Goal: Task Accomplishment & Management: Complete application form

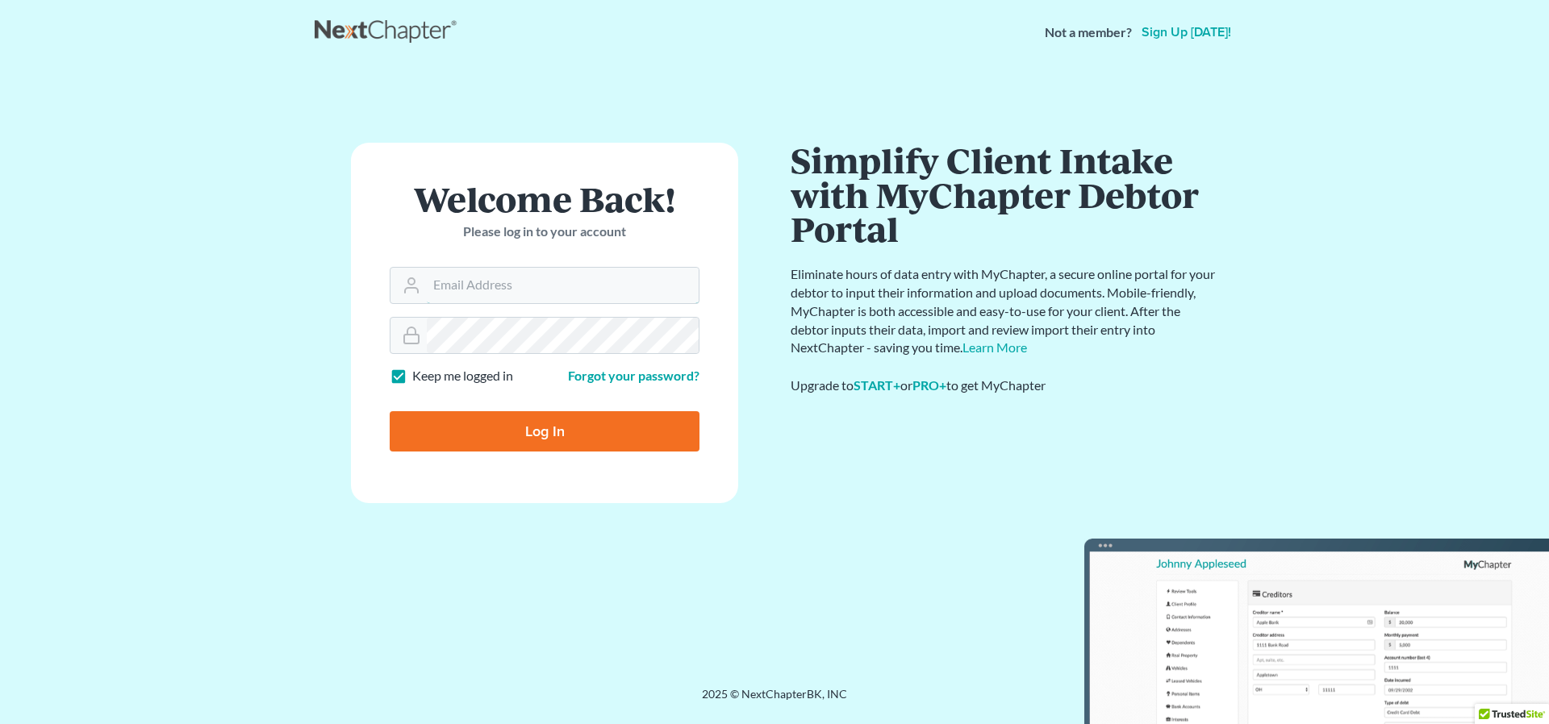
type input "burnwilliam"
click at [534, 429] on input "Log In" at bounding box center [545, 431] width 310 height 40
type input "Thinking..."
type input "burnwilliam"
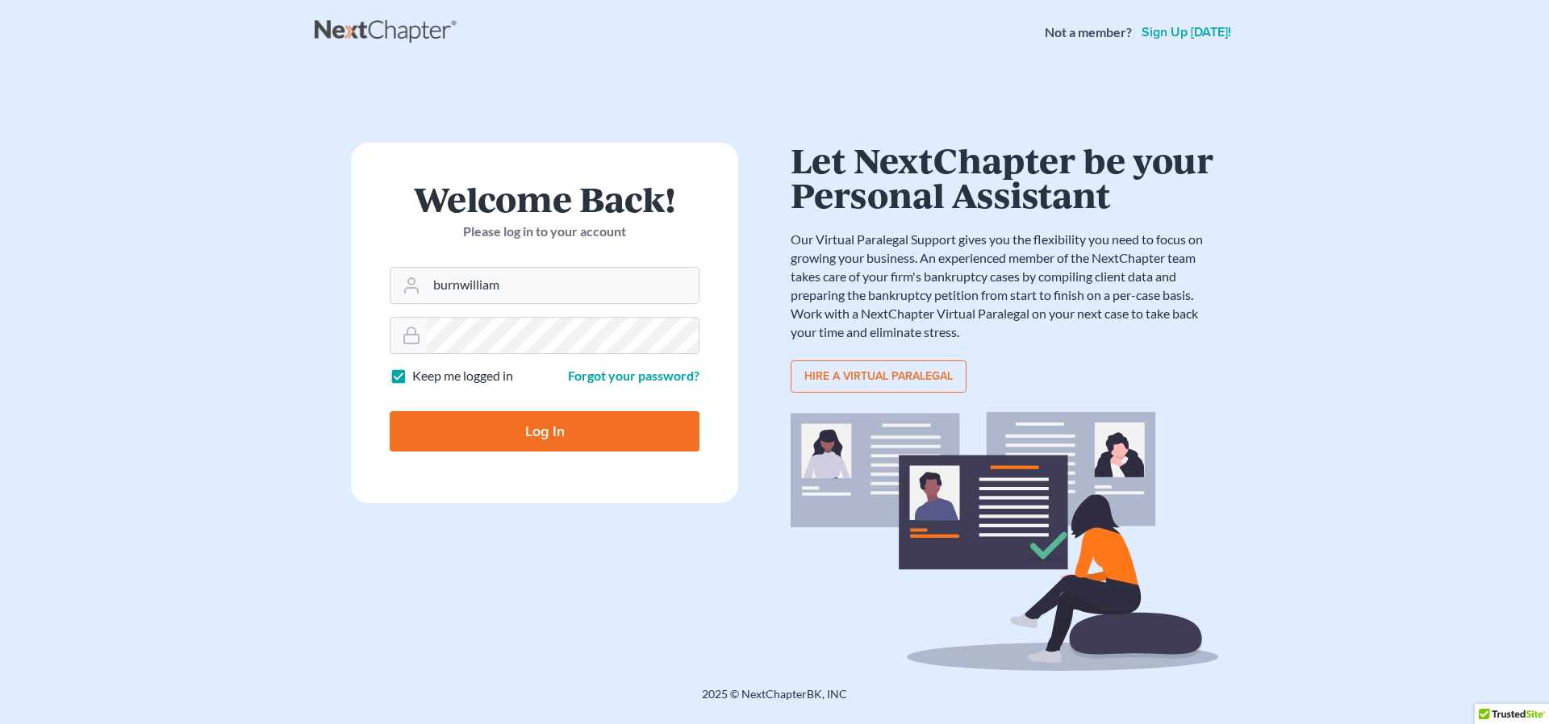
click at [527, 425] on input "Log In" at bounding box center [545, 431] width 310 height 40
type input "Thinking..."
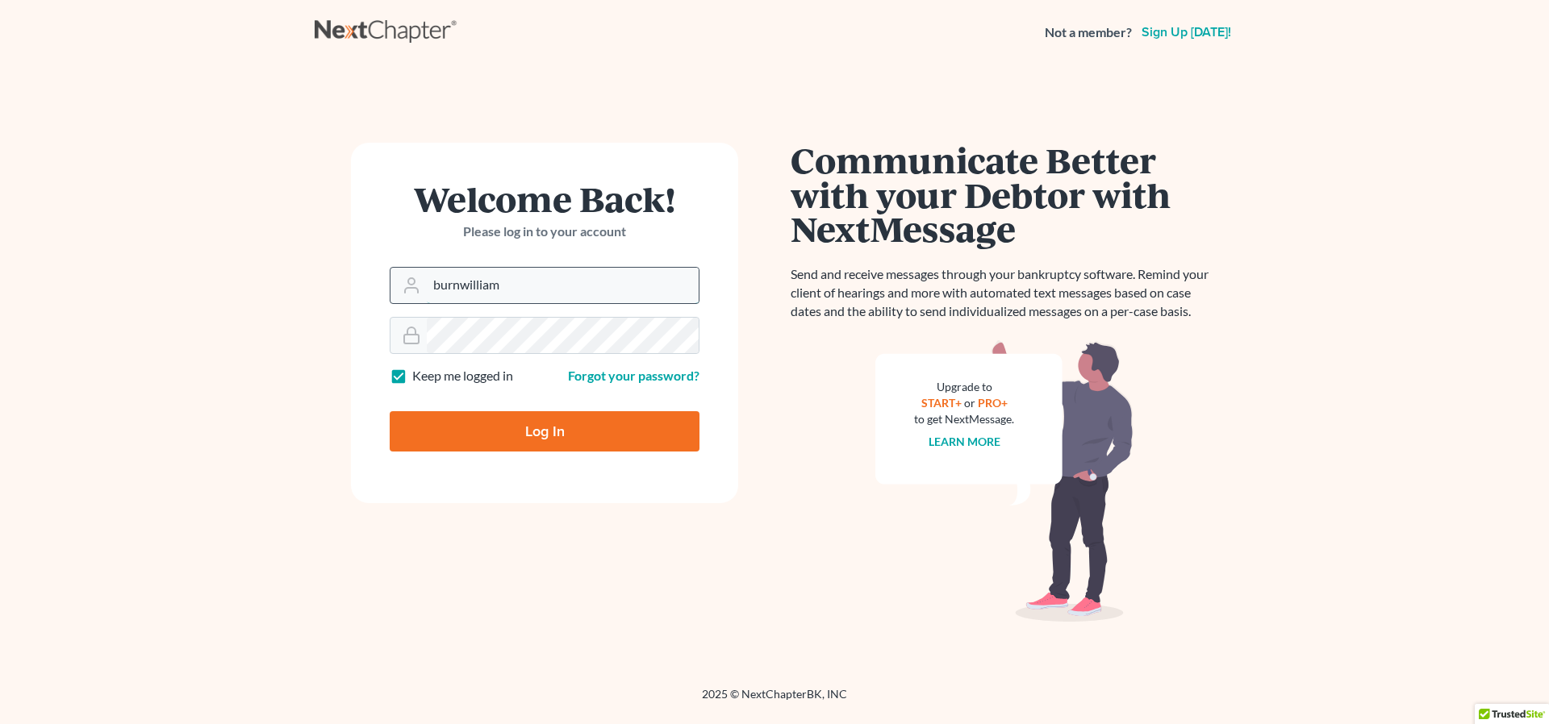
click at [494, 289] on input "burnwilliam" at bounding box center [563, 285] width 272 height 35
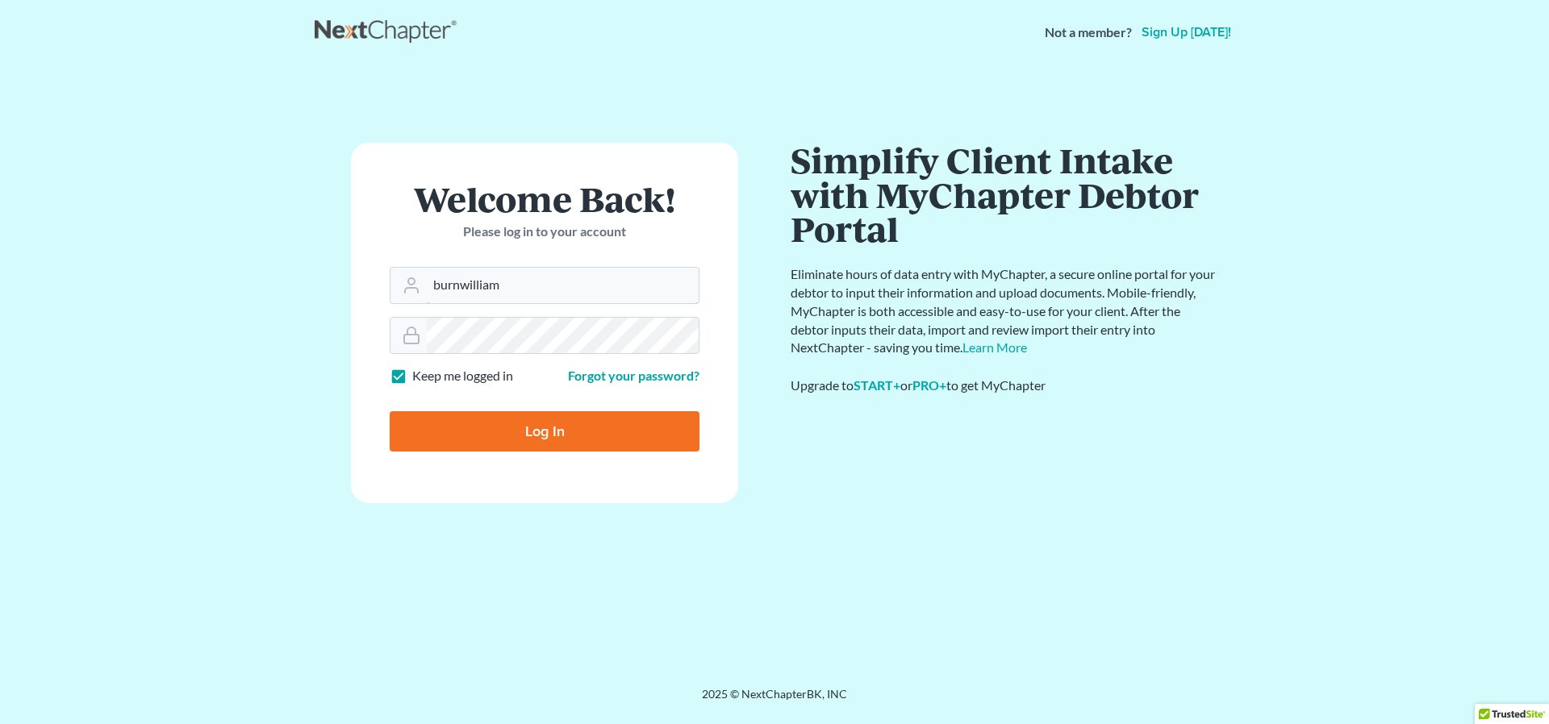
type input "[EMAIL_ADDRESS][DOMAIN_NAME]"
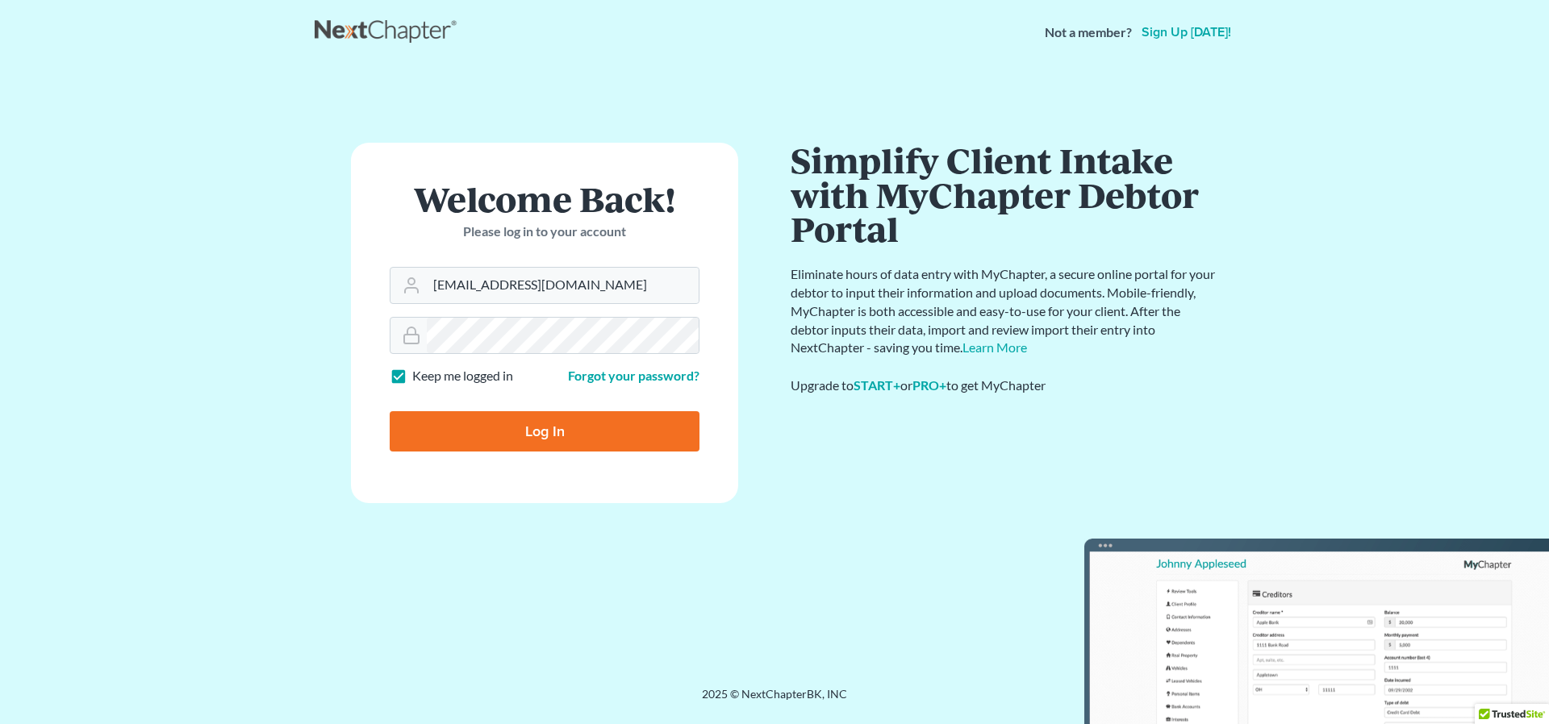
click at [530, 436] on input "Log In" at bounding box center [545, 431] width 310 height 40
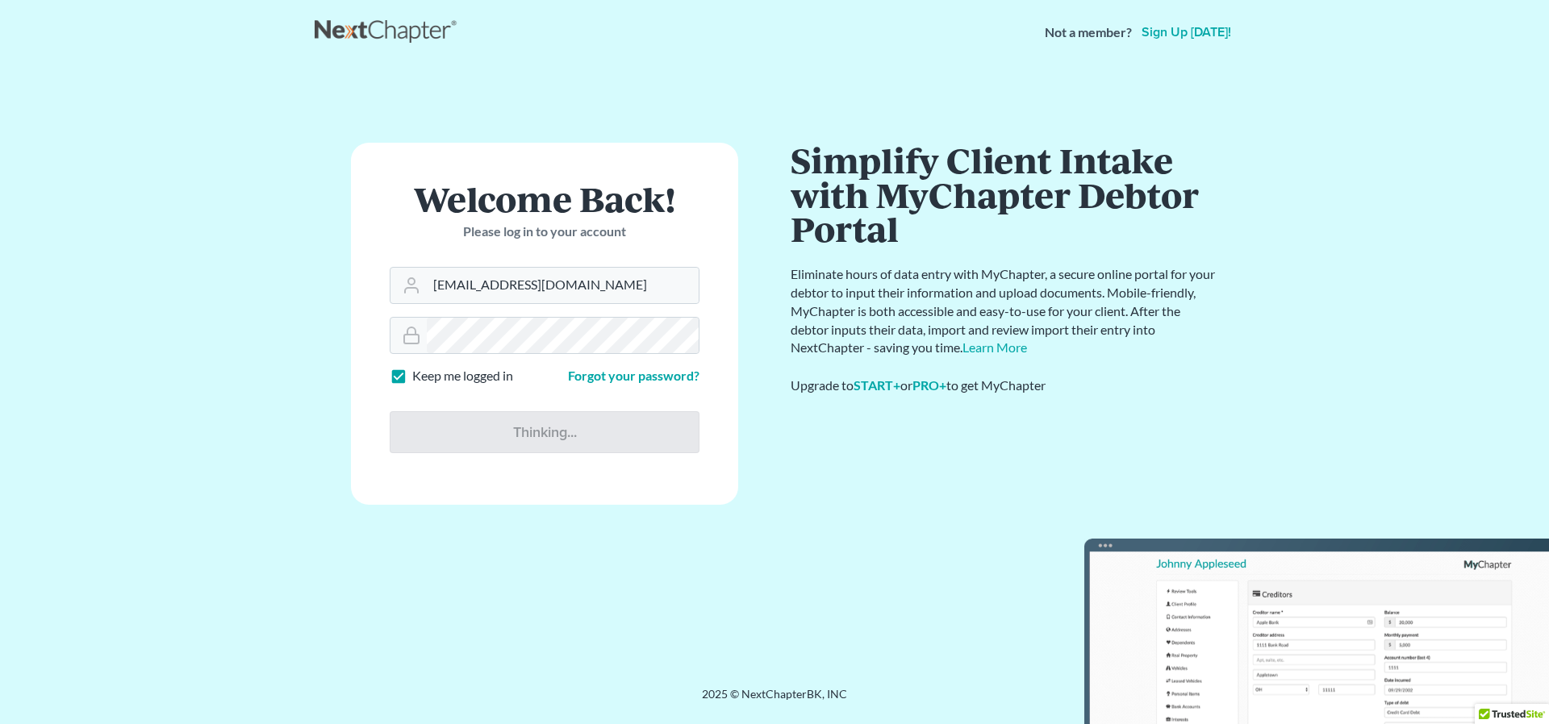
type input "Thinking..."
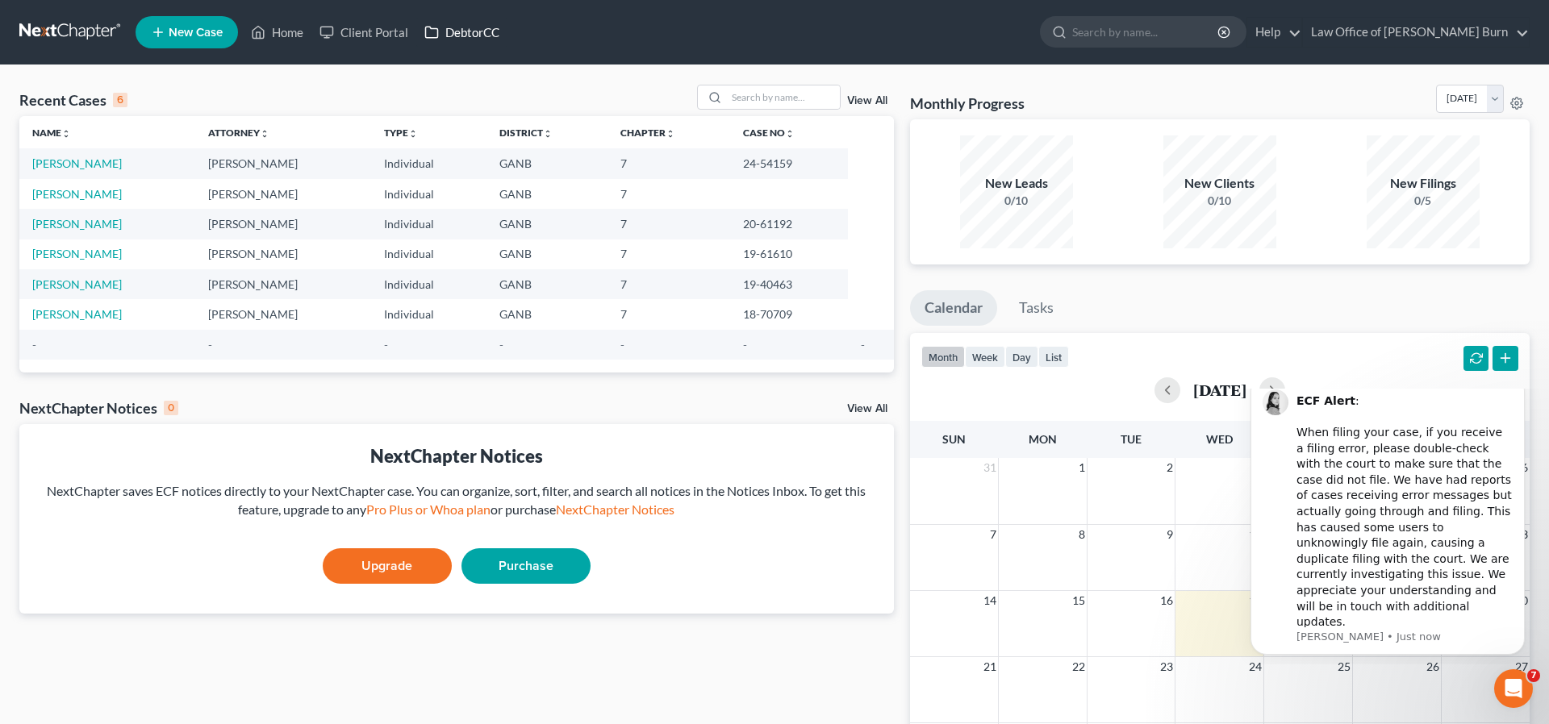
click at [470, 31] on link "DebtorCC" at bounding box center [461, 32] width 91 height 29
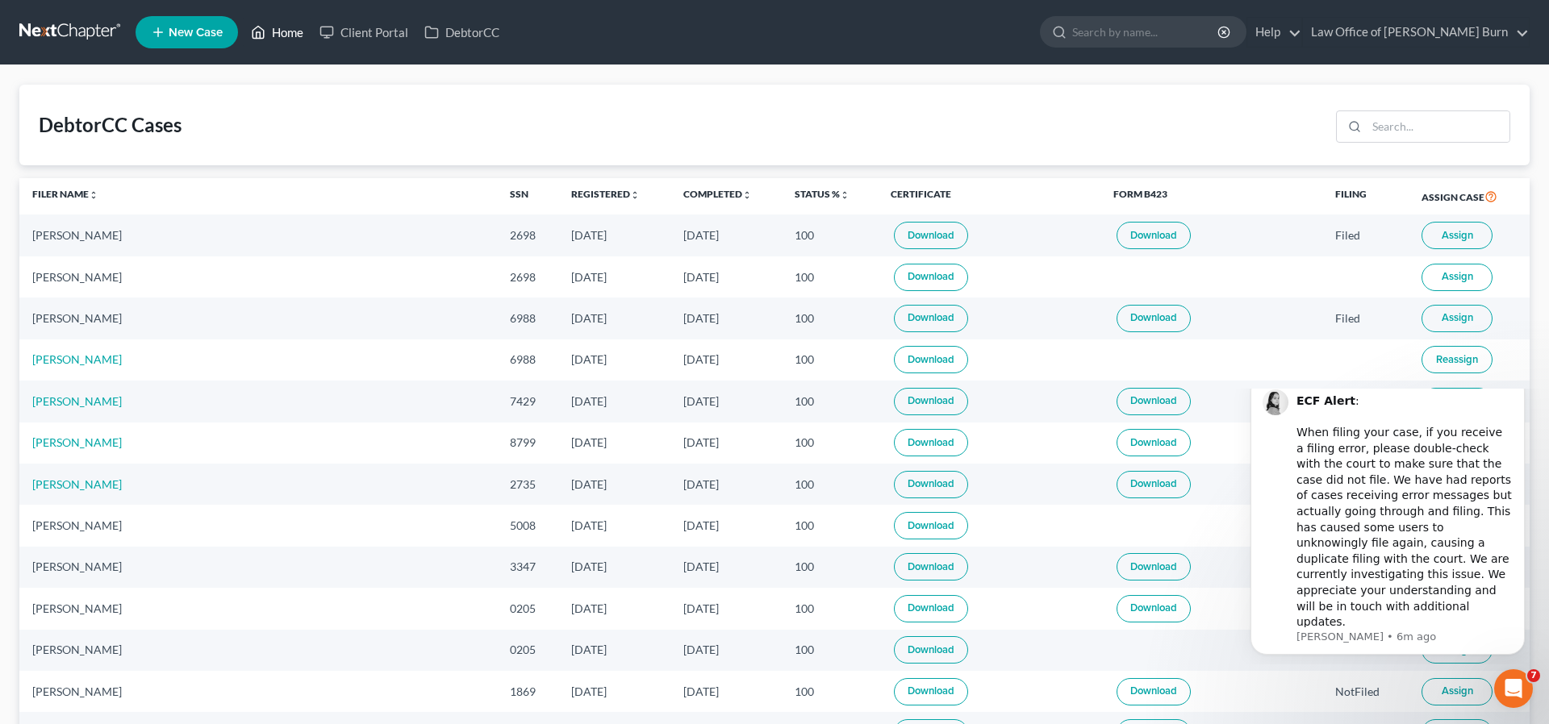
click at [263, 32] on icon at bounding box center [258, 32] width 15 height 19
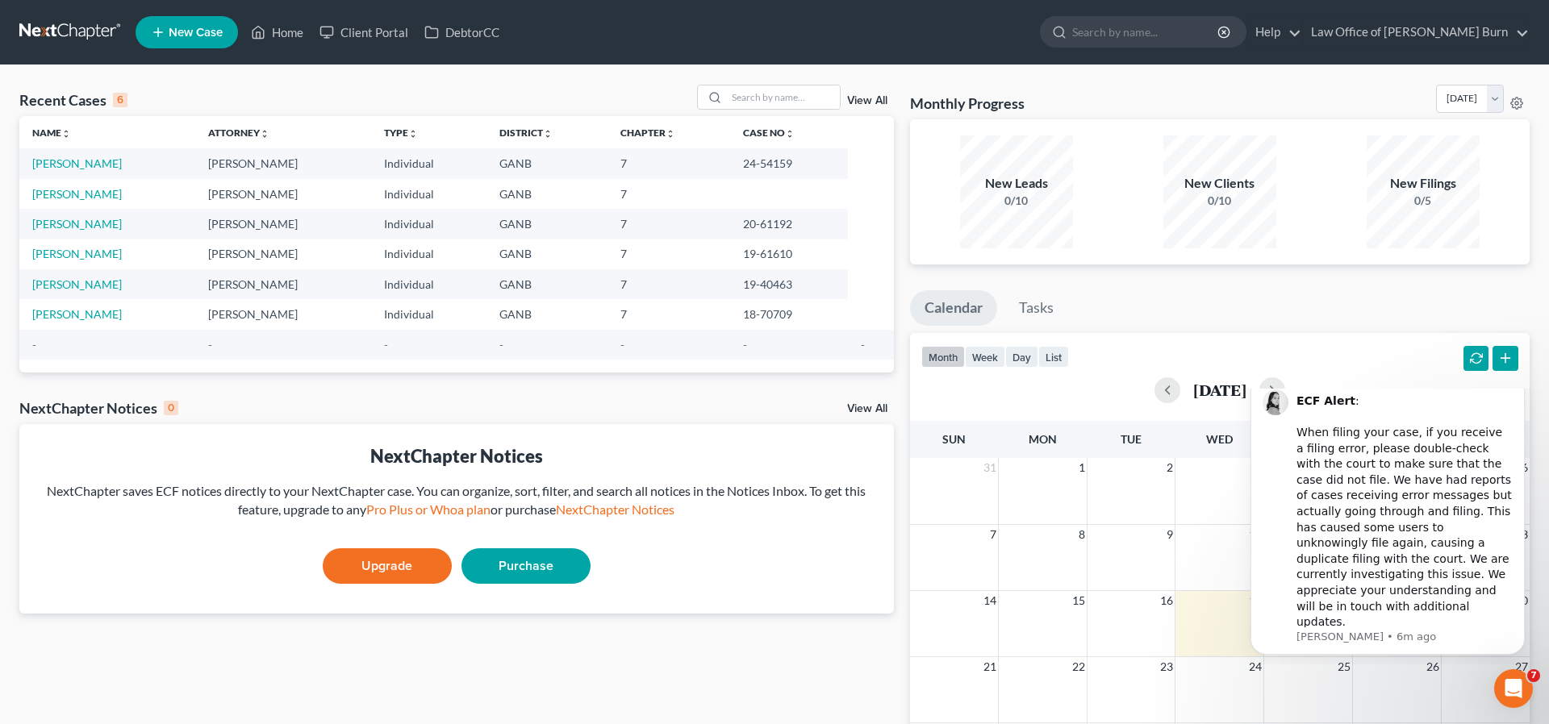
click at [162, 30] on icon at bounding box center [158, 32] width 15 height 19
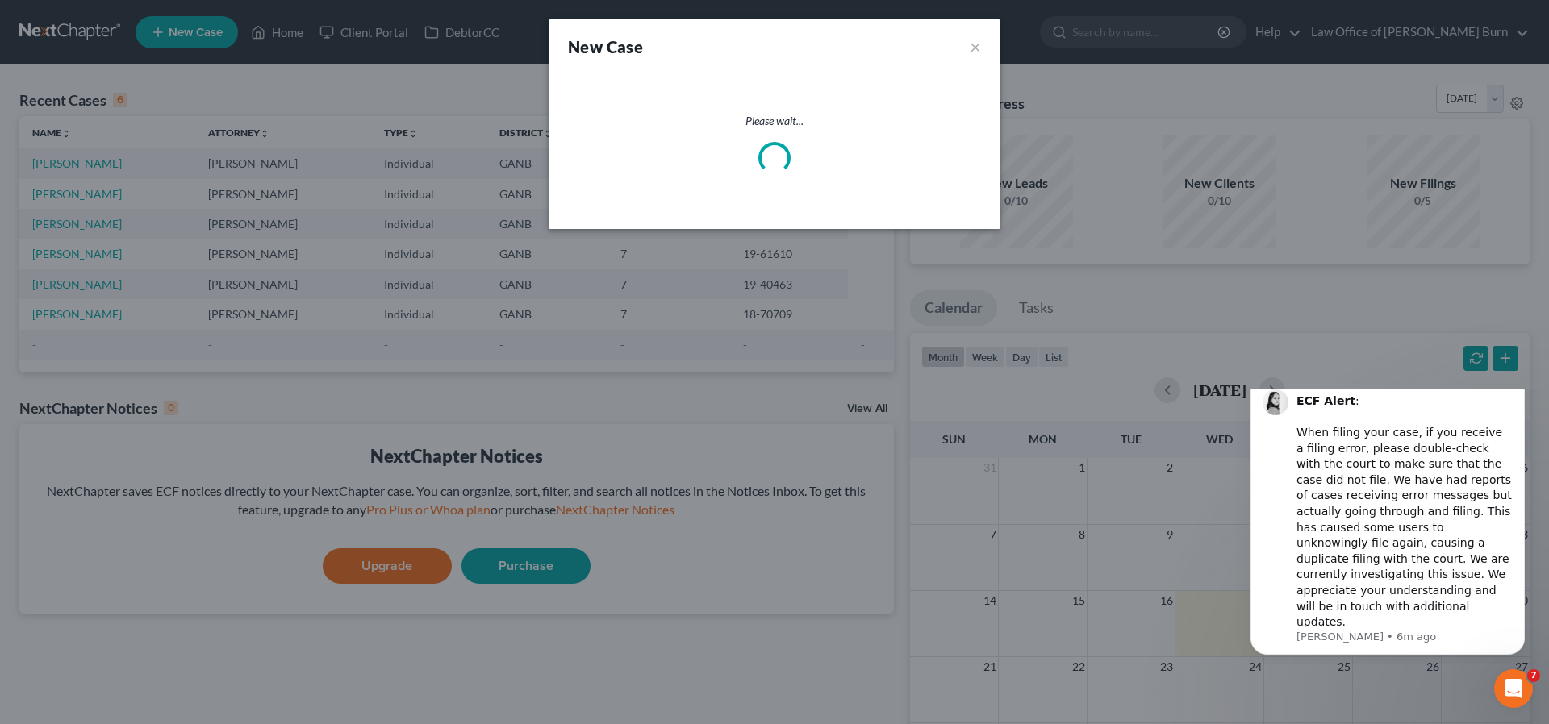
select select "19"
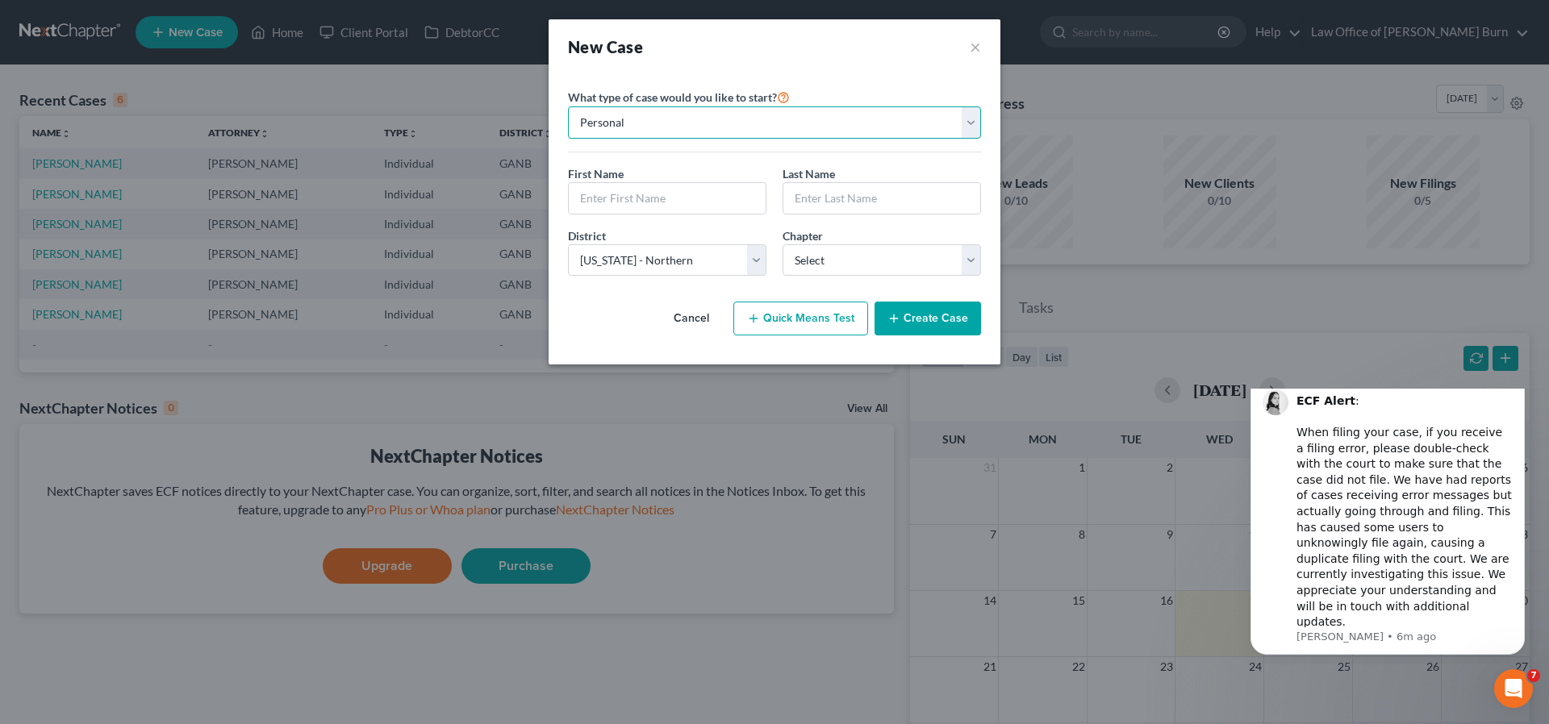
click at [971, 119] on select "Personal Business" at bounding box center [774, 122] width 413 height 32
click at [590, 200] on input "text" at bounding box center [667, 198] width 197 height 31
click at [811, 197] on input "text" at bounding box center [881, 198] width 197 height 31
type input "Hartfield"
click at [589, 197] on input "text" at bounding box center [667, 198] width 197 height 31
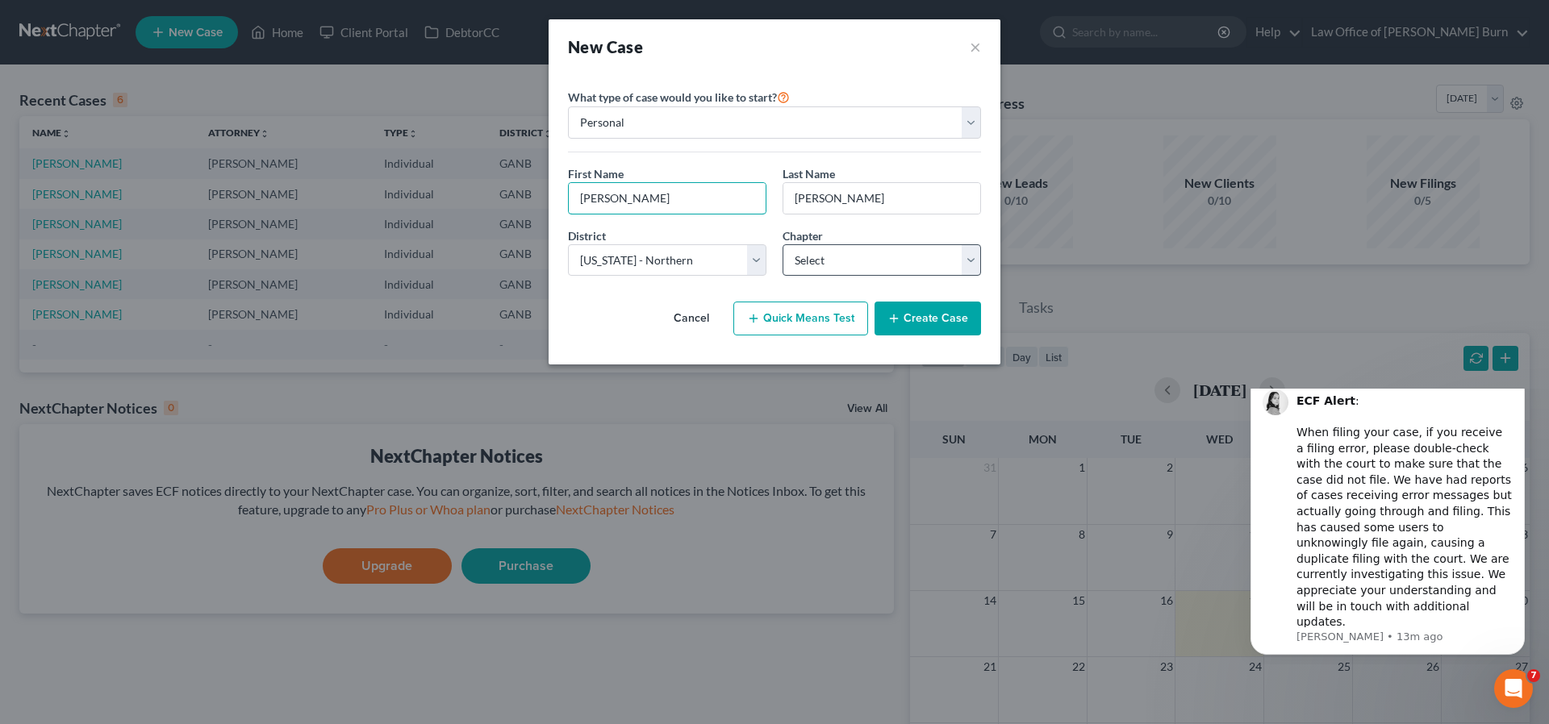
type input "Rosa"
click at [970, 257] on select "Select 7 11 12 13" at bounding box center [882, 260] width 198 height 32
select select "3"
click at [782, 315] on button "Quick Means Test" at bounding box center [800, 319] width 135 height 34
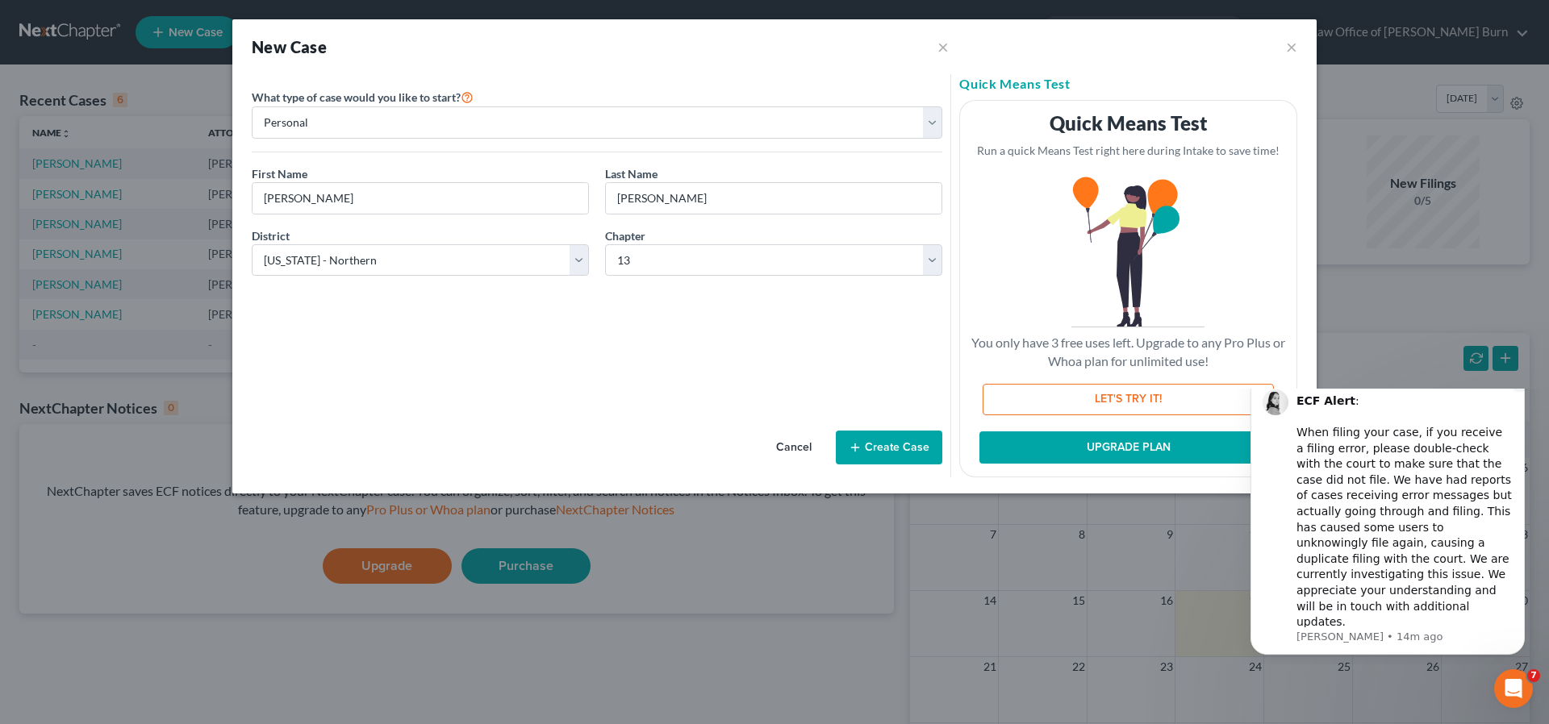
click at [1524, 384] on icon "Dismiss notification" at bounding box center [1520, 379] width 9 height 9
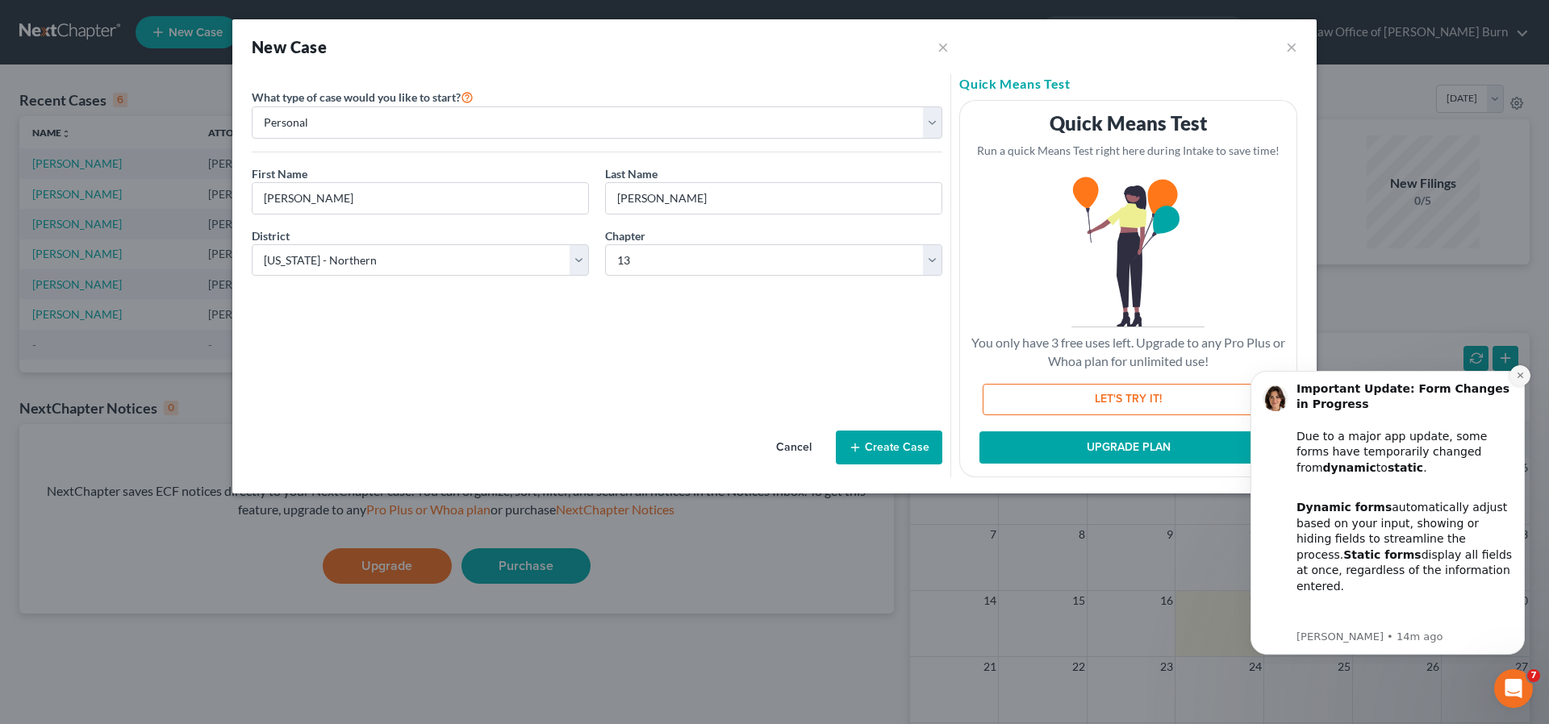
click at [1522, 372] on icon "Dismiss notification" at bounding box center [1520, 375] width 9 height 9
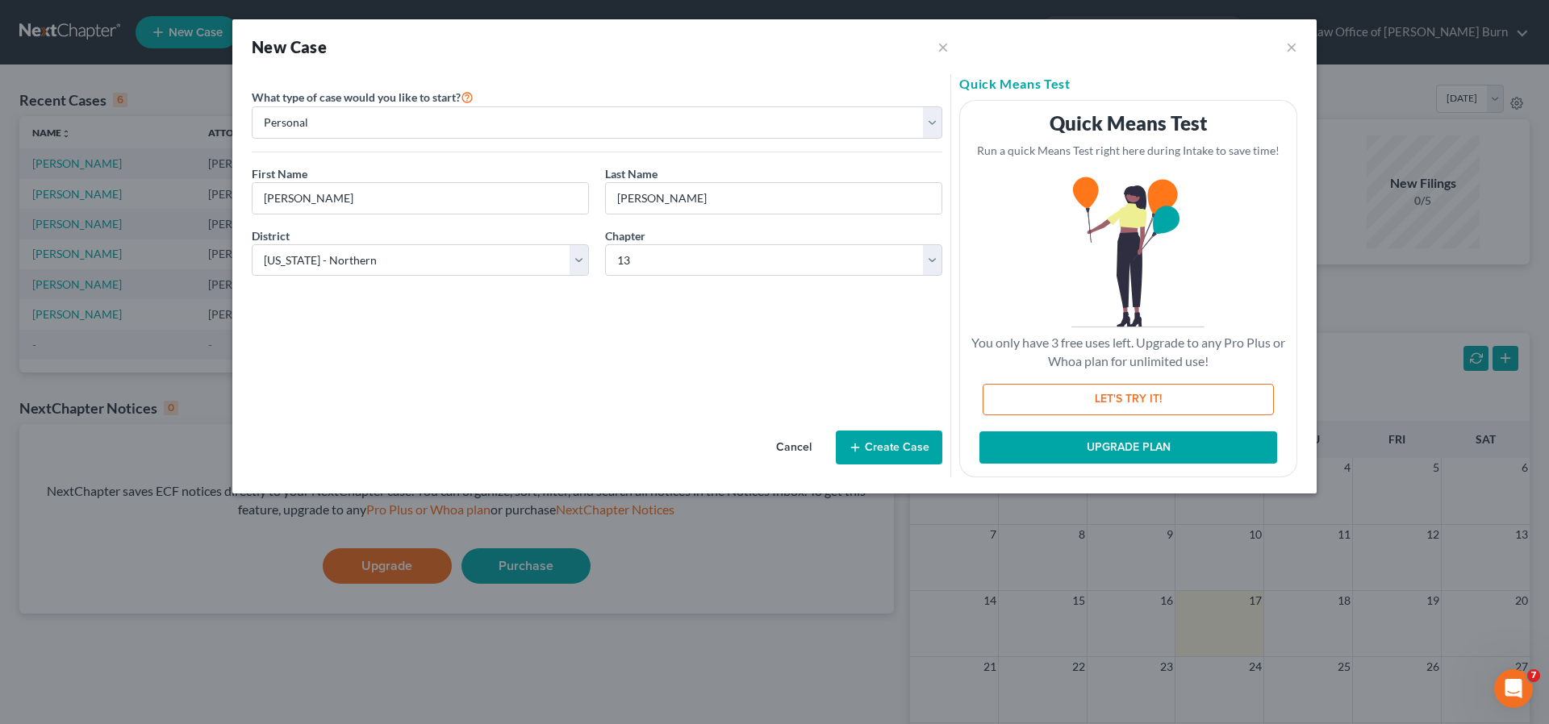
click at [881, 444] on button "Create Case" at bounding box center [889, 448] width 106 height 34
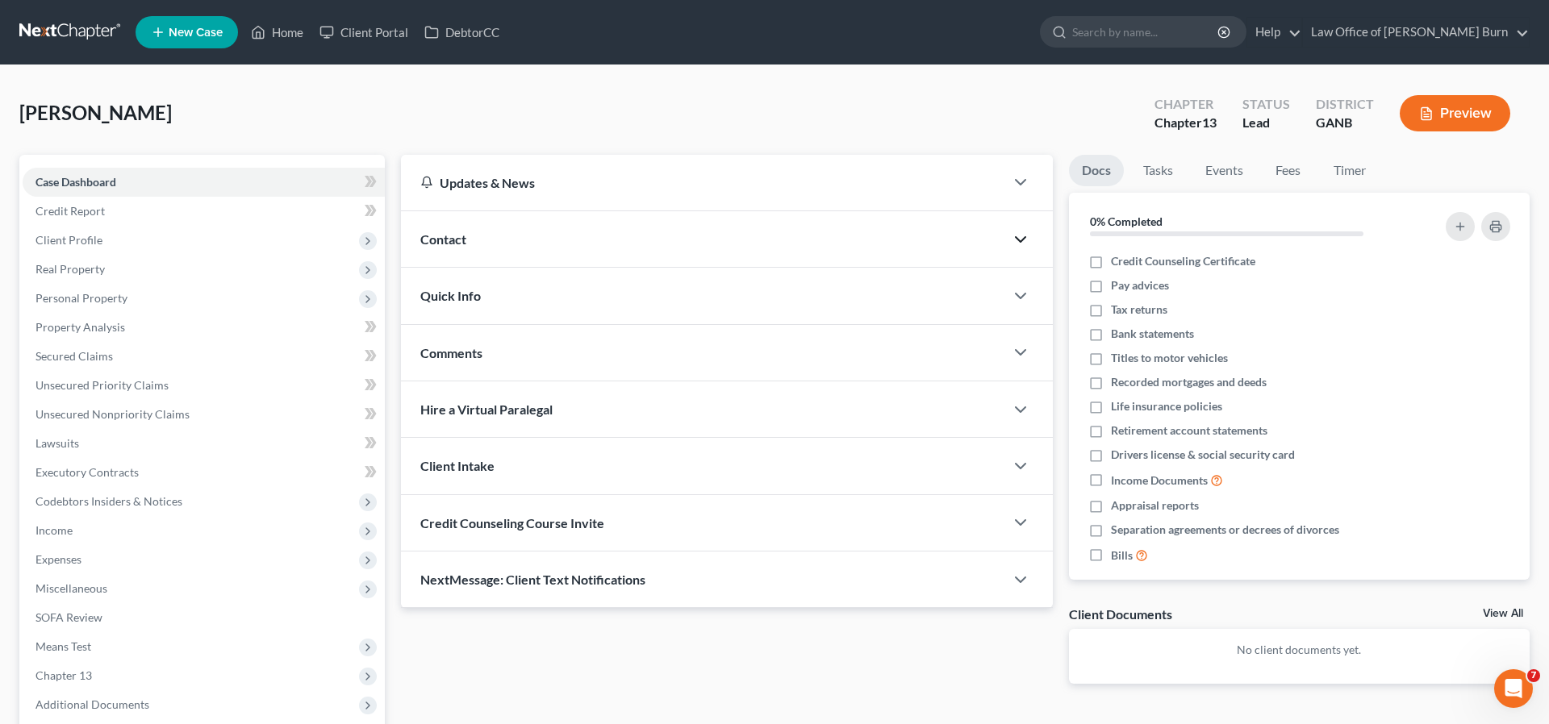
click at [1013, 237] on icon "button" at bounding box center [1020, 239] width 19 height 19
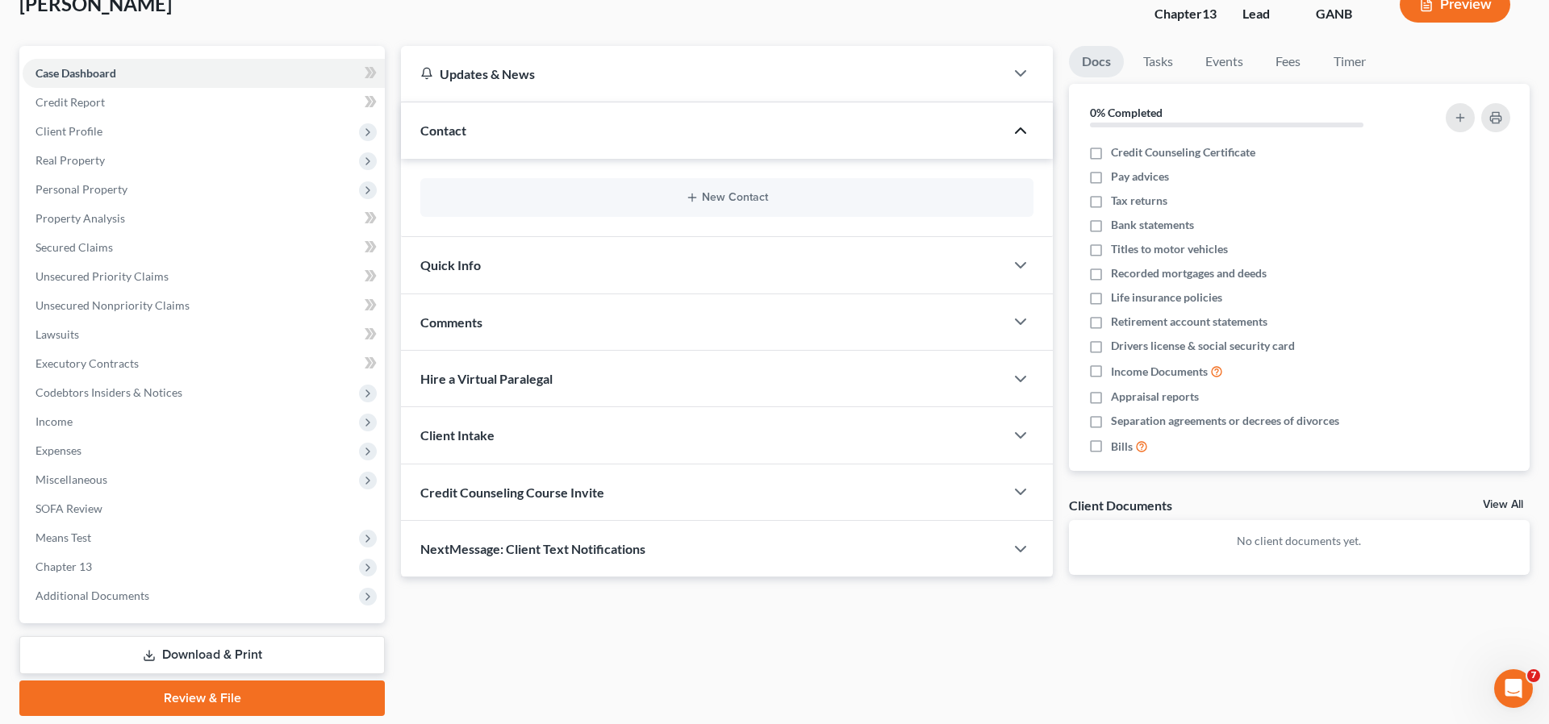
scroll to position [162, 0]
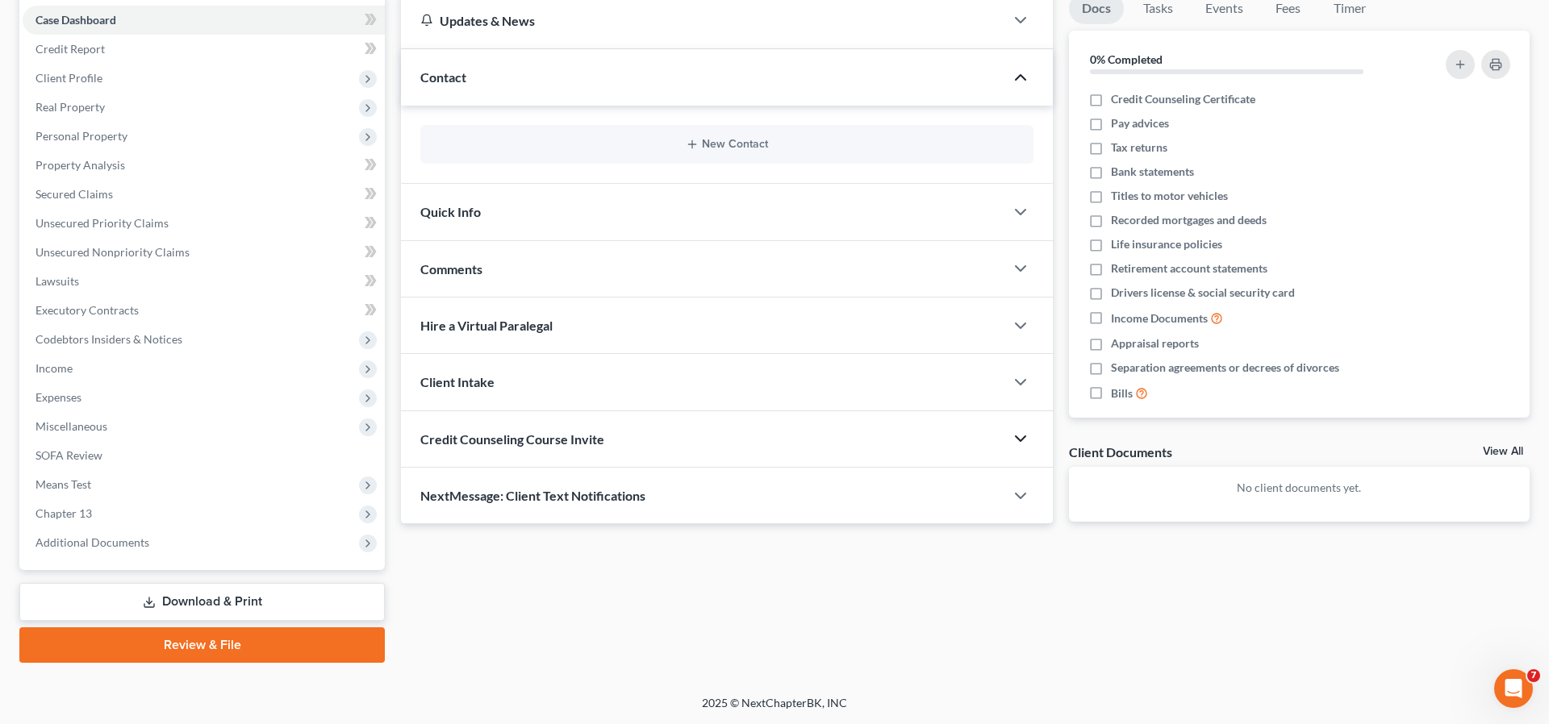
click at [1018, 434] on icon "button" at bounding box center [1020, 438] width 19 height 19
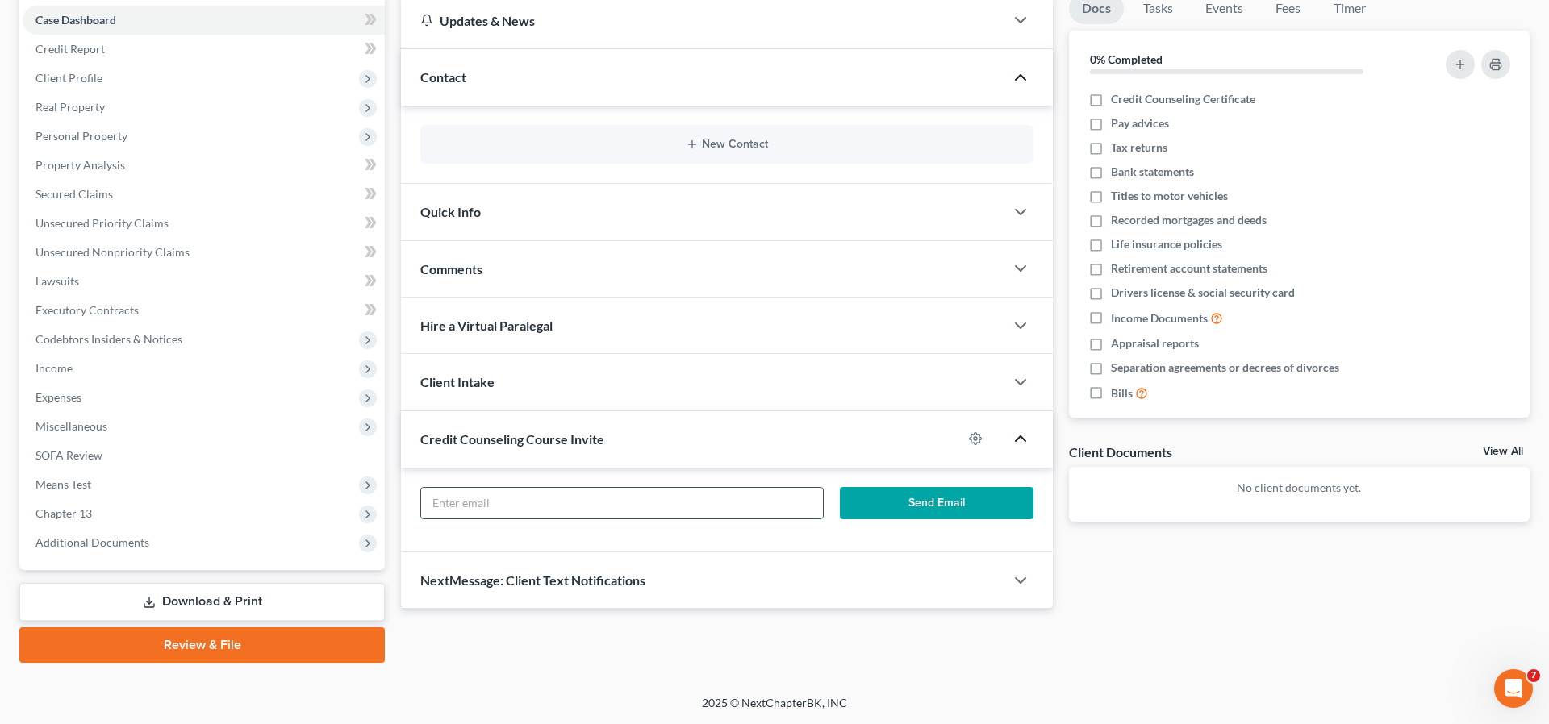
click at [448, 503] on input "text" at bounding box center [622, 503] width 402 height 31
type input "2repairthebreach@gmail.com"
click at [912, 500] on button "Send Email" at bounding box center [937, 503] width 194 height 32
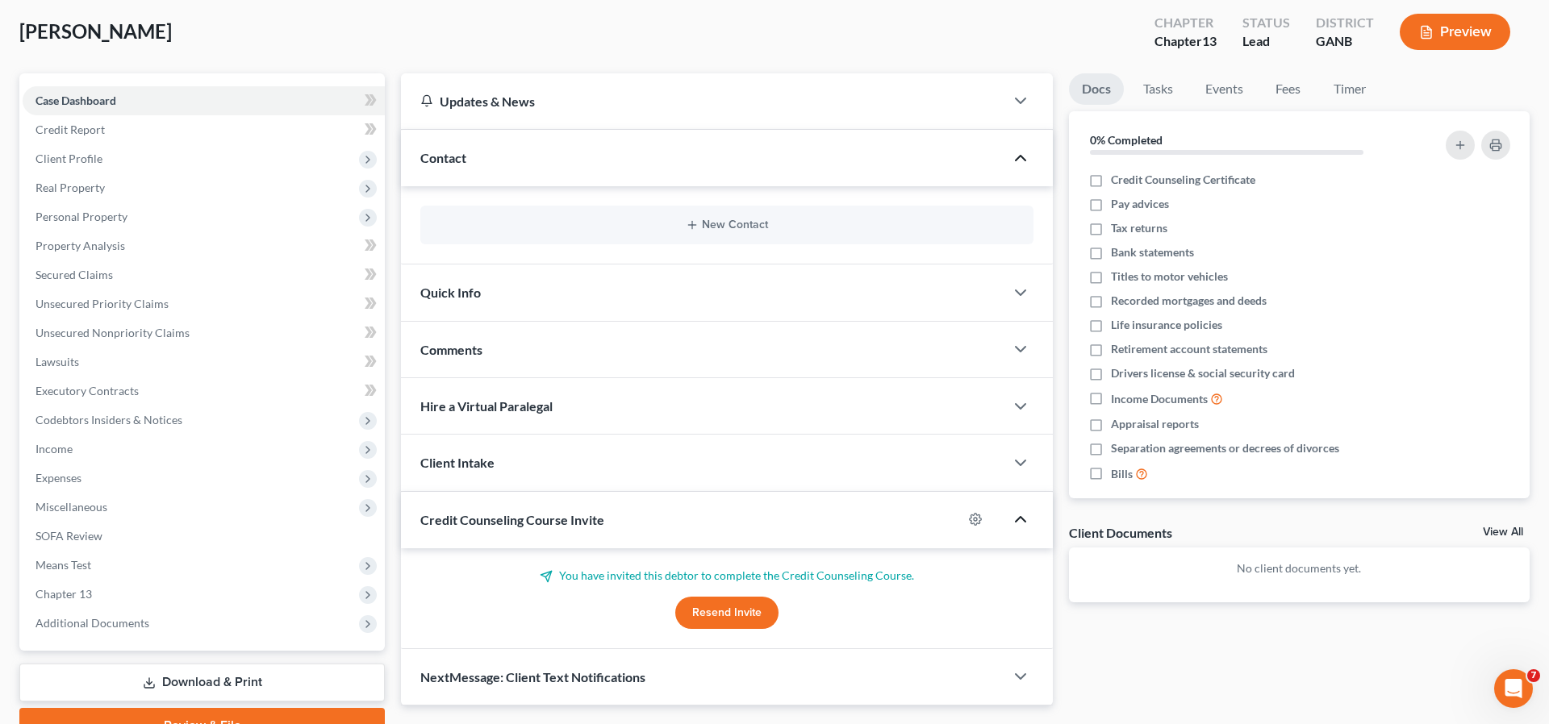
scroll to position [84, 0]
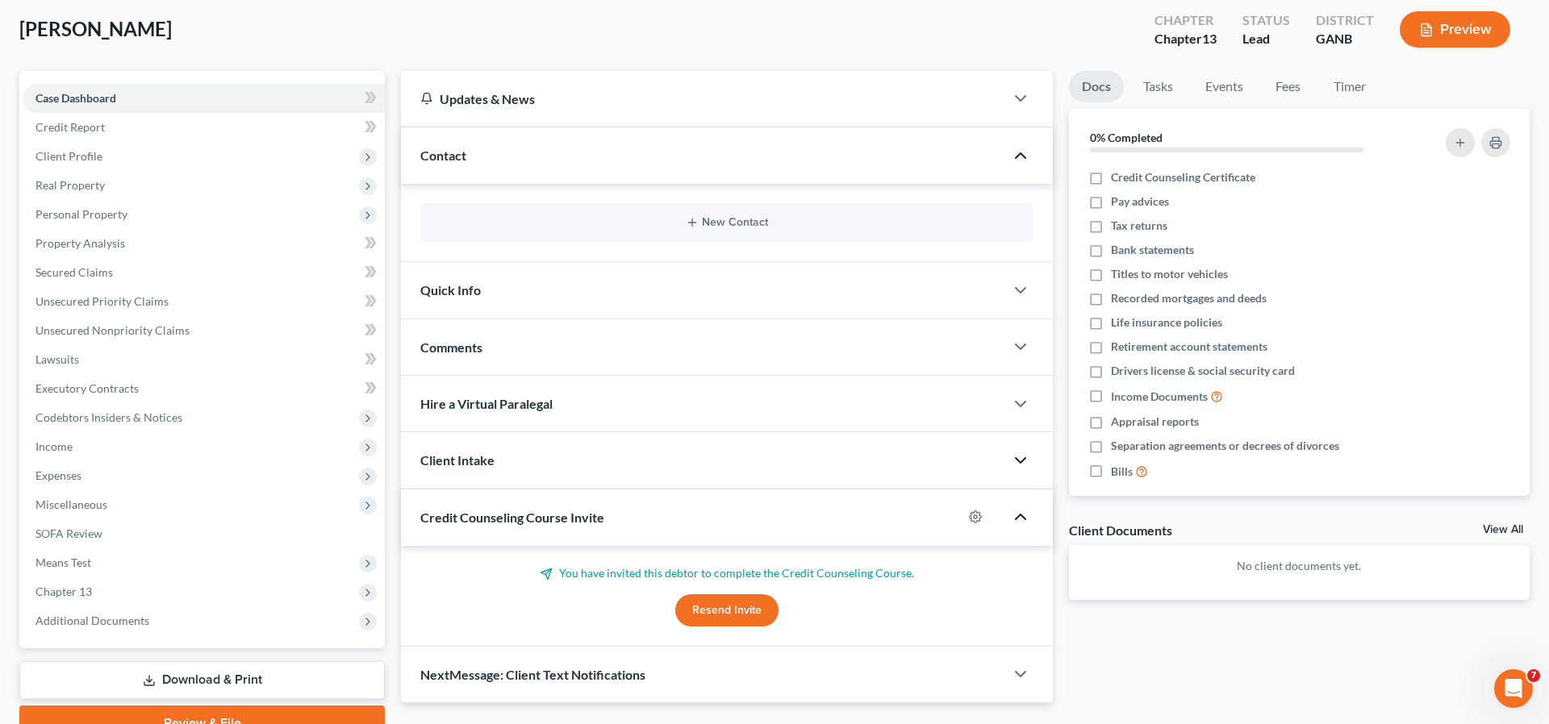
click at [1017, 452] on icon "button" at bounding box center [1020, 460] width 19 height 19
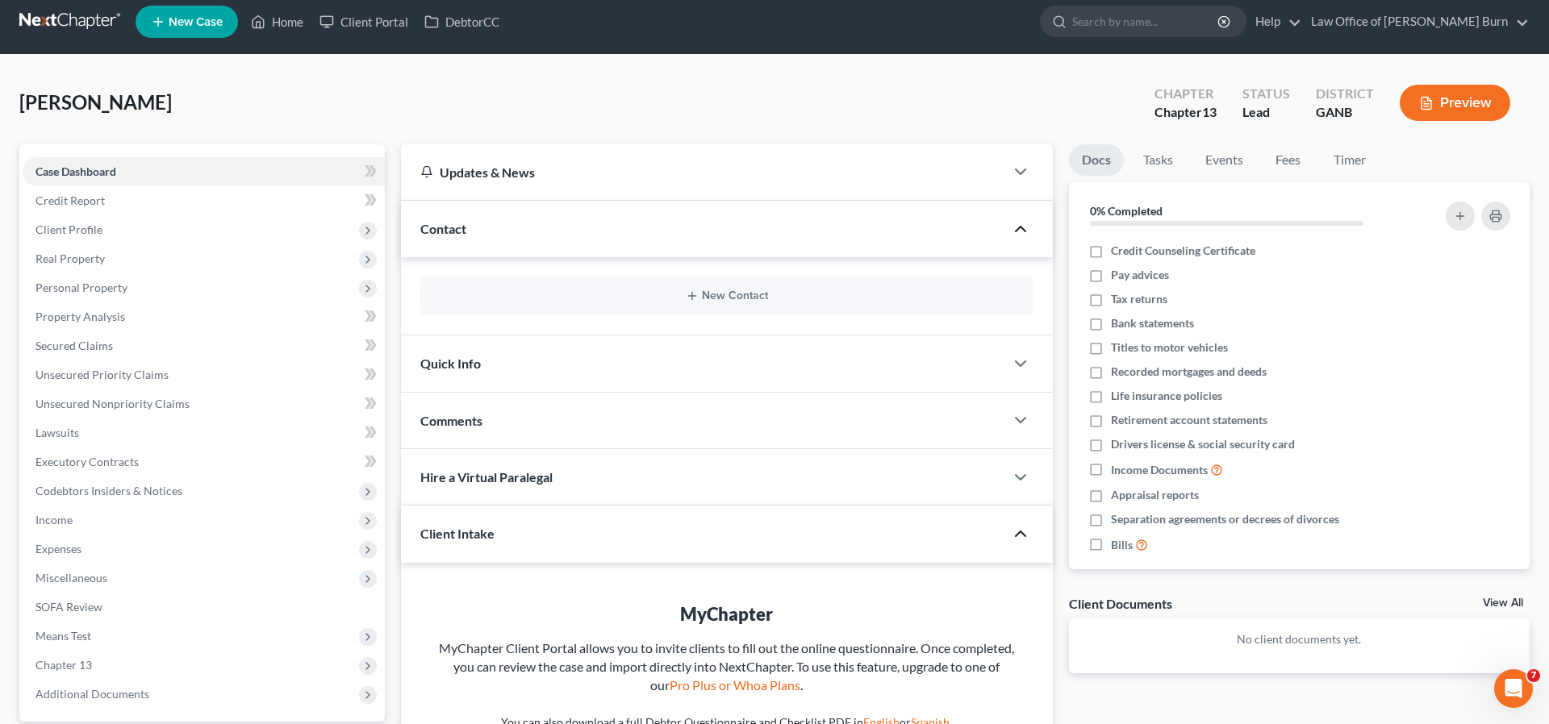
scroll to position [0, 0]
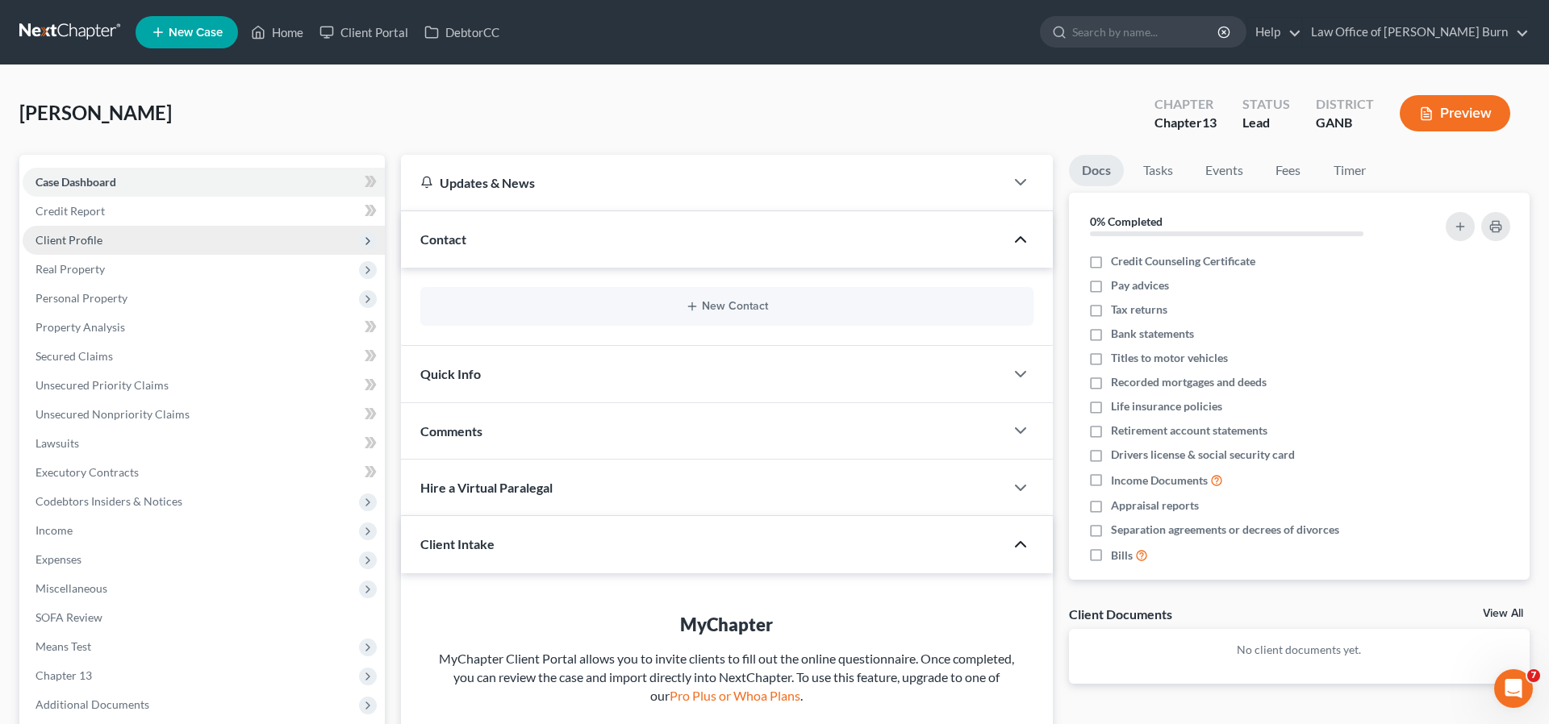
click at [63, 240] on span "Client Profile" at bounding box center [68, 240] width 67 height 14
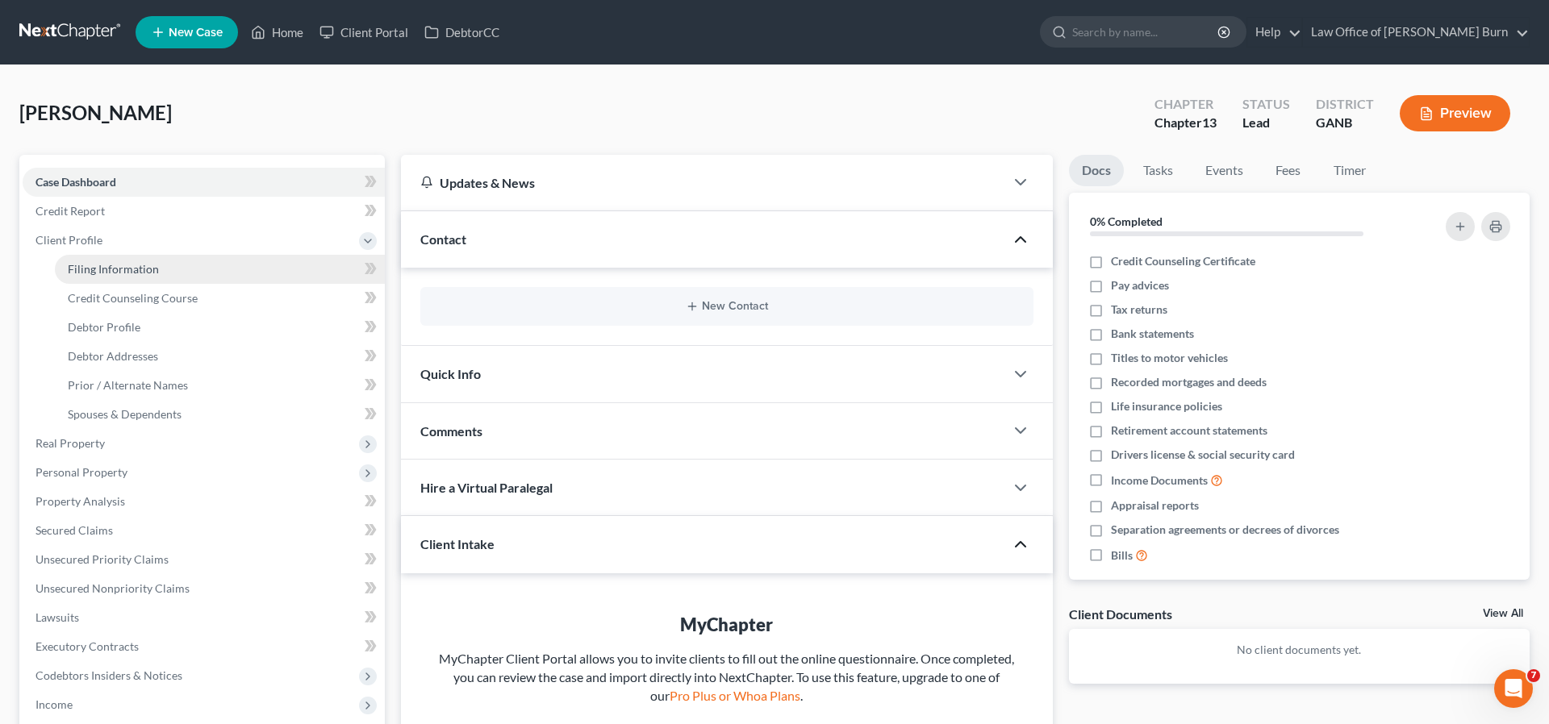
click at [101, 272] on span "Filing Information" at bounding box center [113, 269] width 91 height 14
select select "1"
select select "0"
select select "3"
select select "19"
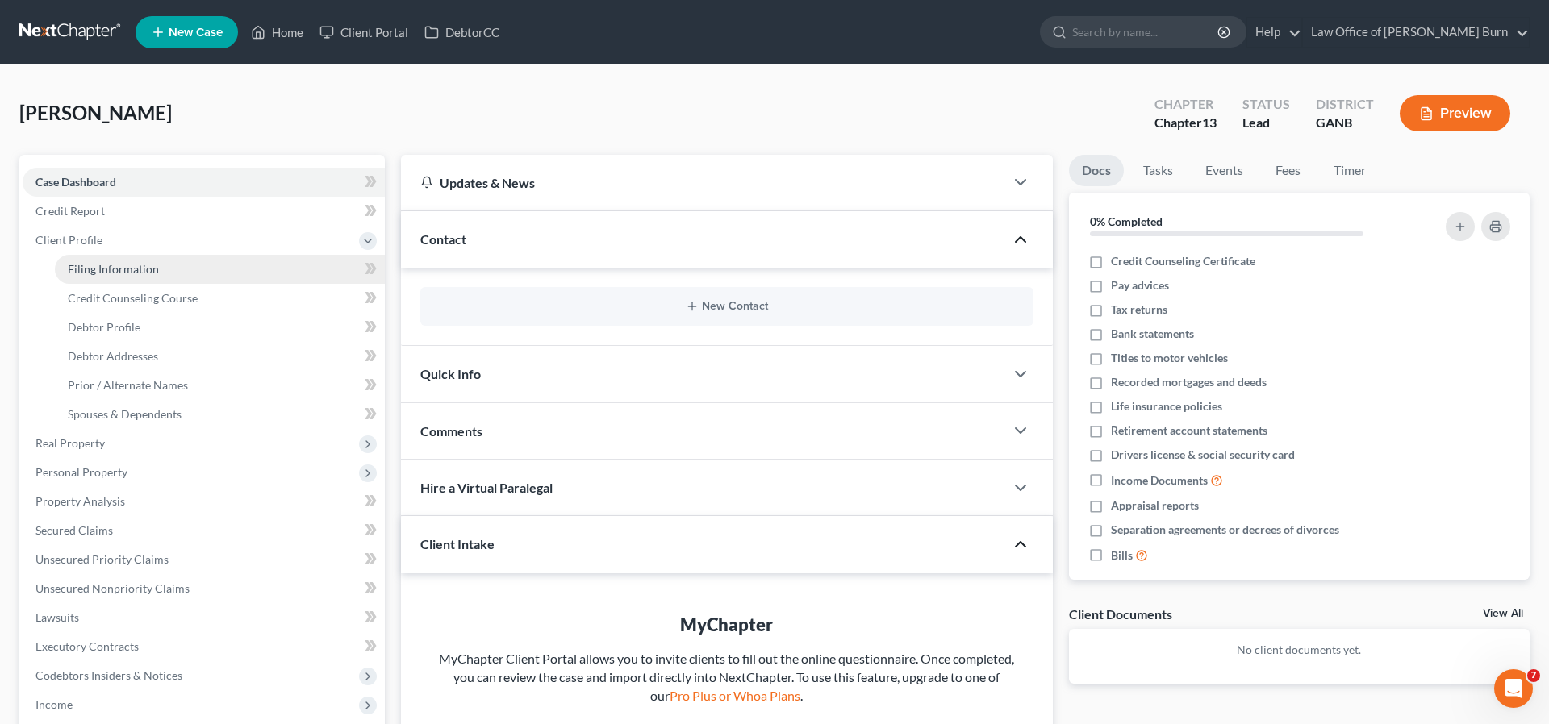
select select "10"
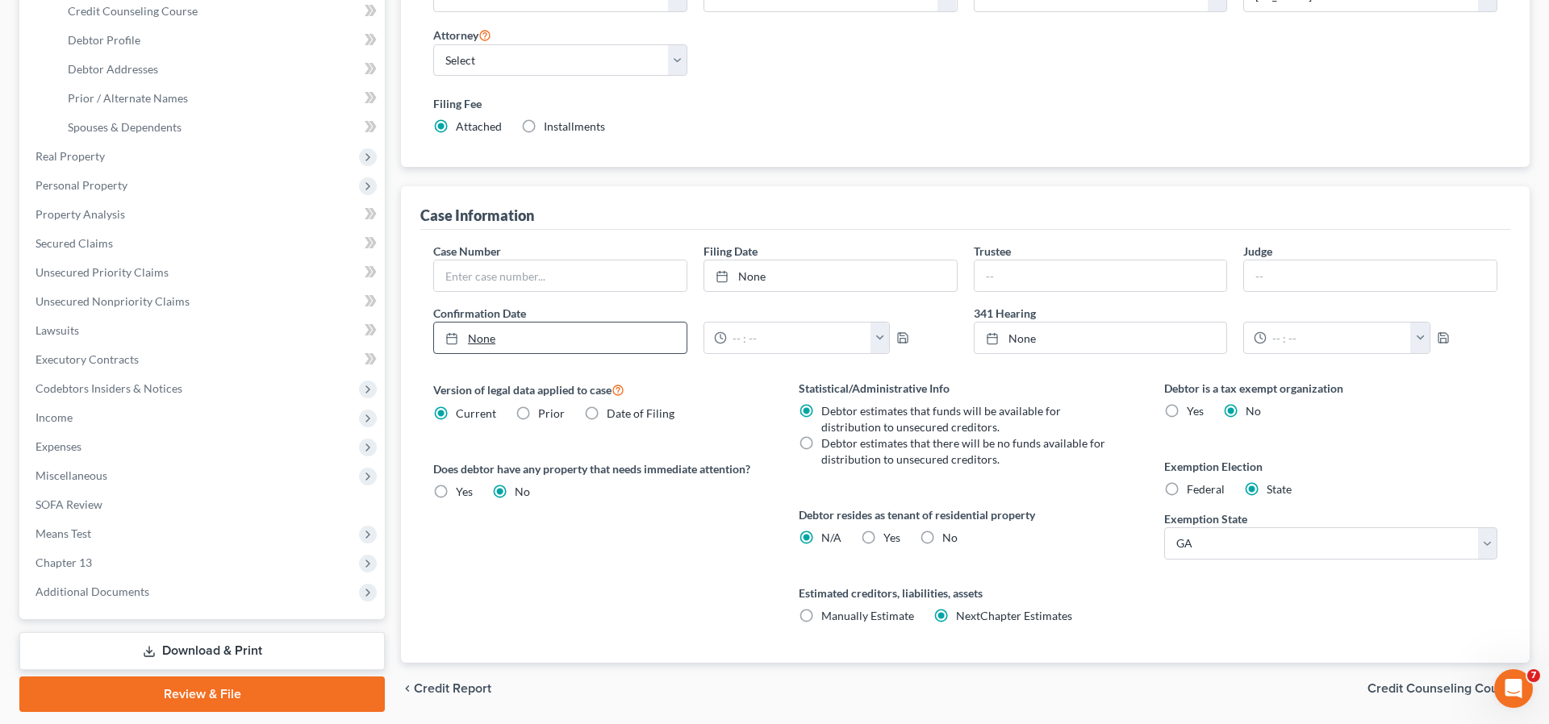
scroll to position [289, 0]
click at [821, 443] on label "Debtor estimates that there will be no funds available for distribution to unse…" at bounding box center [966, 450] width 291 height 32
click at [828, 443] on input "Debtor estimates that there will be no funds available for distribution to unse…" at bounding box center [833, 439] width 10 height 10
radio input "true"
radio input "false"
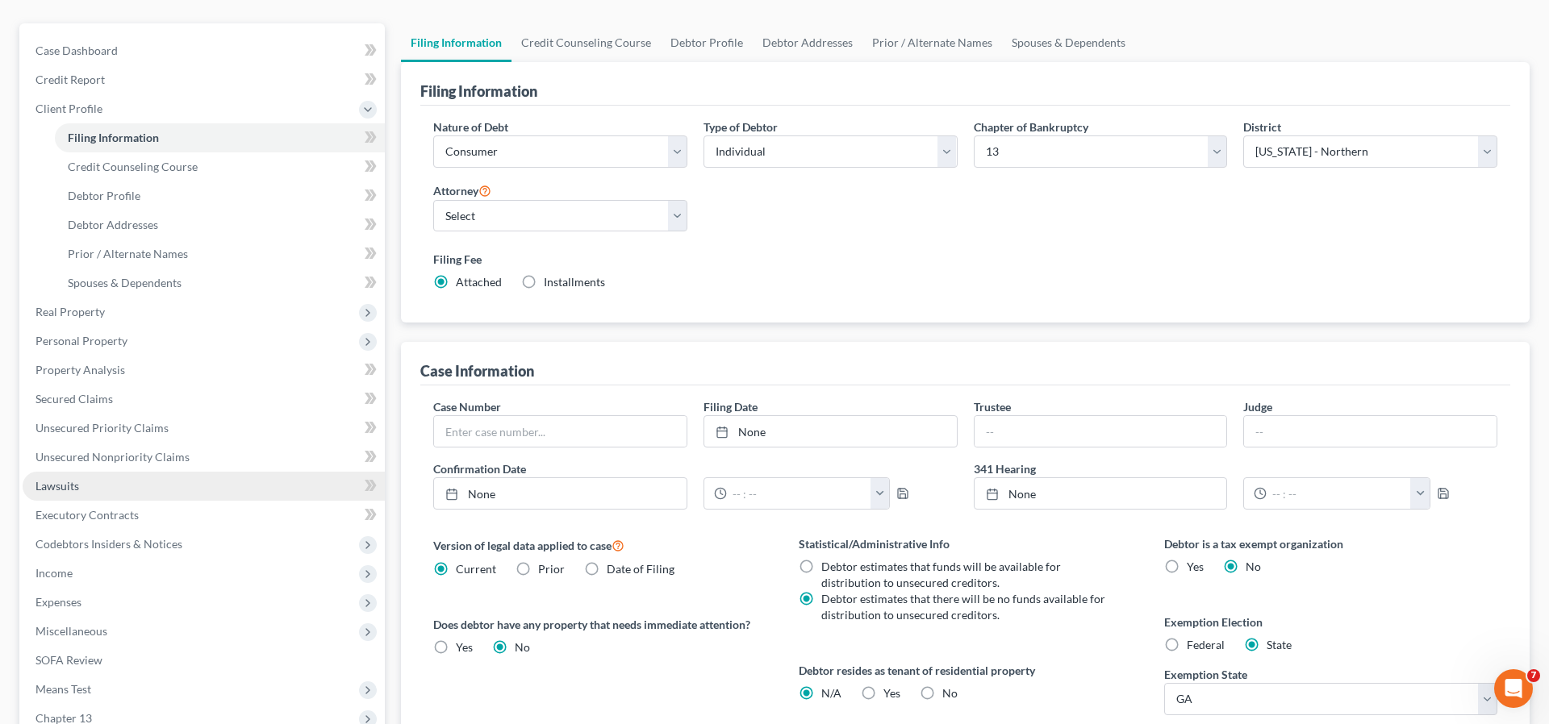
scroll to position [123, 0]
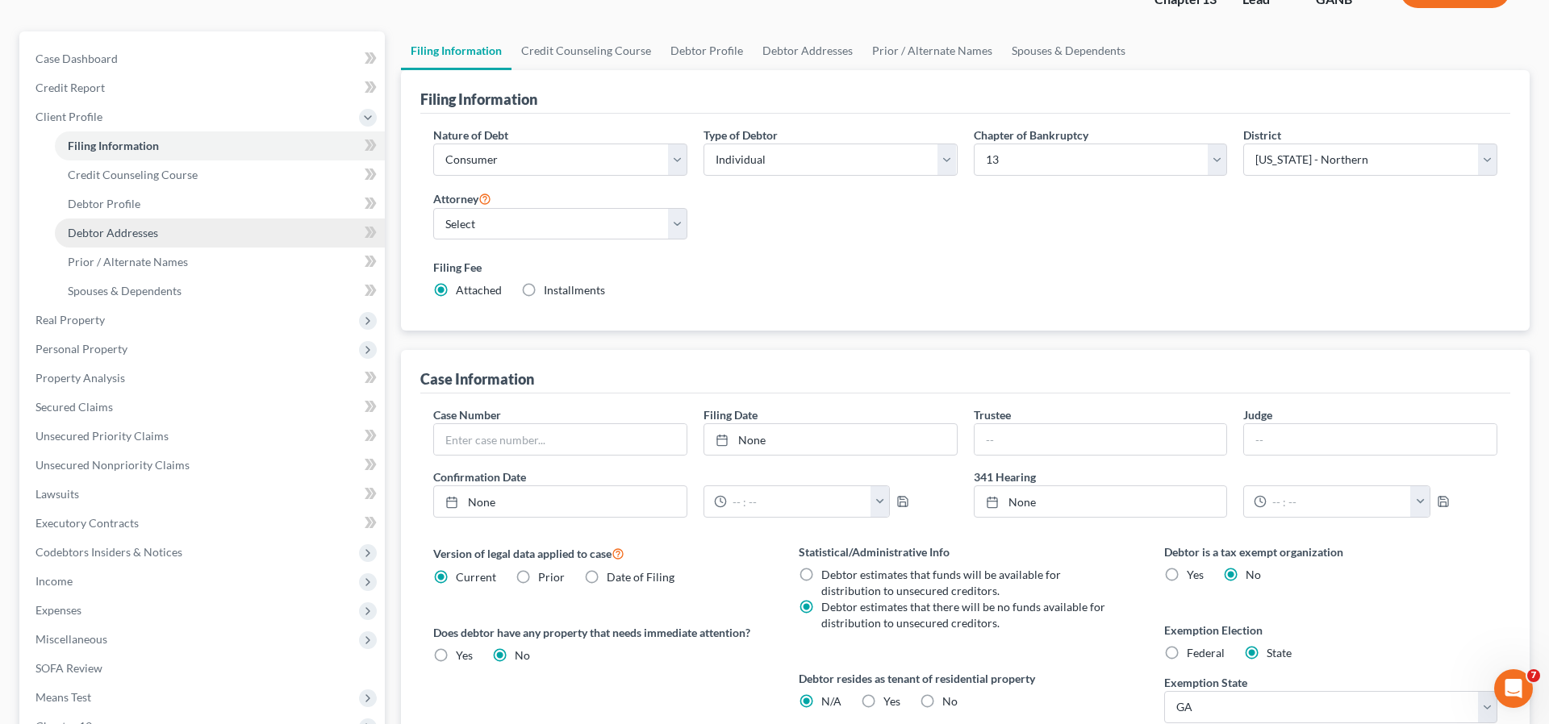
click at [96, 229] on span "Debtor Addresses" at bounding box center [113, 233] width 90 height 14
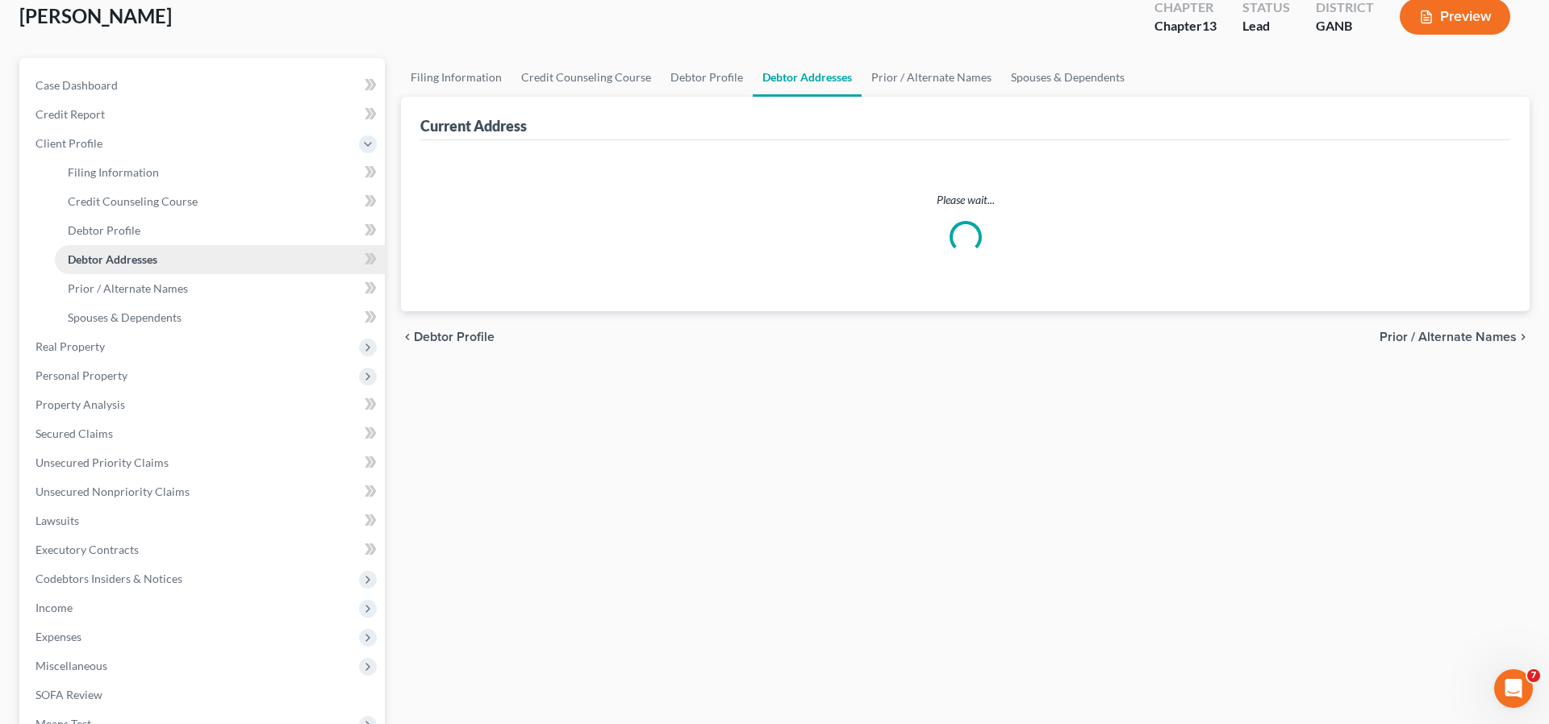
select select "0"
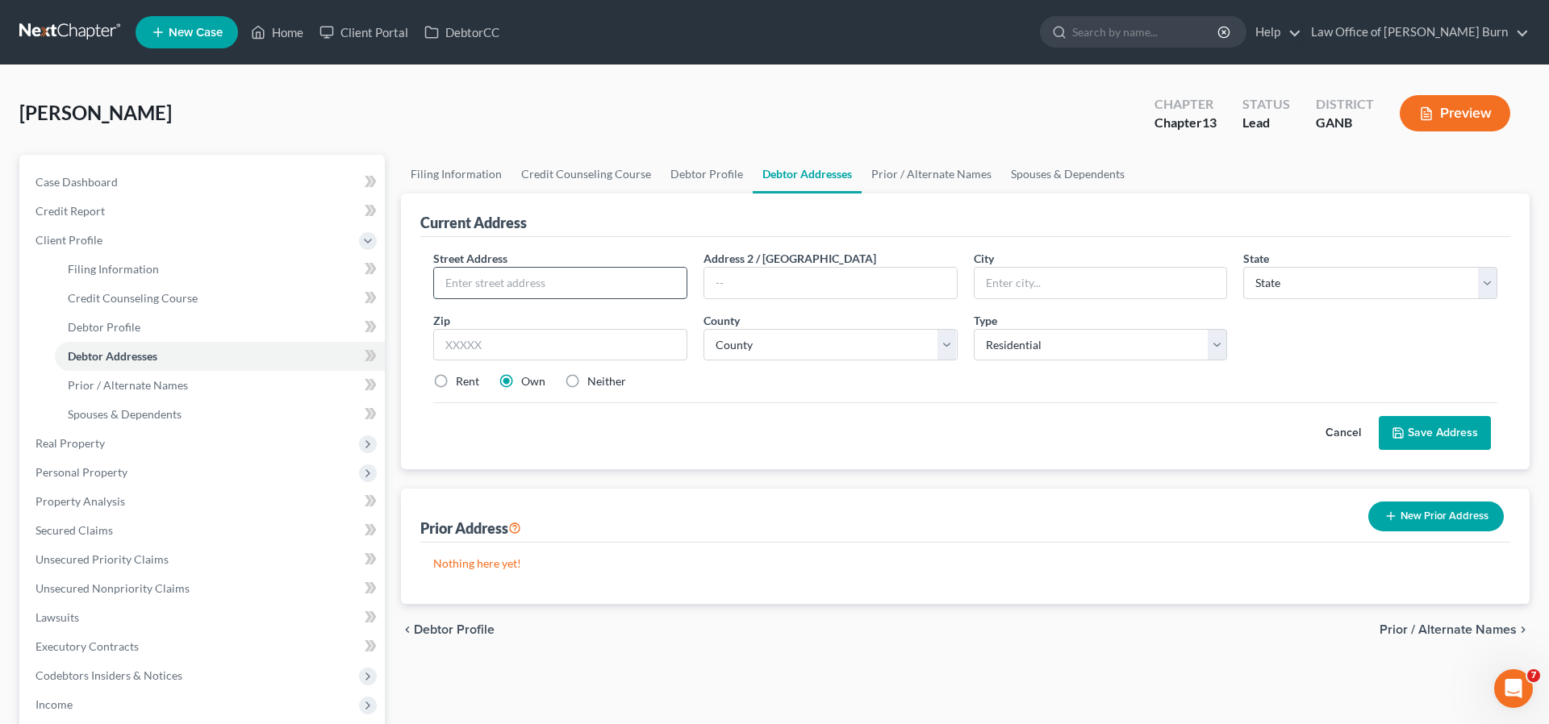
click at [449, 281] on input "text" at bounding box center [560, 283] width 253 height 31
type input "5105 Kempsford Ct SE"
type input "Atlanta"
click at [1489, 282] on select "State AL AK AR AZ CA CO CT DE DC FL GA GU HI ID IL IN IA KS KY LA ME MD MA MI M…" at bounding box center [1370, 283] width 254 height 32
select select "10"
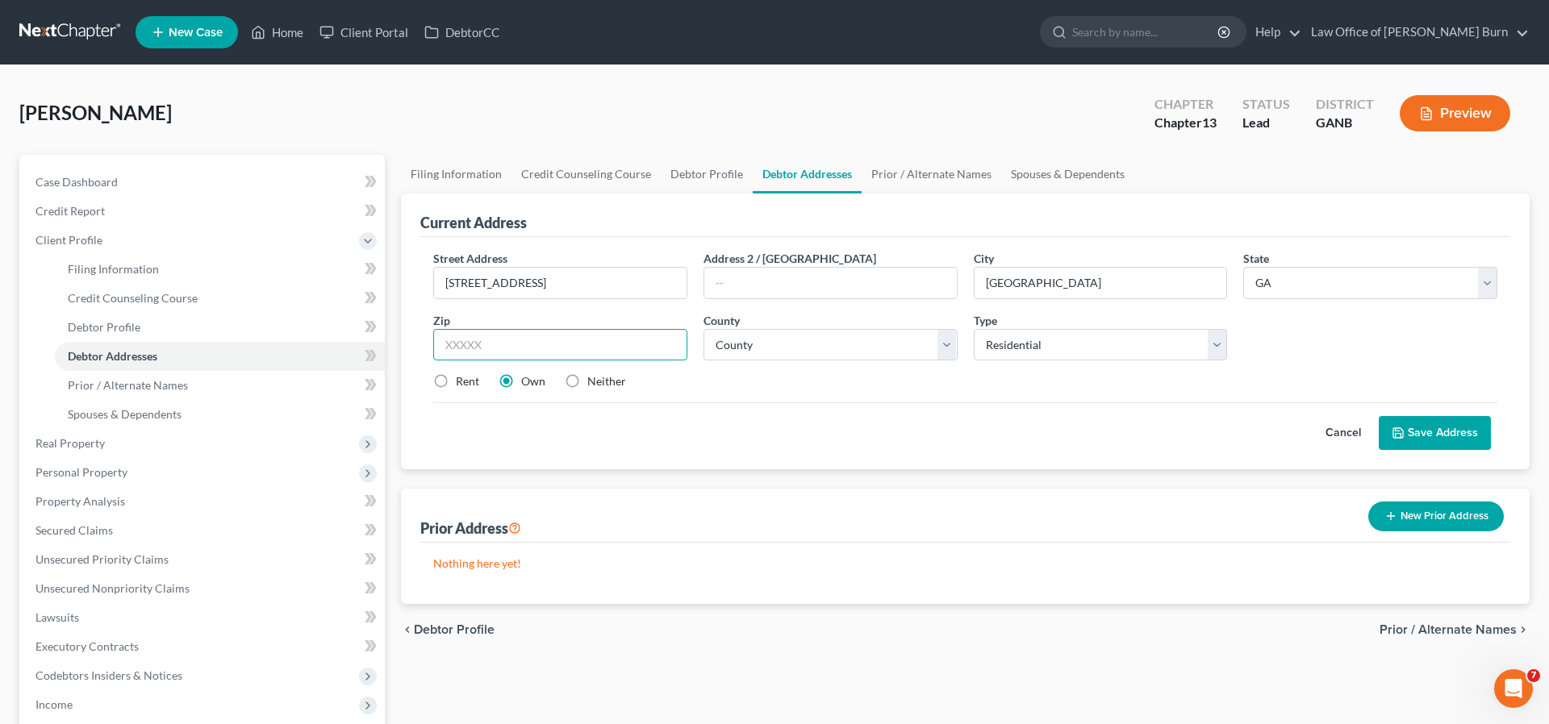
click at [457, 352] on input "text" at bounding box center [560, 345] width 254 height 32
type input "30339"
click at [946, 341] on select "County Appling County Atkinson County Bacon County Baker County Baldwin County …" at bounding box center [831, 345] width 254 height 32
select select "32"
click at [587, 382] on label "Neither" at bounding box center [606, 382] width 39 height 16
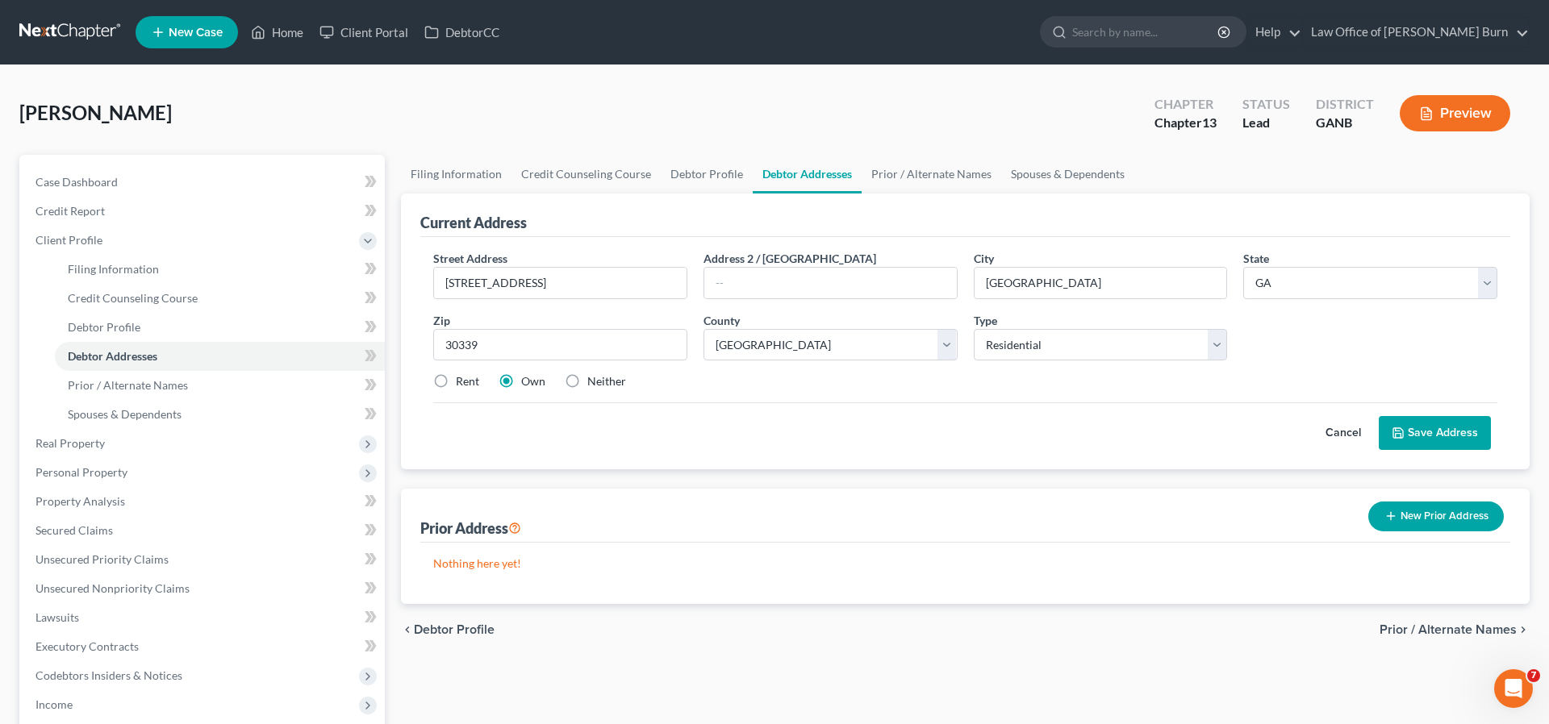
click at [594, 382] on input "Neither" at bounding box center [599, 379] width 10 height 10
radio input "true"
click at [112, 413] on span "Spouses & Dependents" at bounding box center [125, 414] width 114 height 14
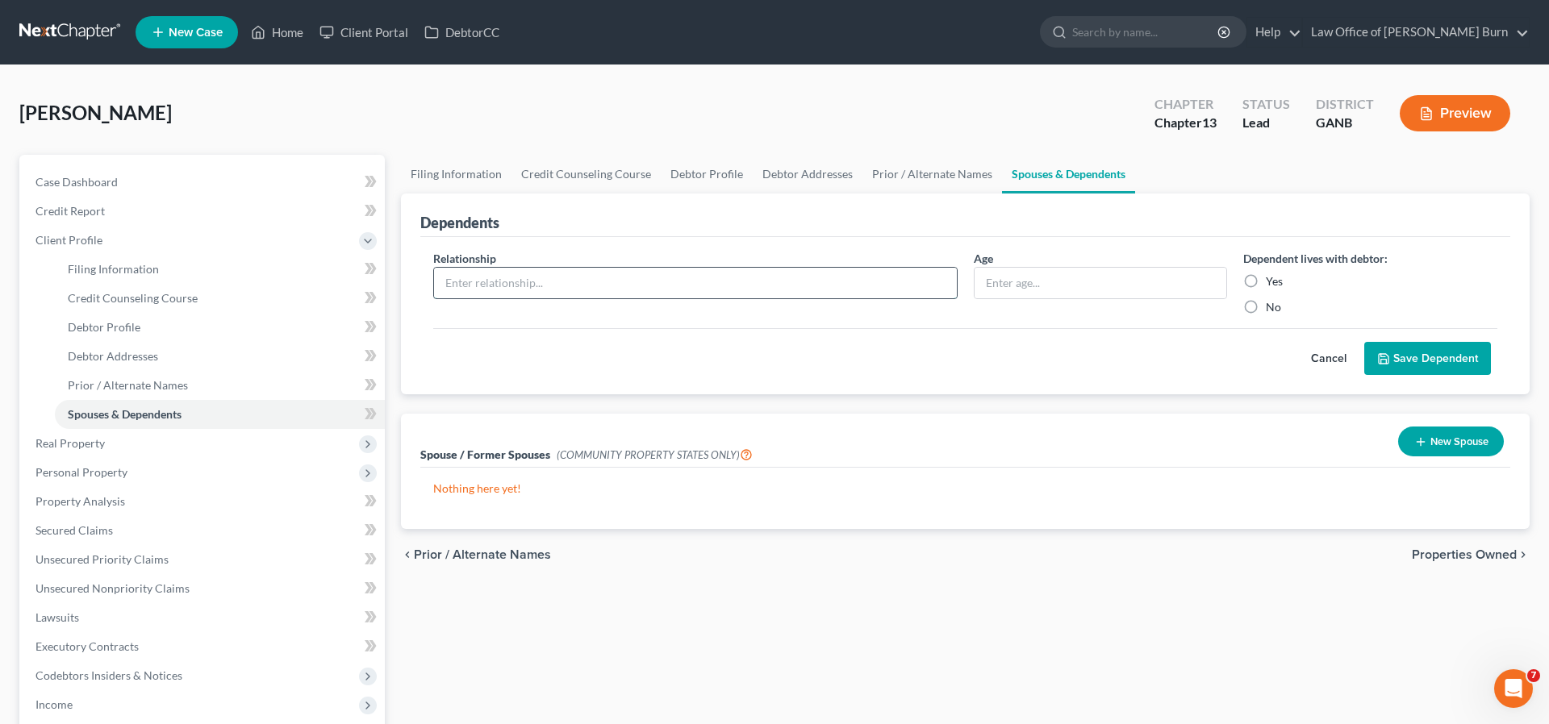
click at [458, 282] on input "text" at bounding box center [695, 283] width 523 height 31
type input "Grandson"
click at [990, 282] on input "text" at bounding box center [1101, 283] width 253 height 31
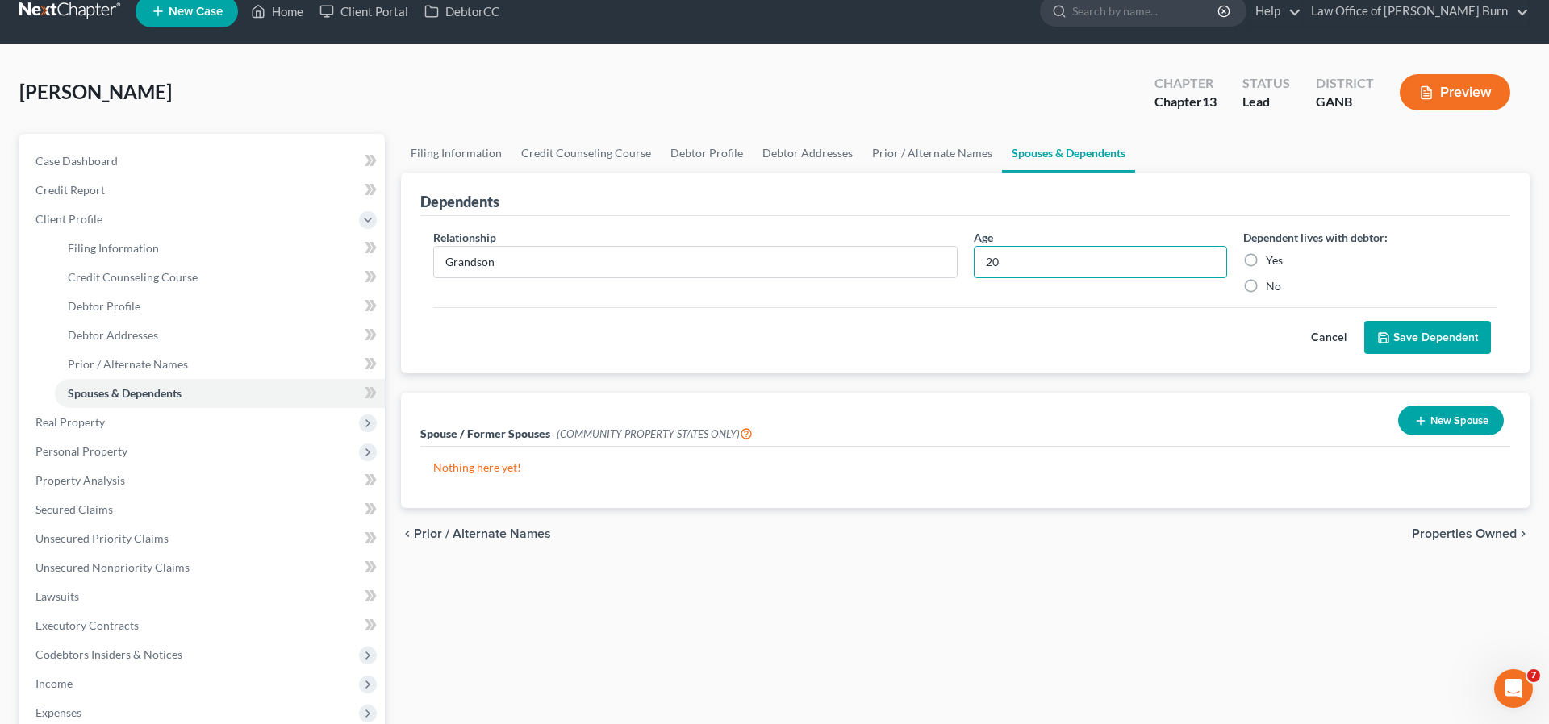
scroll to position [24, 0]
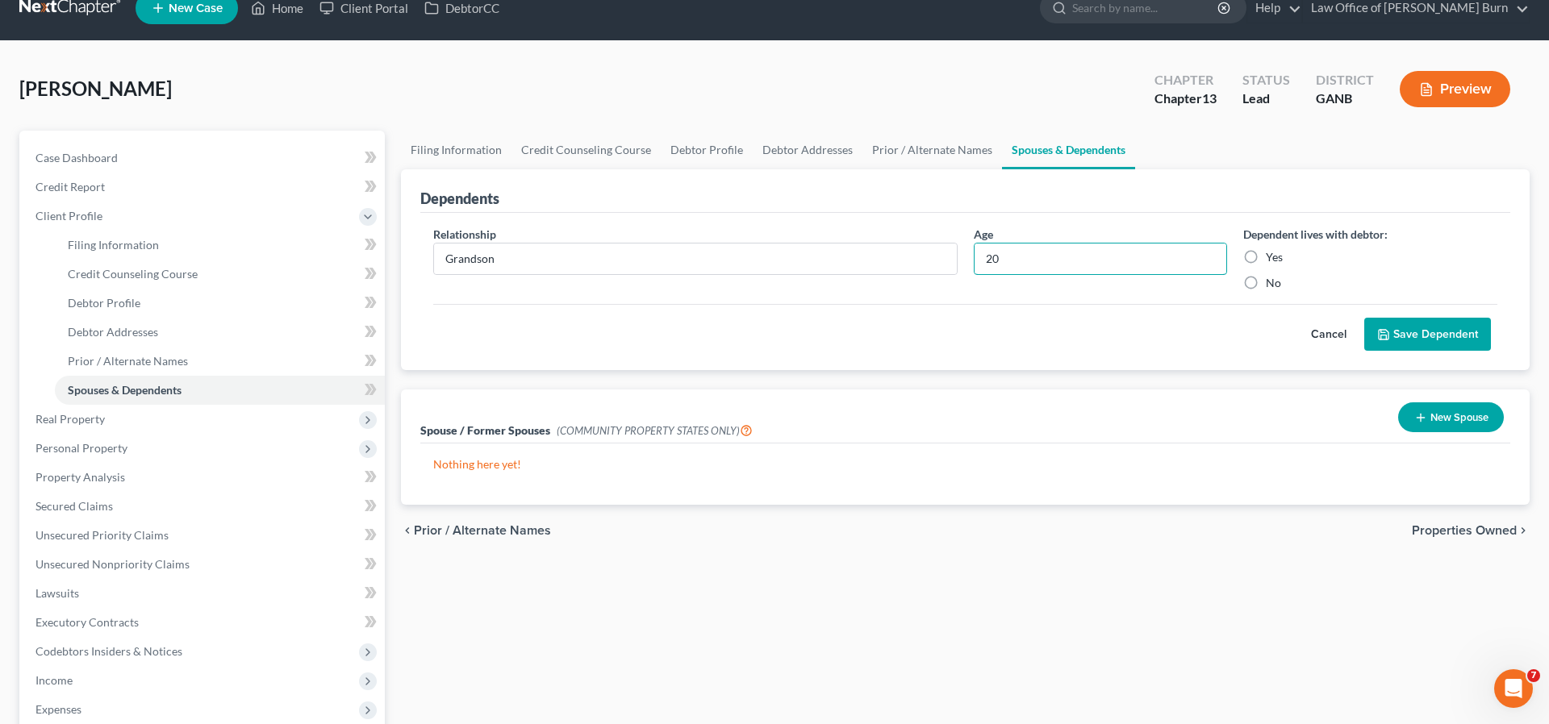
type input "20"
click at [1266, 260] on label "Yes" at bounding box center [1274, 257] width 17 height 16
click at [1272, 260] on input "Yes" at bounding box center [1277, 254] width 10 height 10
radio input "true"
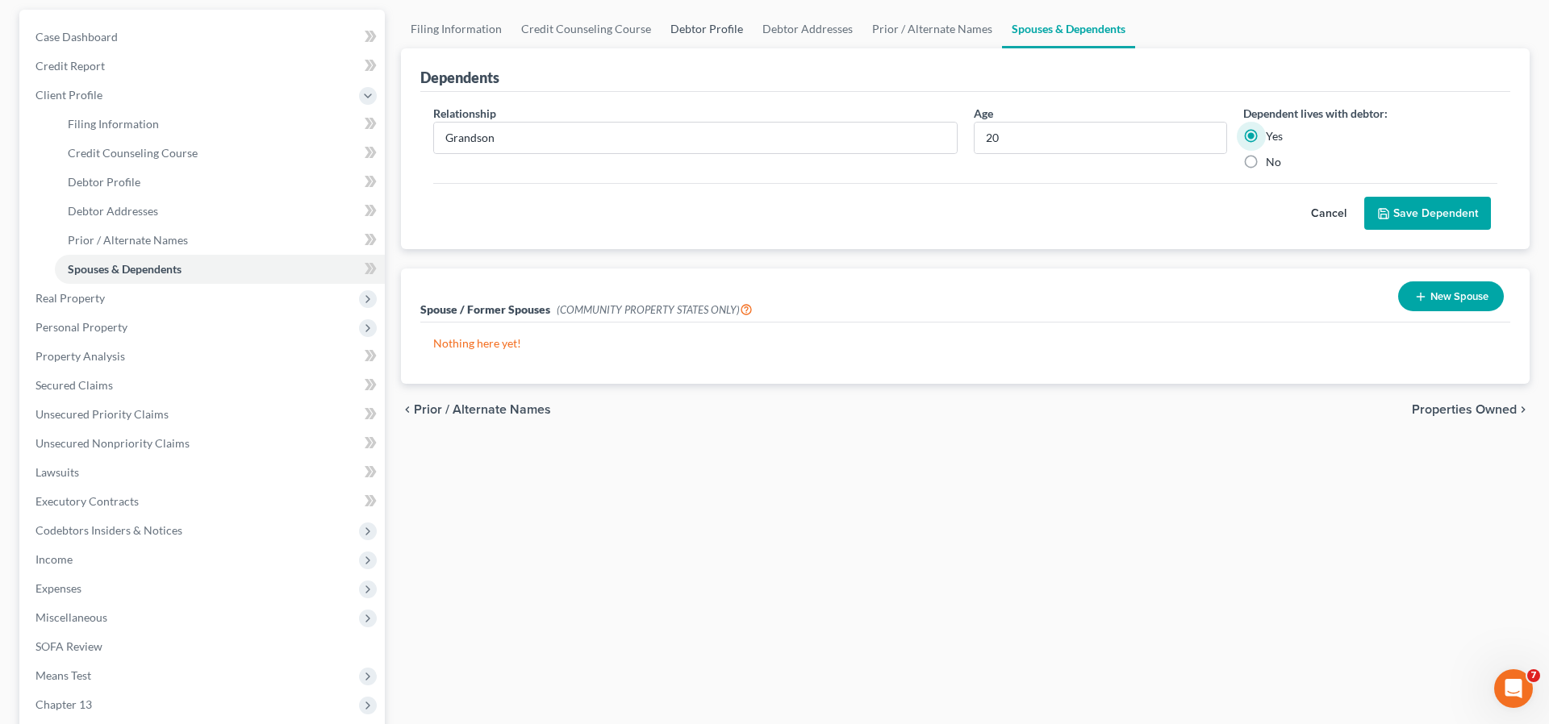
scroll to position [181, 0]
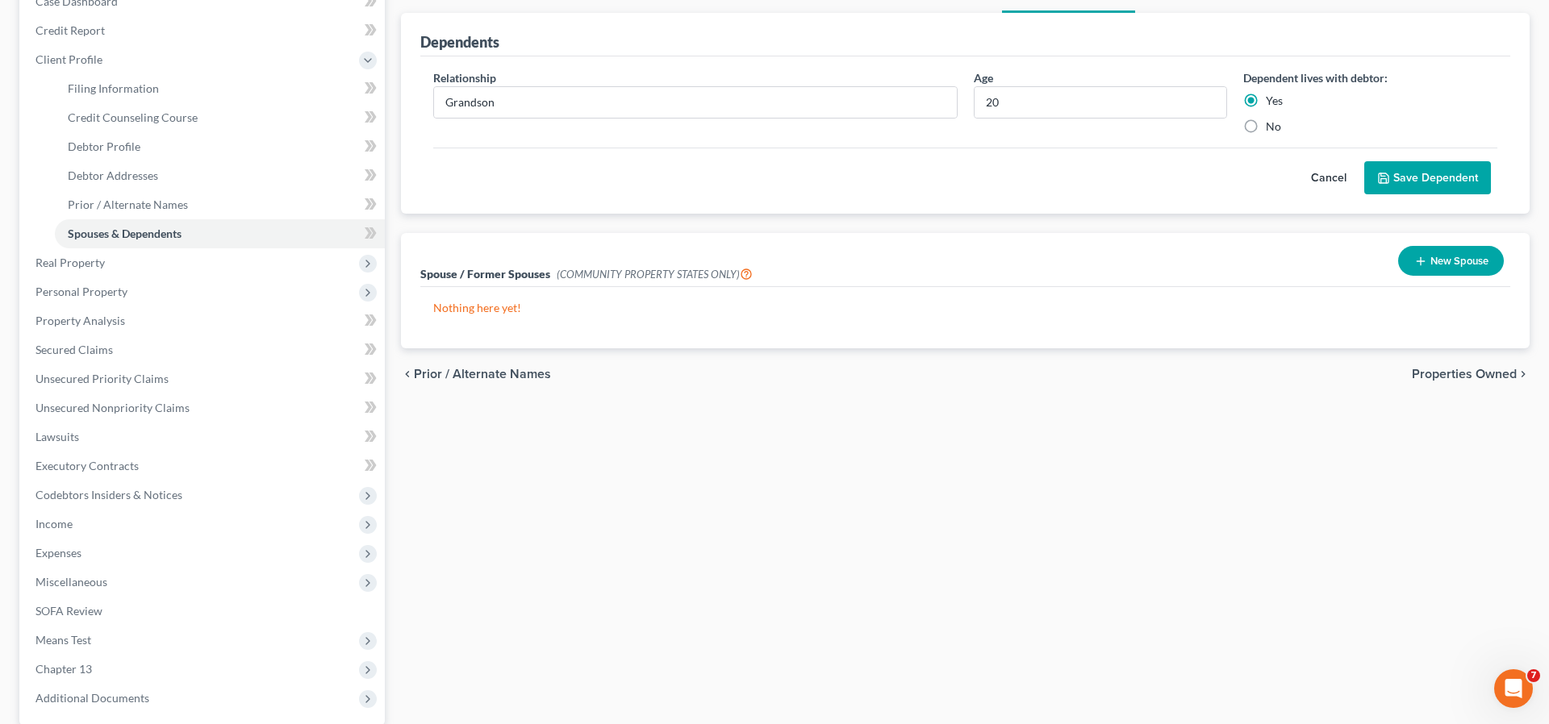
click at [448, 307] on p "Nothing here yet!" at bounding box center [965, 308] width 1064 height 16
click at [67, 295] on span "Personal Property" at bounding box center [81, 292] width 92 height 14
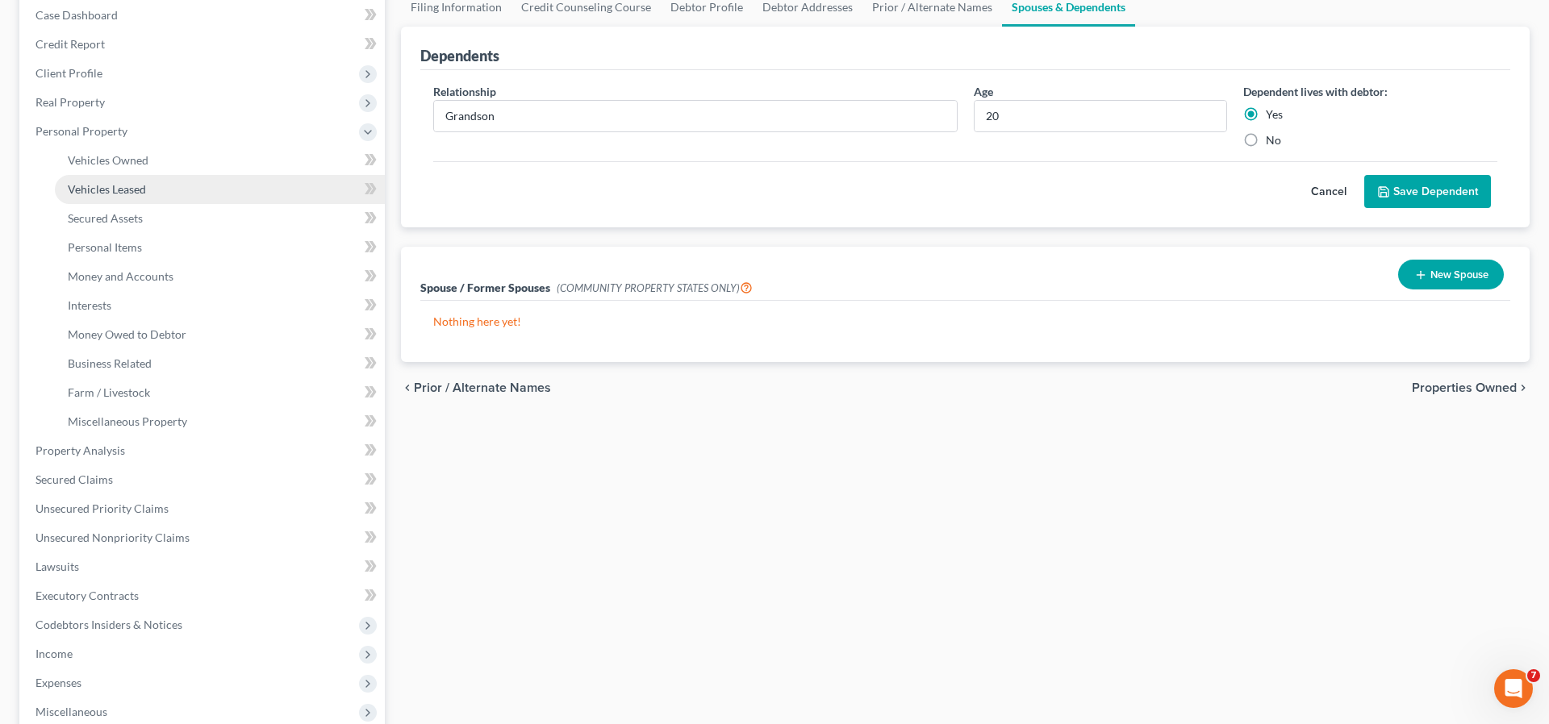
scroll to position [165, 0]
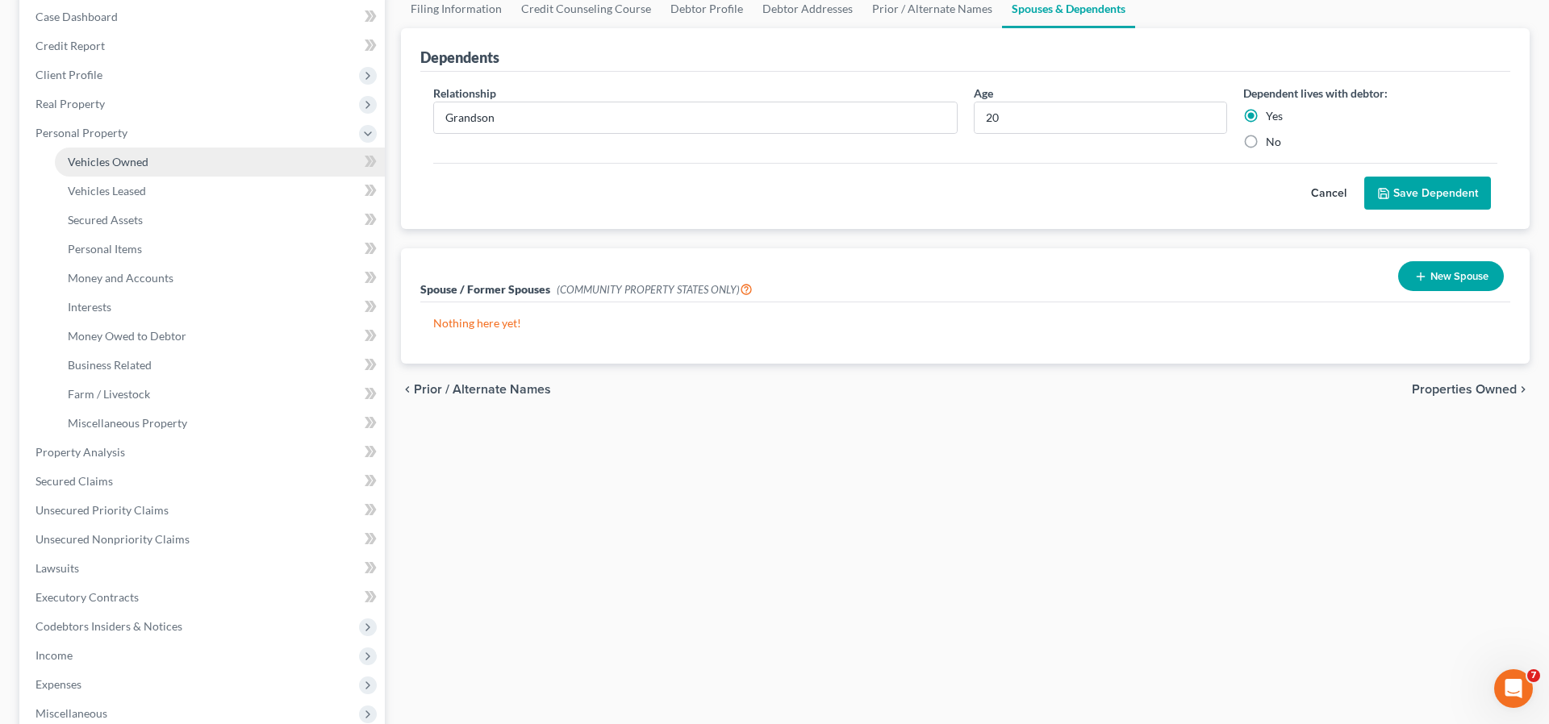
click at [134, 165] on span "Vehicles Owned" at bounding box center [108, 162] width 81 height 14
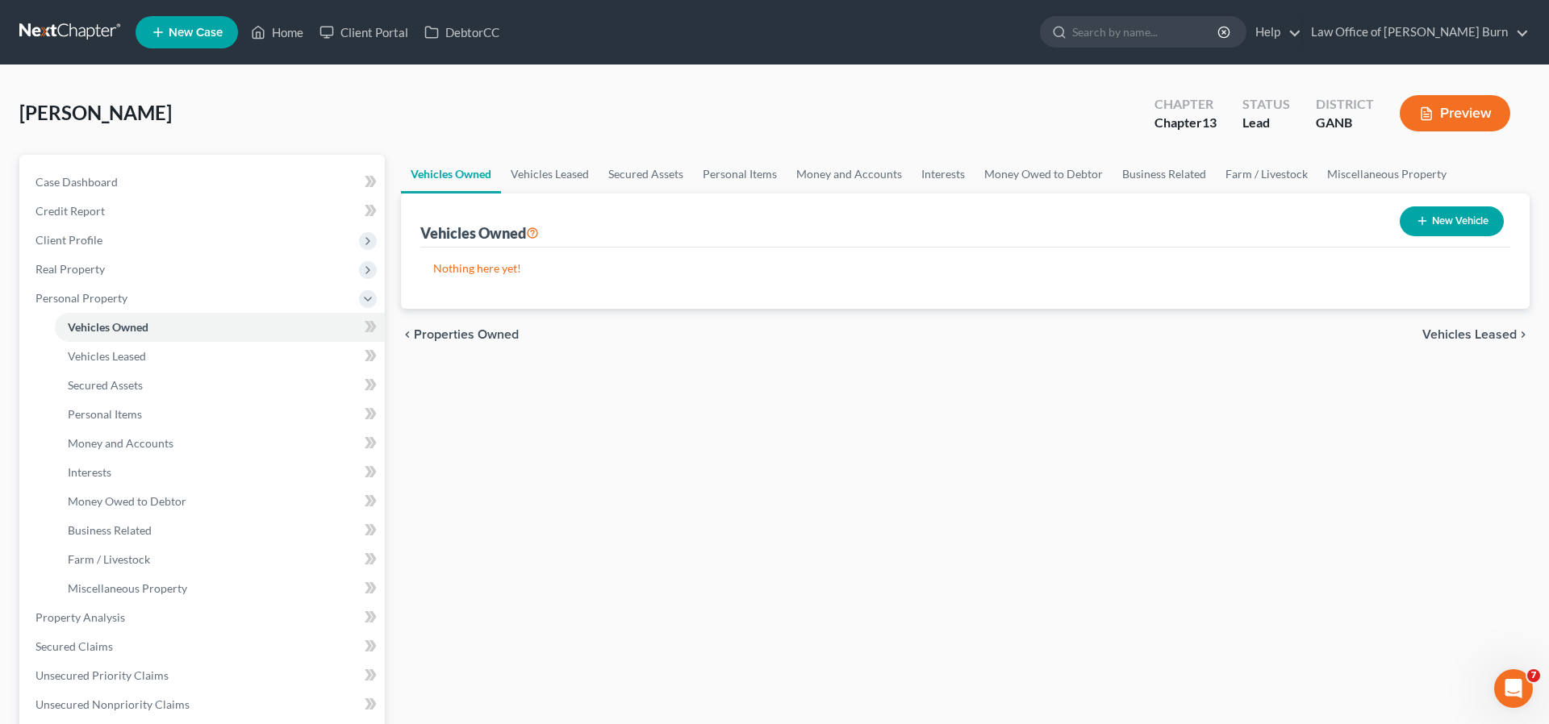
click at [1438, 221] on button "New Vehicle" at bounding box center [1452, 222] width 104 height 30
select select "0"
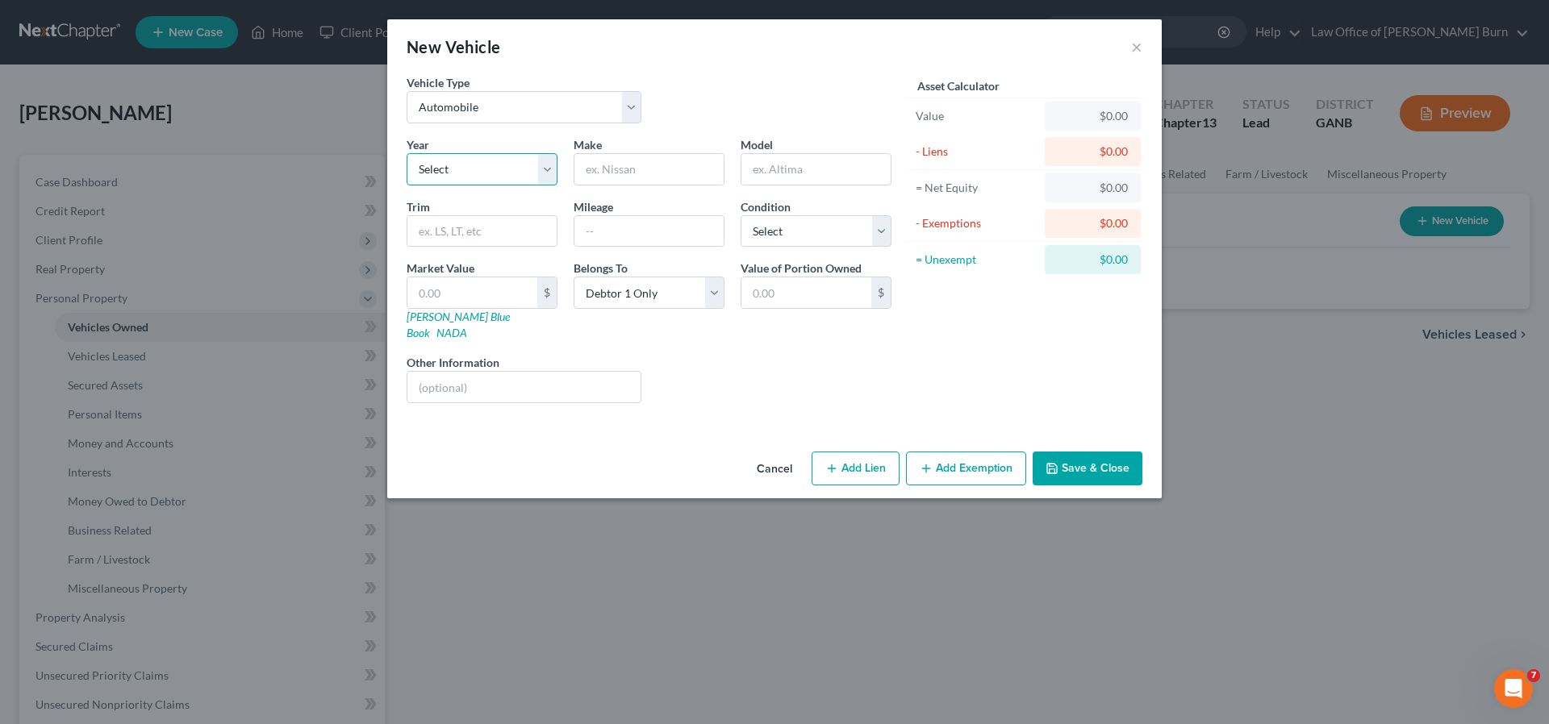
click at [547, 168] on select "Select 2026 2025 2024 2023 2022 2021 2020 2019 2018 2017 2016 2015 2014 2013 20…" at bounding box center [482, 169] width 151 height 32
select select "9"
click at [599, 167] on input "text" at bounding box center [648, 169] width 149 height 31
type input "Nissan"
click at [806, 169] on input "text" at bounding box center [815, 169] width 149 height 31
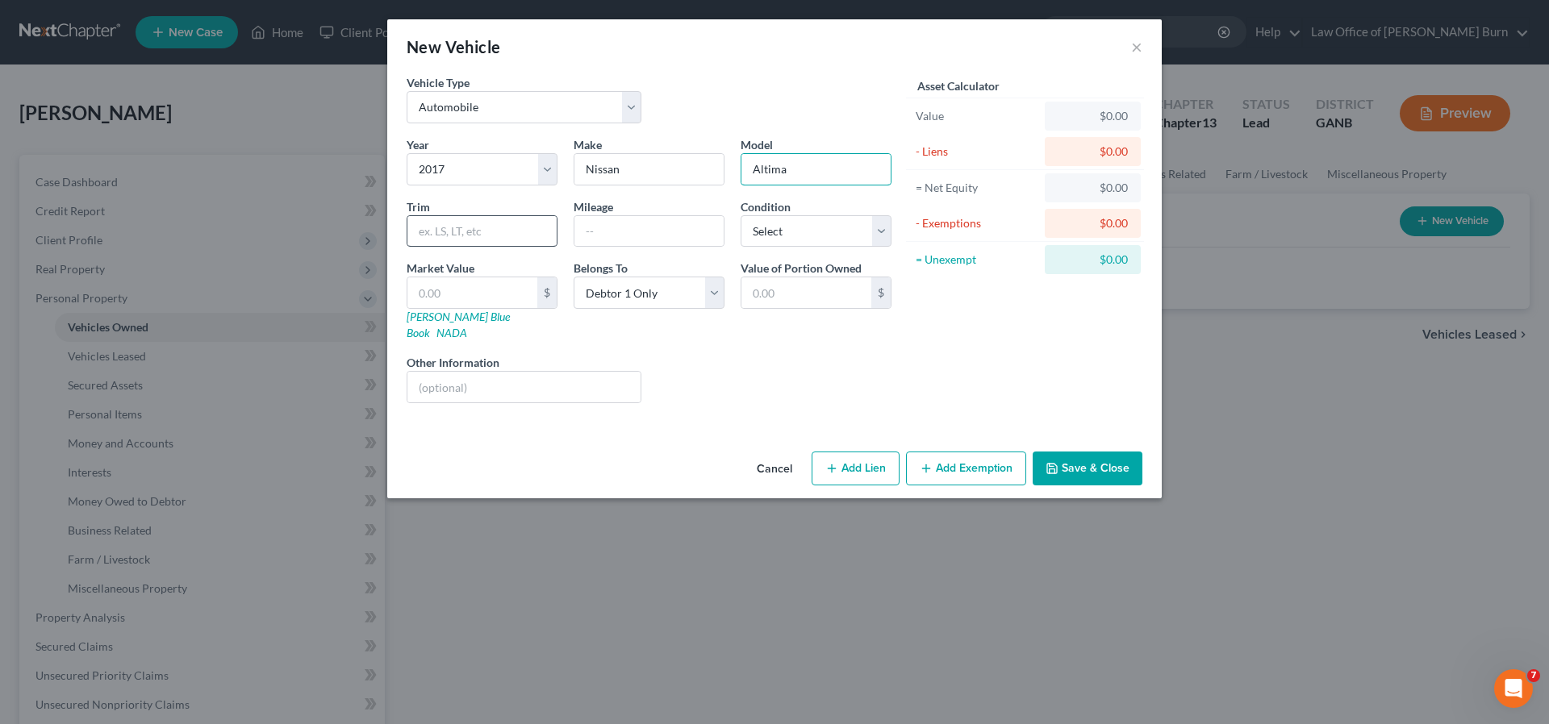
type input "Altima"
click at [432, 228] on input "text" at bounding box center [481, 231] width 149 height 31
type input "SV"
click at [605, 228] on input "text" at bounding box center [648, 231] width 149 height 31
type input "113000"
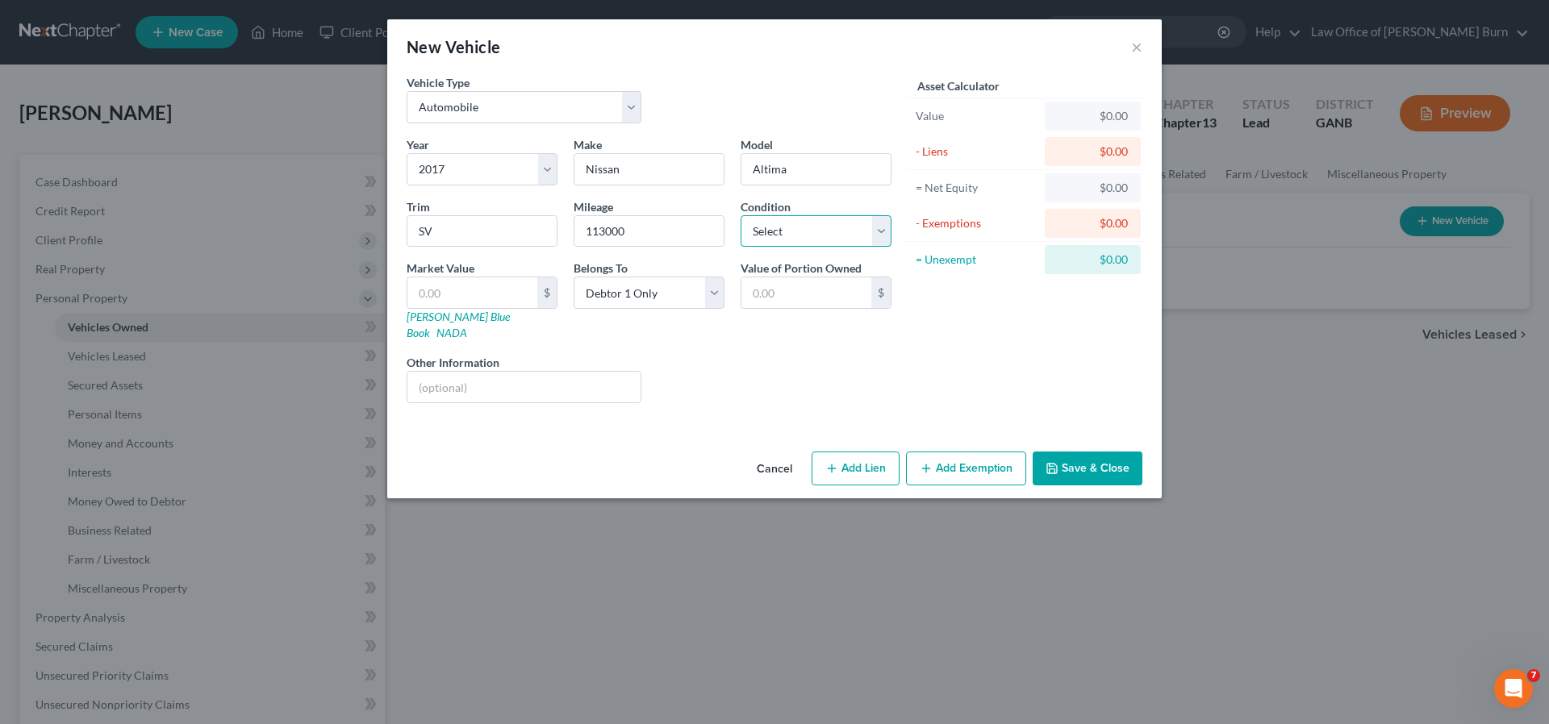
click at [881, 230] on select "Select Excellent Very Good Good Fair Poor" at bounding box center [816, 231] width 151 height 32
select select "3"
click at [445, 290] on input "text" at bounding box center [472, 293] width 130 height 31
type input "5"
type input "5.00"
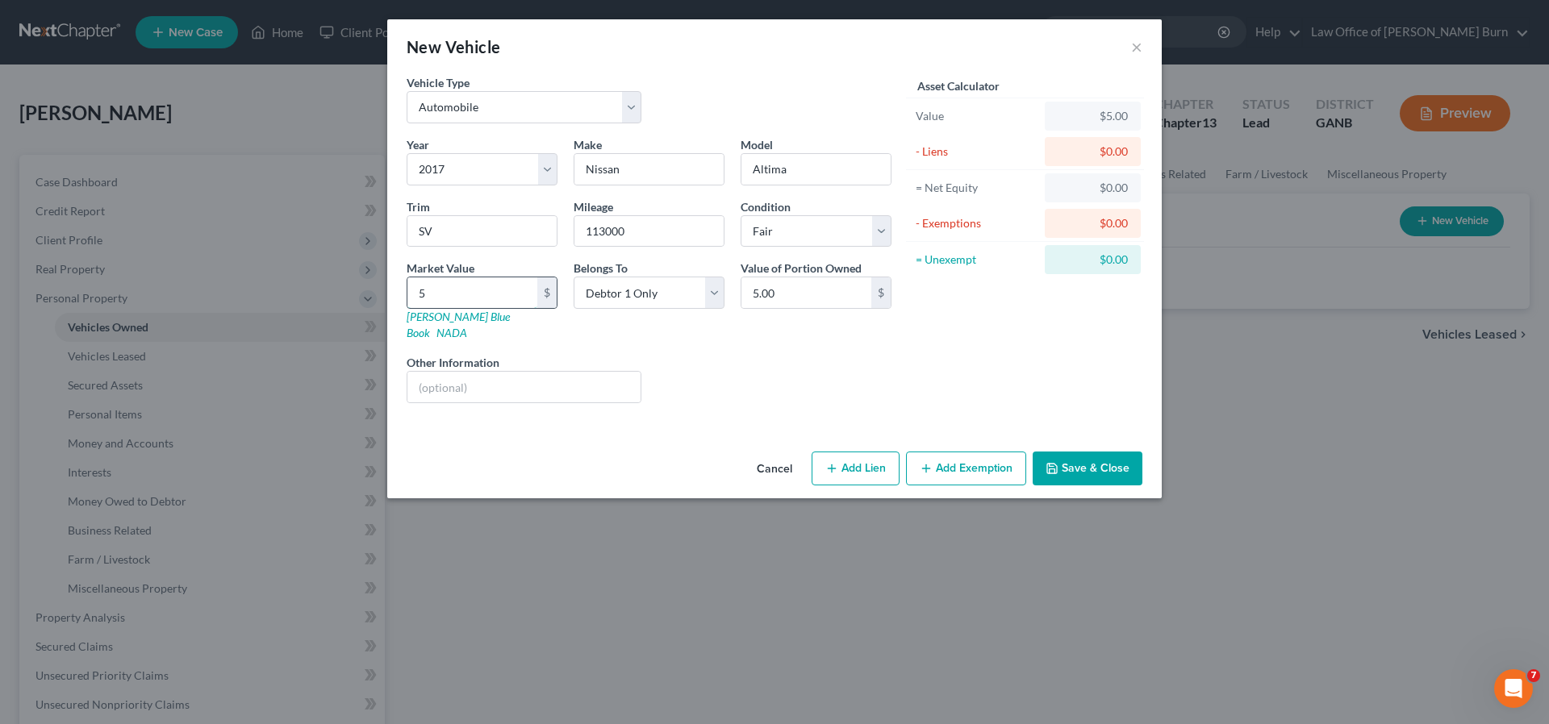
type input "59"
type input "59.00"
type input "599"
type input "599.00"
type input "5995"
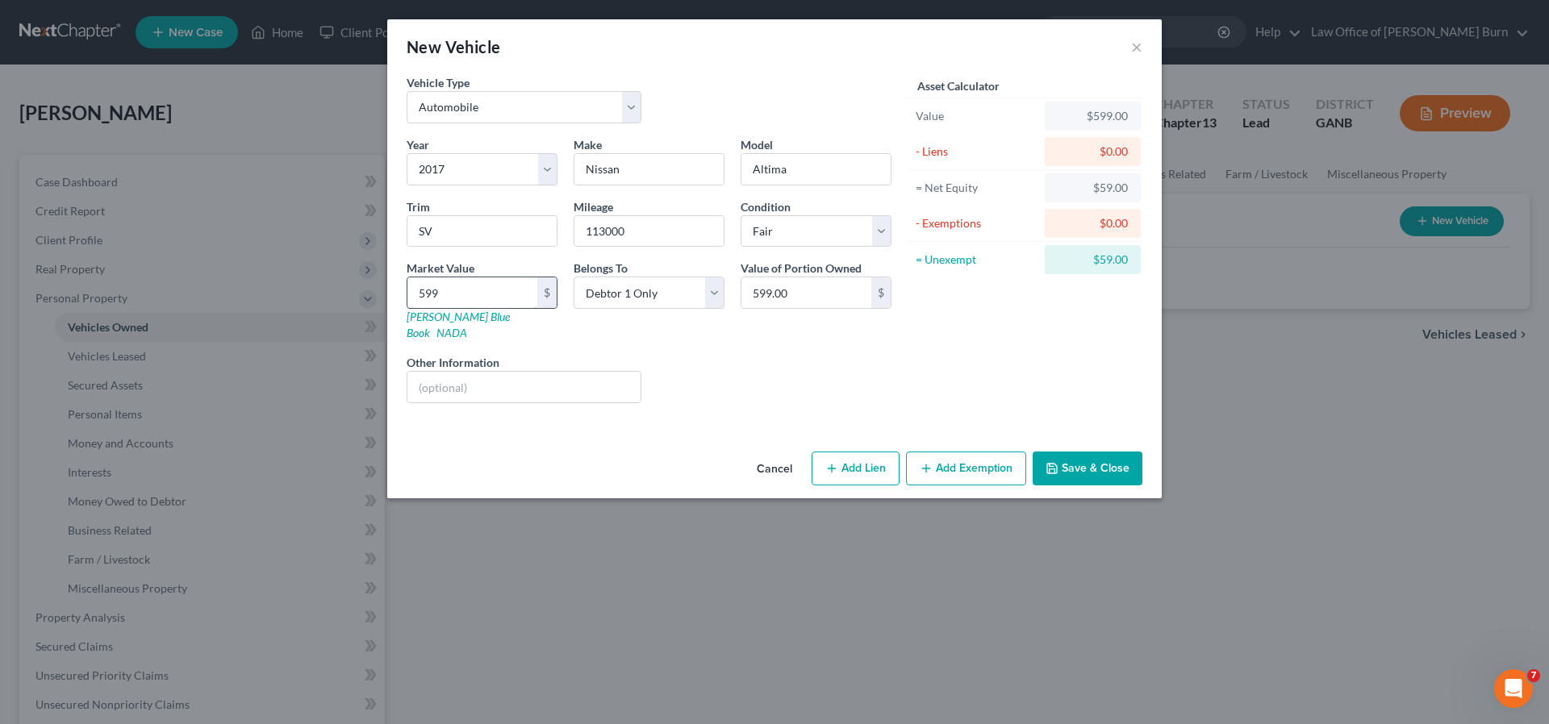
type input "5,995.00"
click at [1099, 152] on div "$0.00" at bounding box center [1093, 152] width 70 height 16
click at [851, 452] on button "Add Lien" at bounding box center [856, 469] width 88 height 34
select select "0"
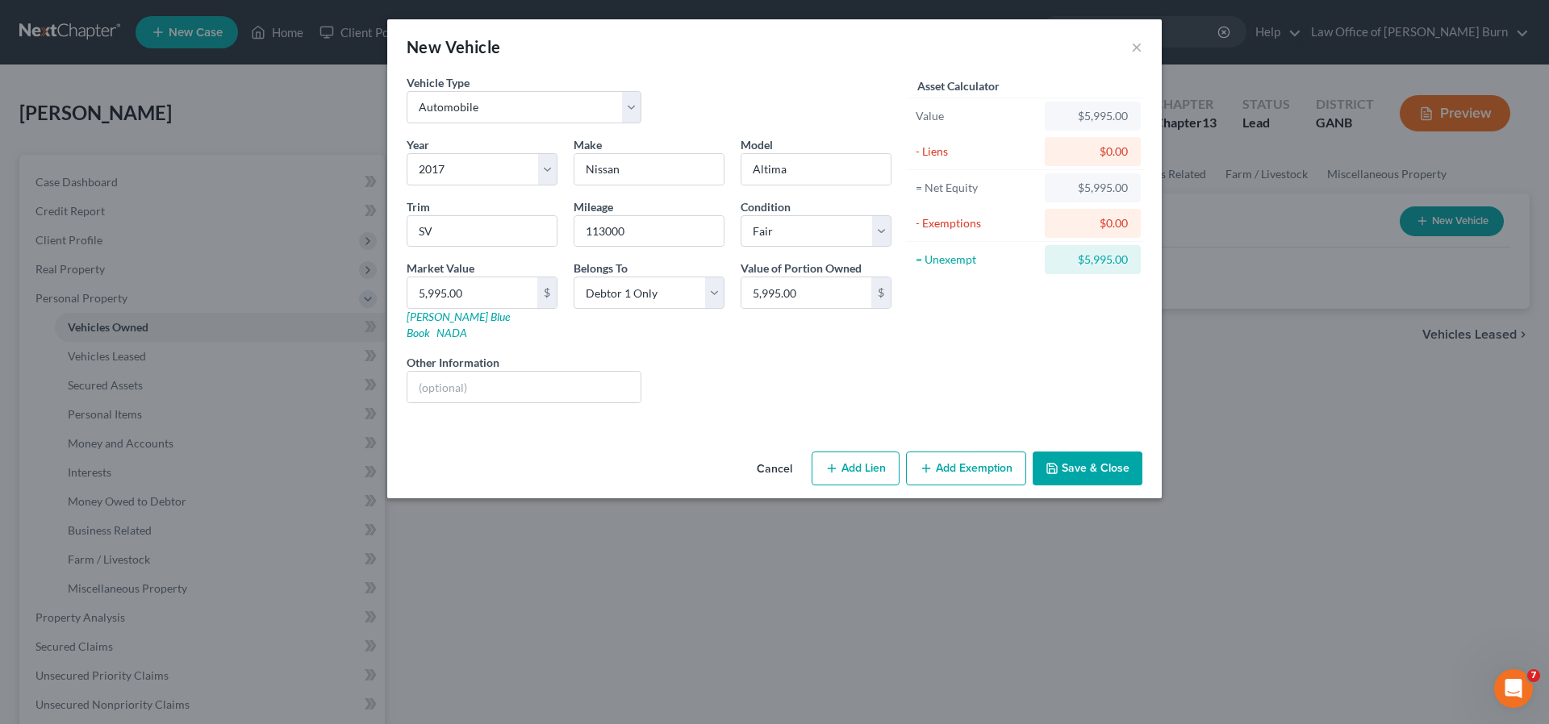
select select "0"
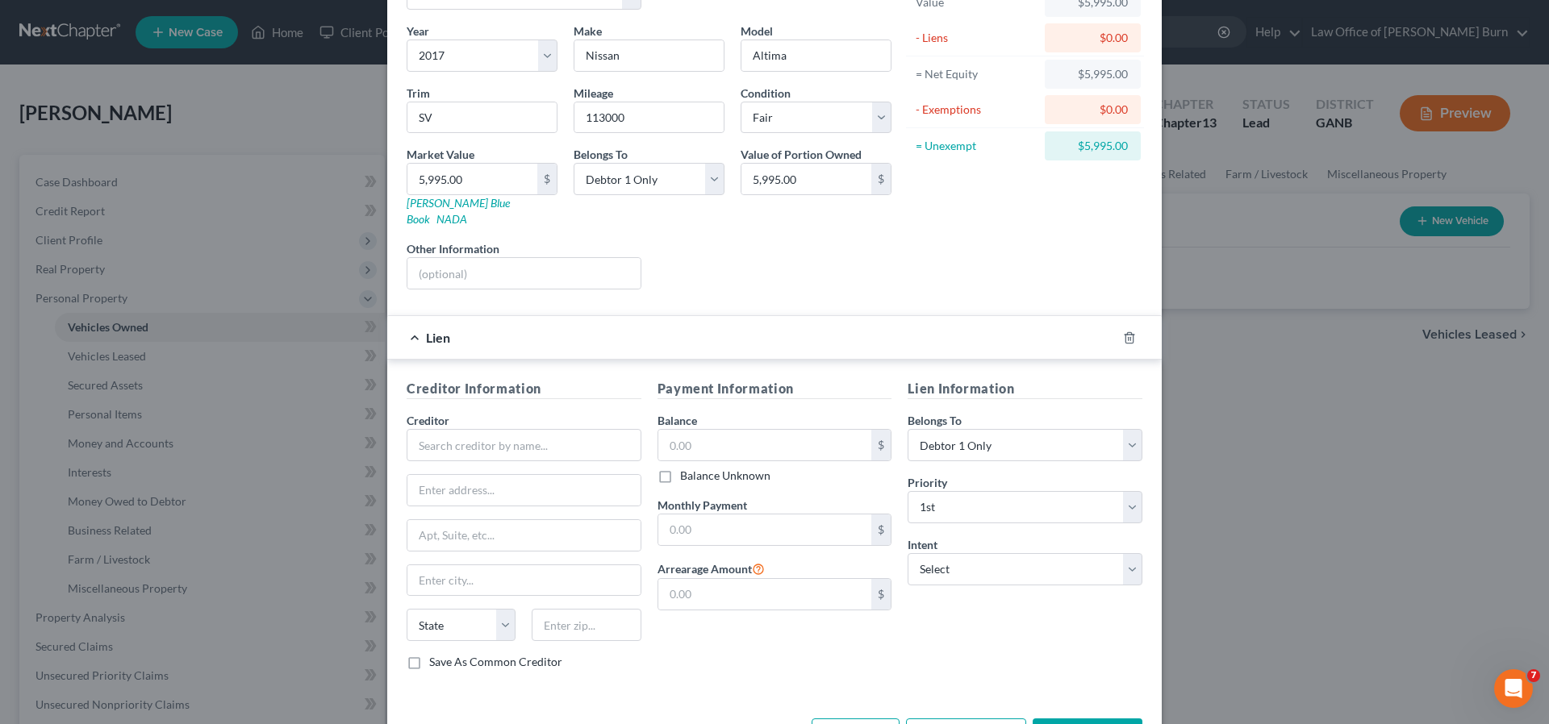
scroll to position [158, 0]
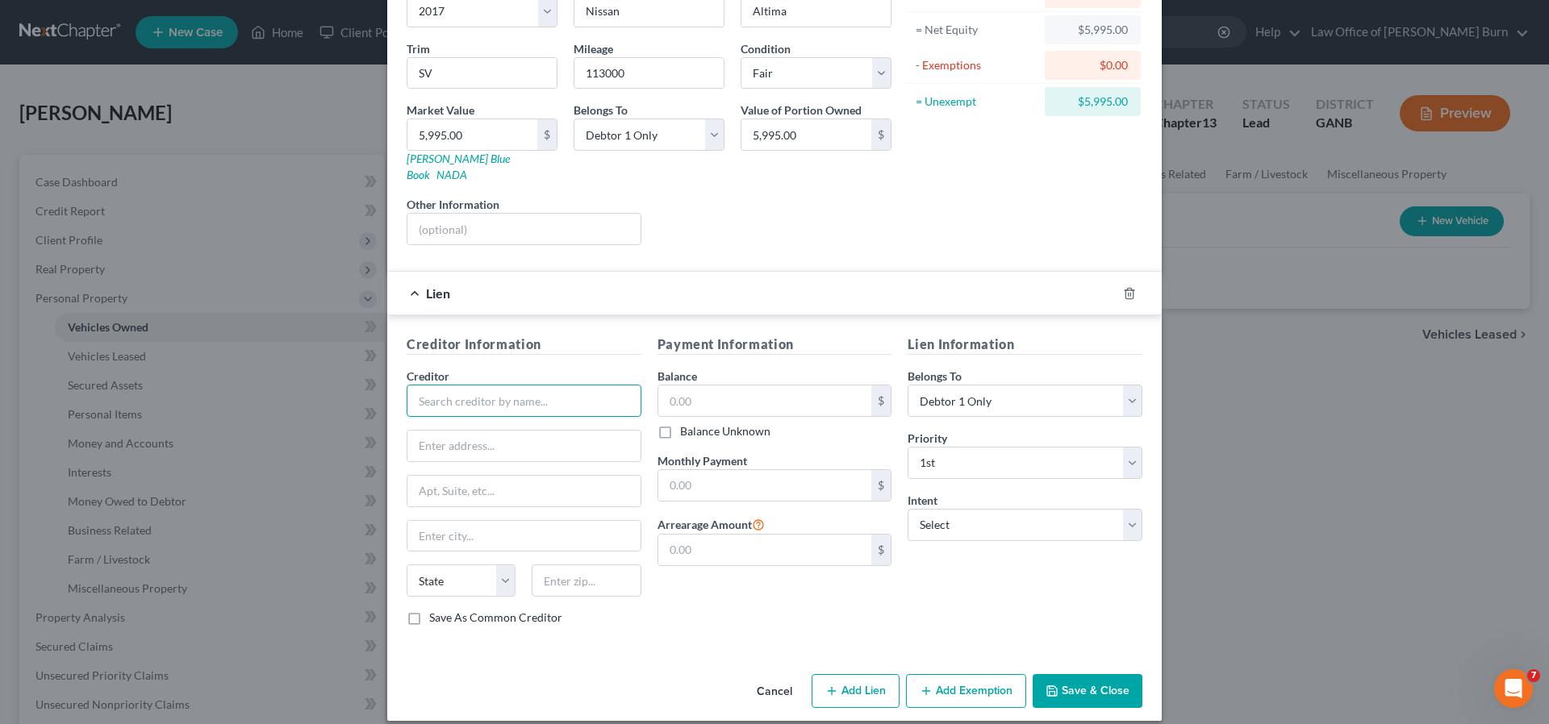
click at [431, 386] on input "text" at bounding box center [524, 401] width 235 height 32
type input "OneMain Financial"
click at [712, 386] on input "text" at bounding box center [765, 401] width 214 height 31
type input "1"
type input "21,097.62"
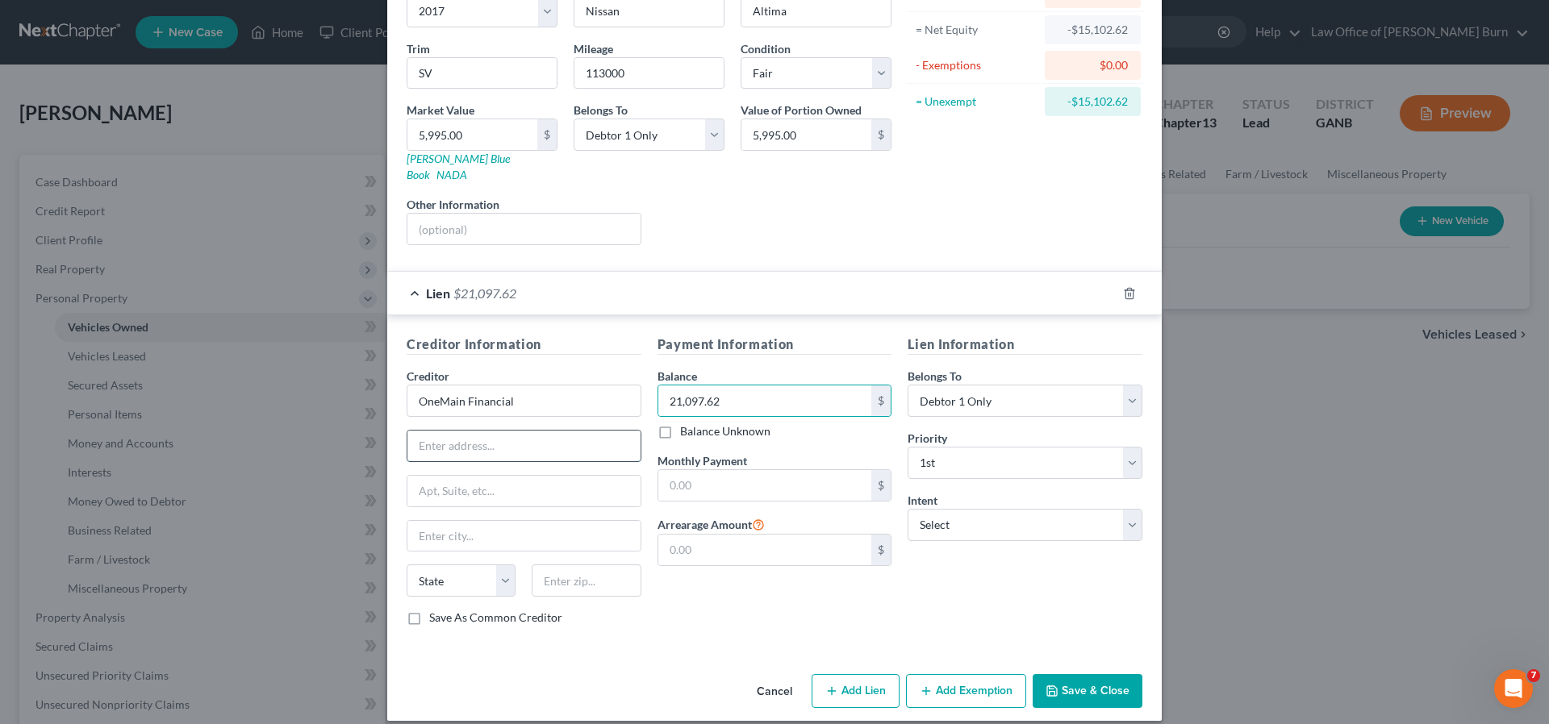
click at [425, 431] on input "text" at bounding box center [523, 446] width 233 height 31
type input "5015 Floyd Road SW"
click at [439, 476] on input "text" at bounding box center [523, 491] width 233 height 31
type input "Ste 120"
click at [430, 521] on input "text" at bounding box center [523, 536] width 233 height 31
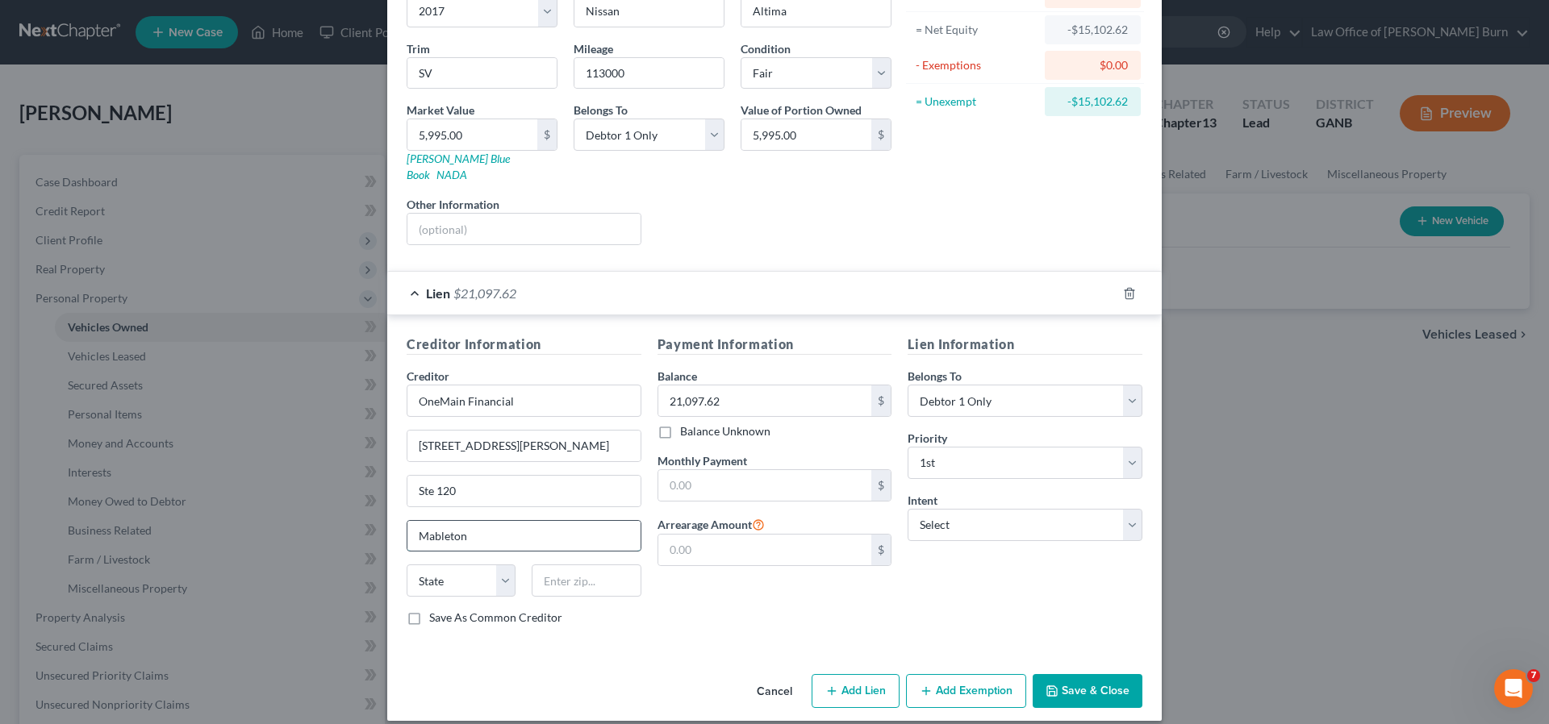
type input "Mableton"
click at [507, 565] on select "State AL AK AR AZ CA CO CT DE DC FL GA GU HI ID IL IN IA KS KY LA ME MD MA MI M…" at bounding box center [461, 581] width 109 height 32
select select "10"
click at [567, 568] on input "text" at bounding box center [586, 581] width 109 height 32
type input "30126"
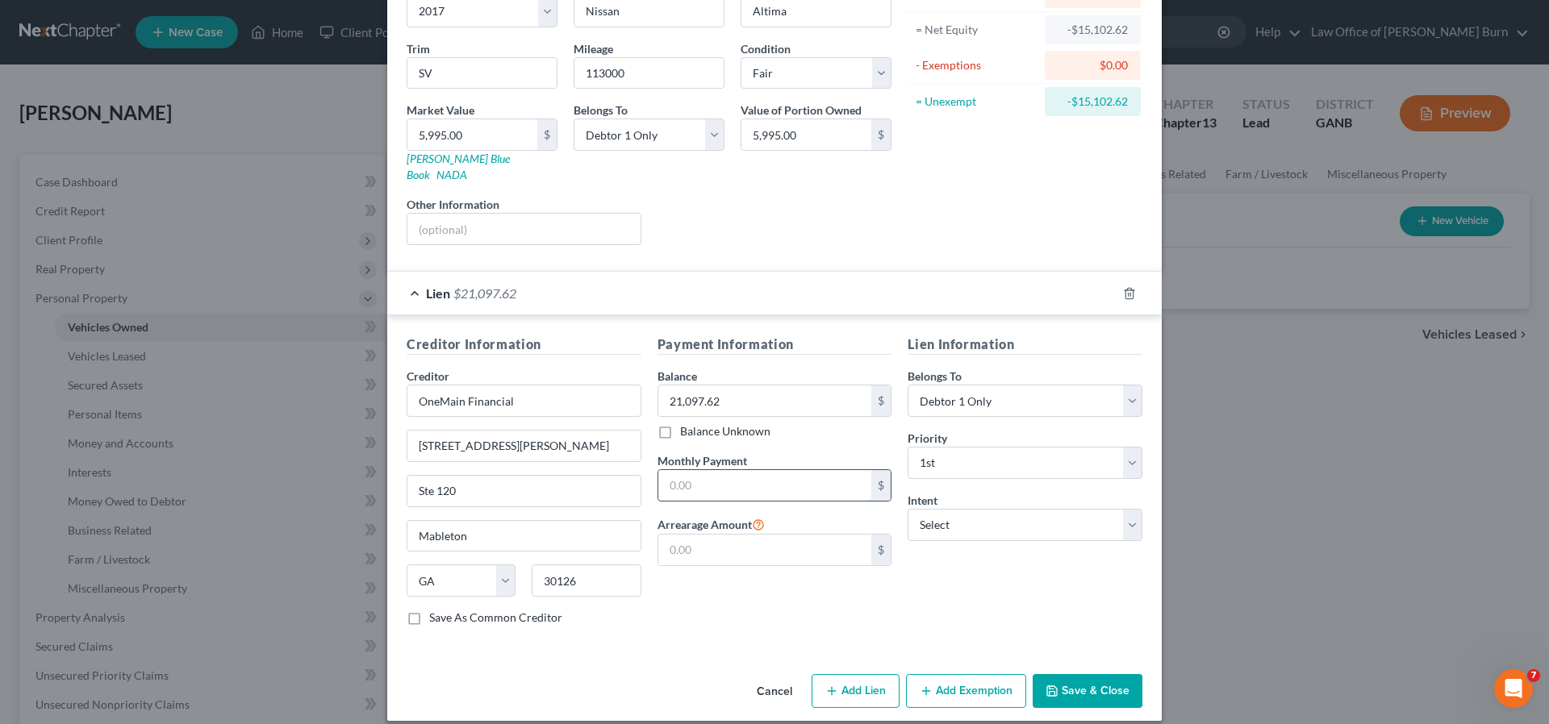
click at [675, 470] on input "text" at bounding box center [765, 485] width 214 height 31
type input "744.81"
click at [1133, 509] on select "Select Surrender Redeem Reaffirm Avoid Other" at bounding box center [1025, 525] width 235 height 32
select select "3"
click at [429, 610] on label "Save As Common Creditor" at bounding box center [495, 618] width 133 height 16
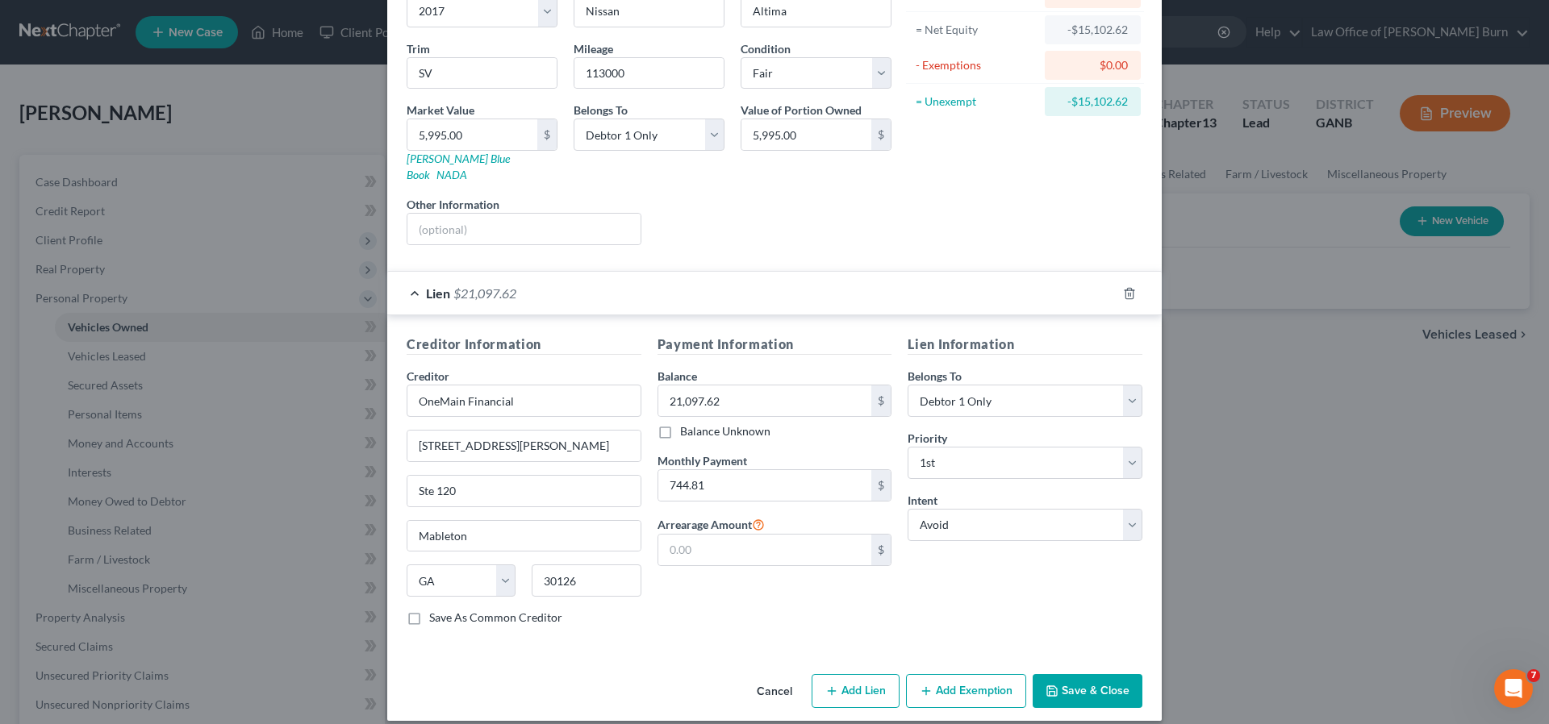
click at [436, 610] on input "Save As Common Creditor" at bounding box center [441, 615] width 10 height 10
checkbox input "true"
click at [934, 674] on button "Add Exemption" at bounding box center [966, 691] width 120 height 34
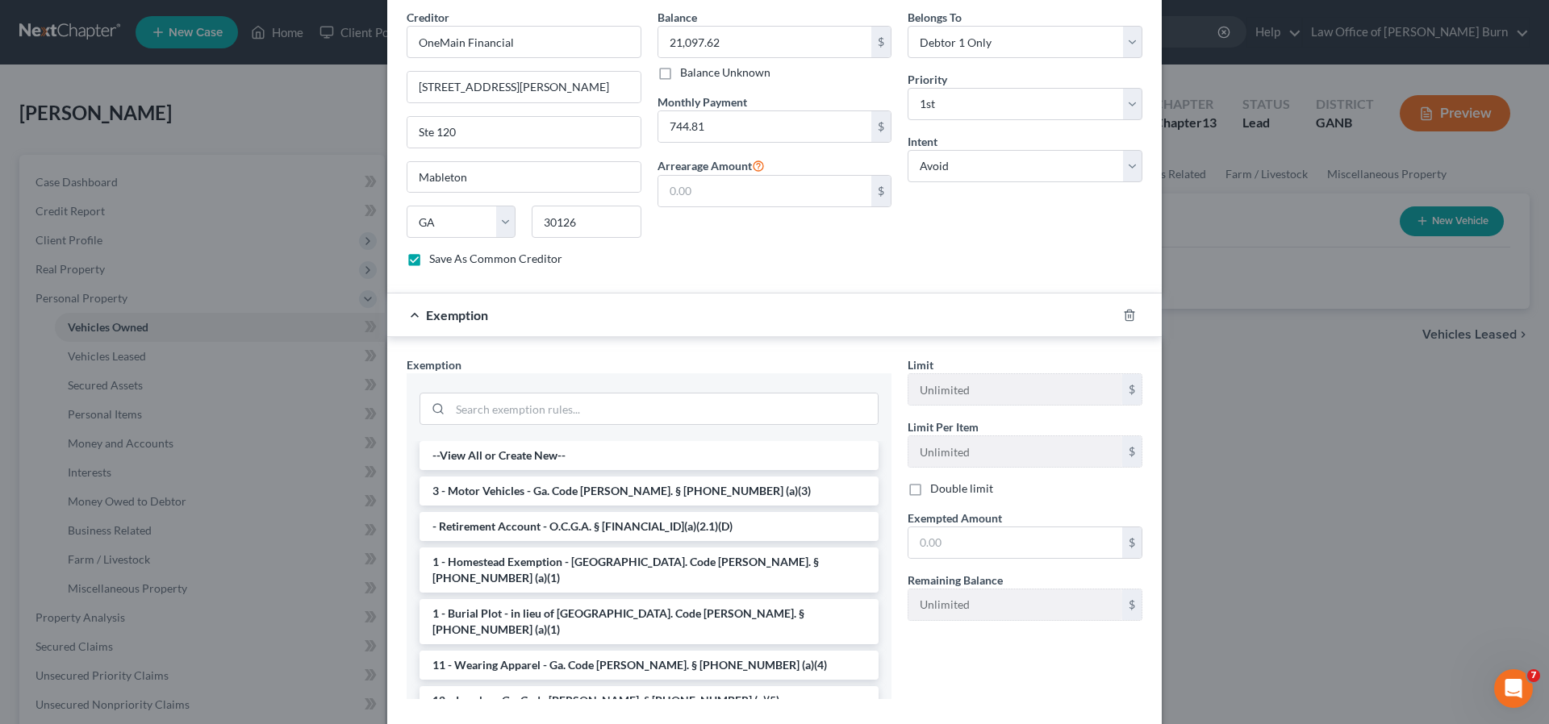
scroll to position [520, 0]
click at [485, 474] on li "3 - Motor Vehicles - Ga. Code Ann. § 44-13-100 (a)(3)" at bounding box center [649, 488] width 459 height 29
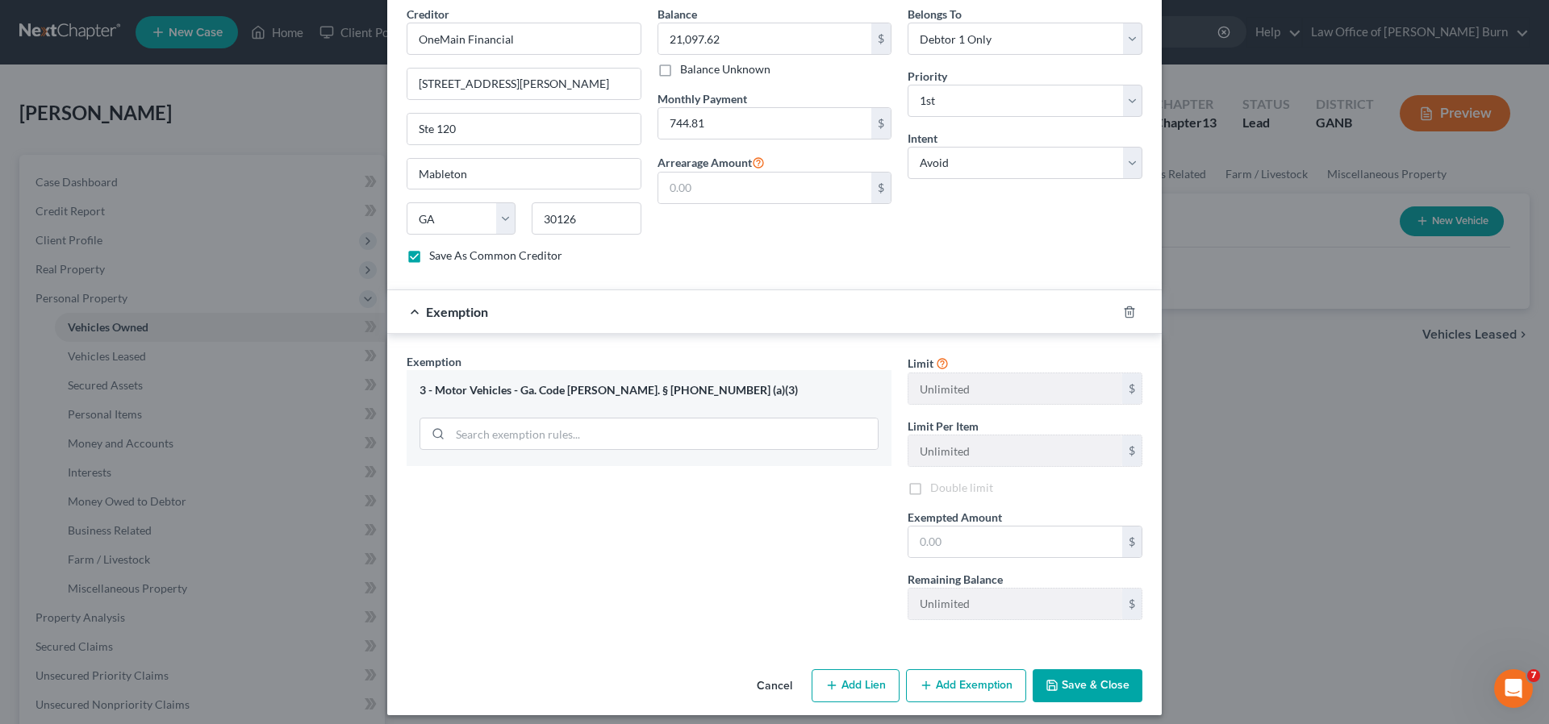
scroll to position [515, 0]
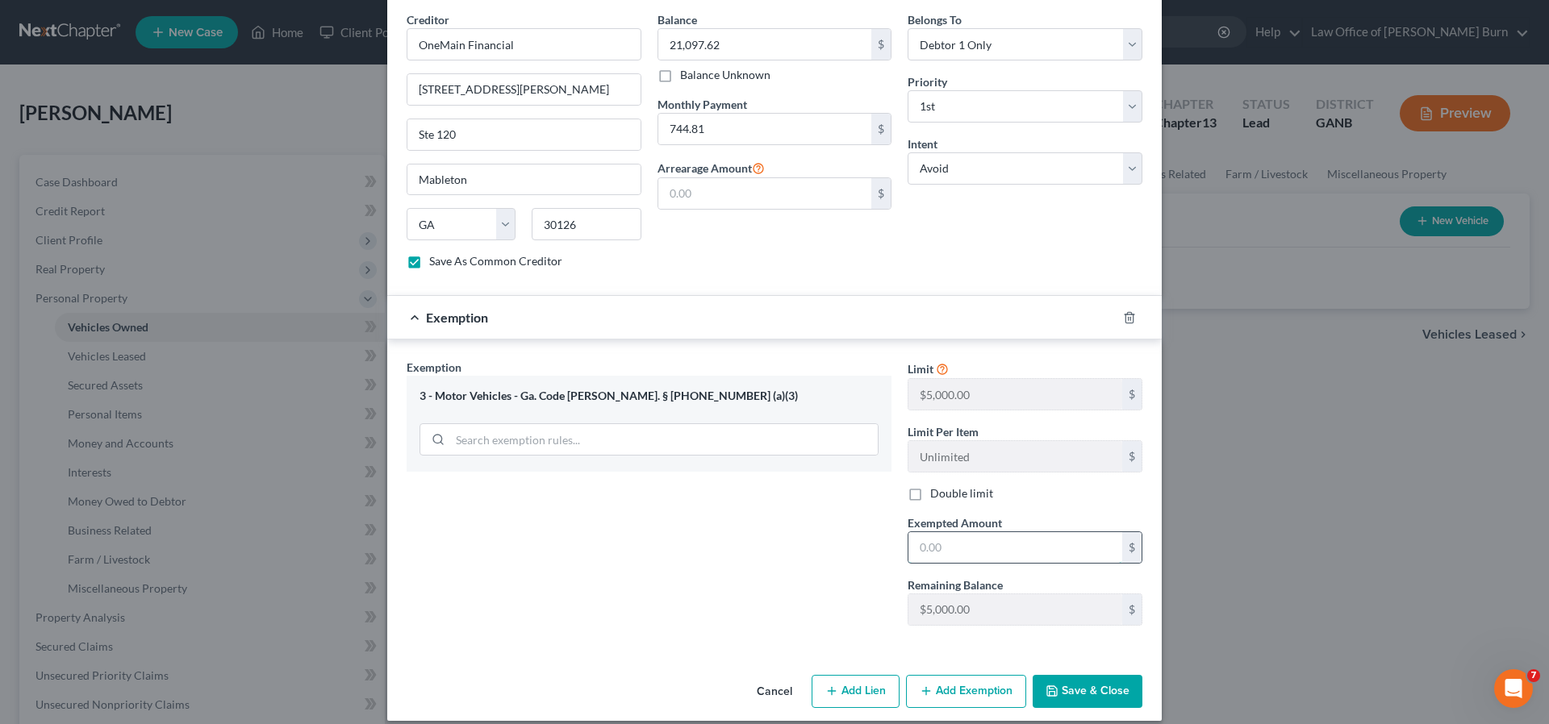
click at [942, 532] on input "text" at bounding box center [1015, 547] width 214 height 31
type input "5,000.00"
click at [459, 424] on input "search" at bounding box center [664, 439] width 428 height 31
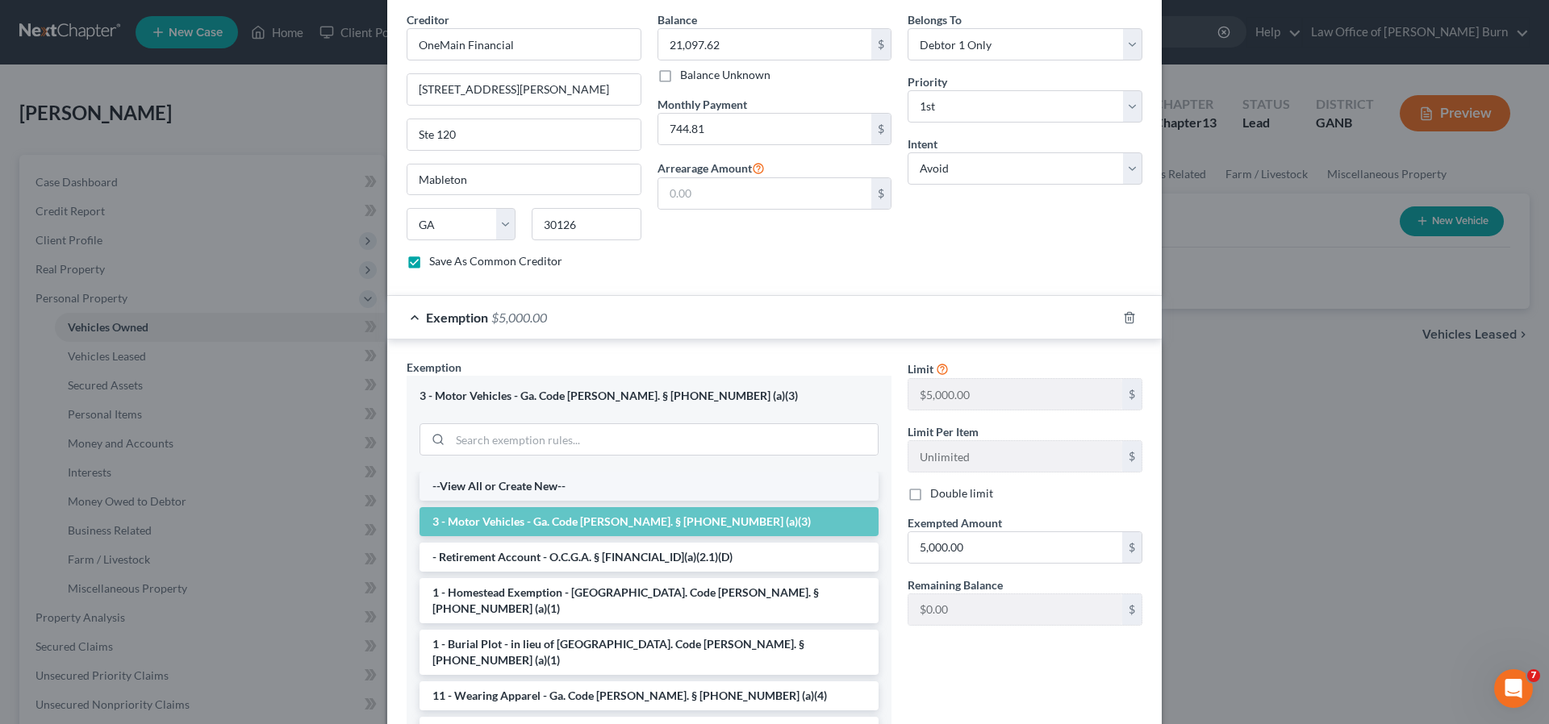
click at [453, 472] on li "--View All or Create New--" at bounding box center [649, 486] width 459 height 29
select select "11"
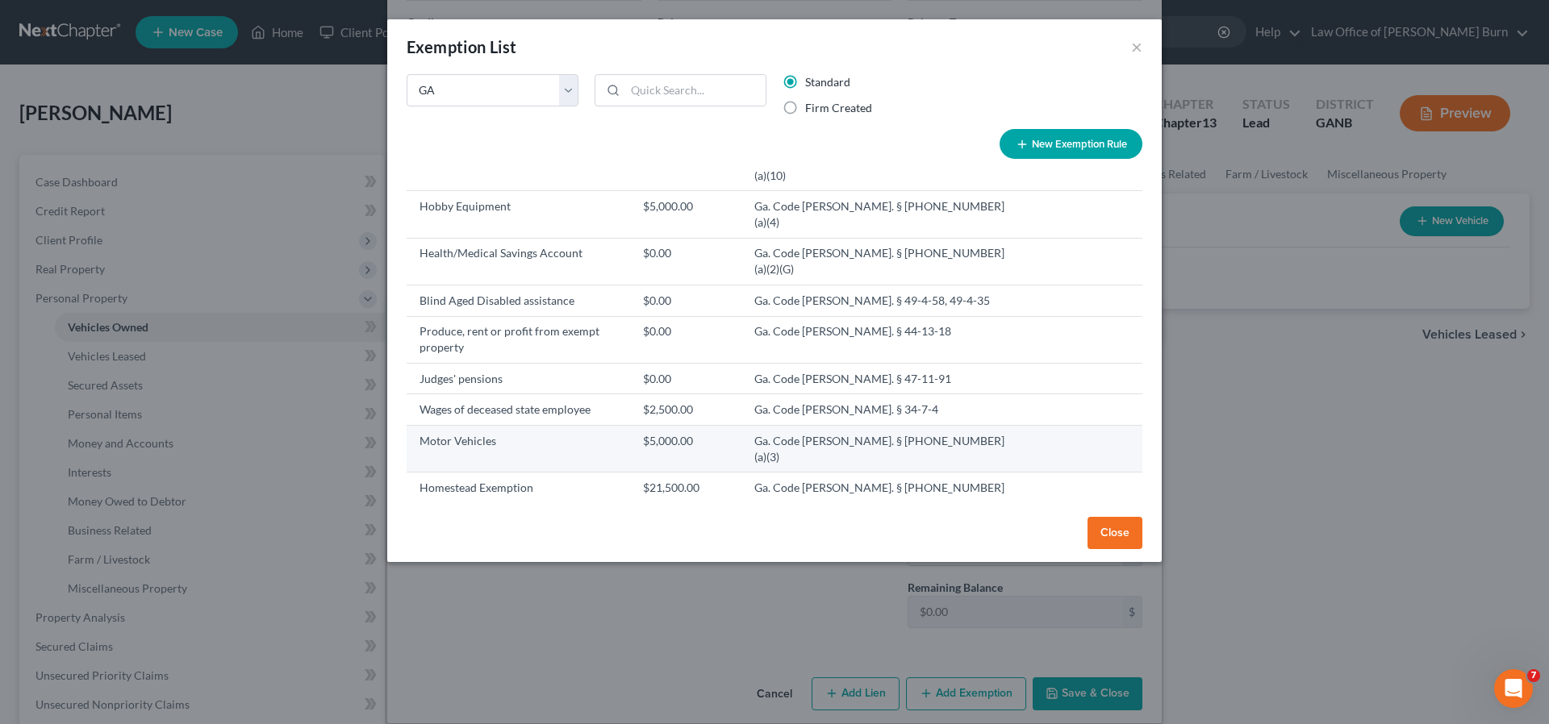
scroll to position [394, 0]
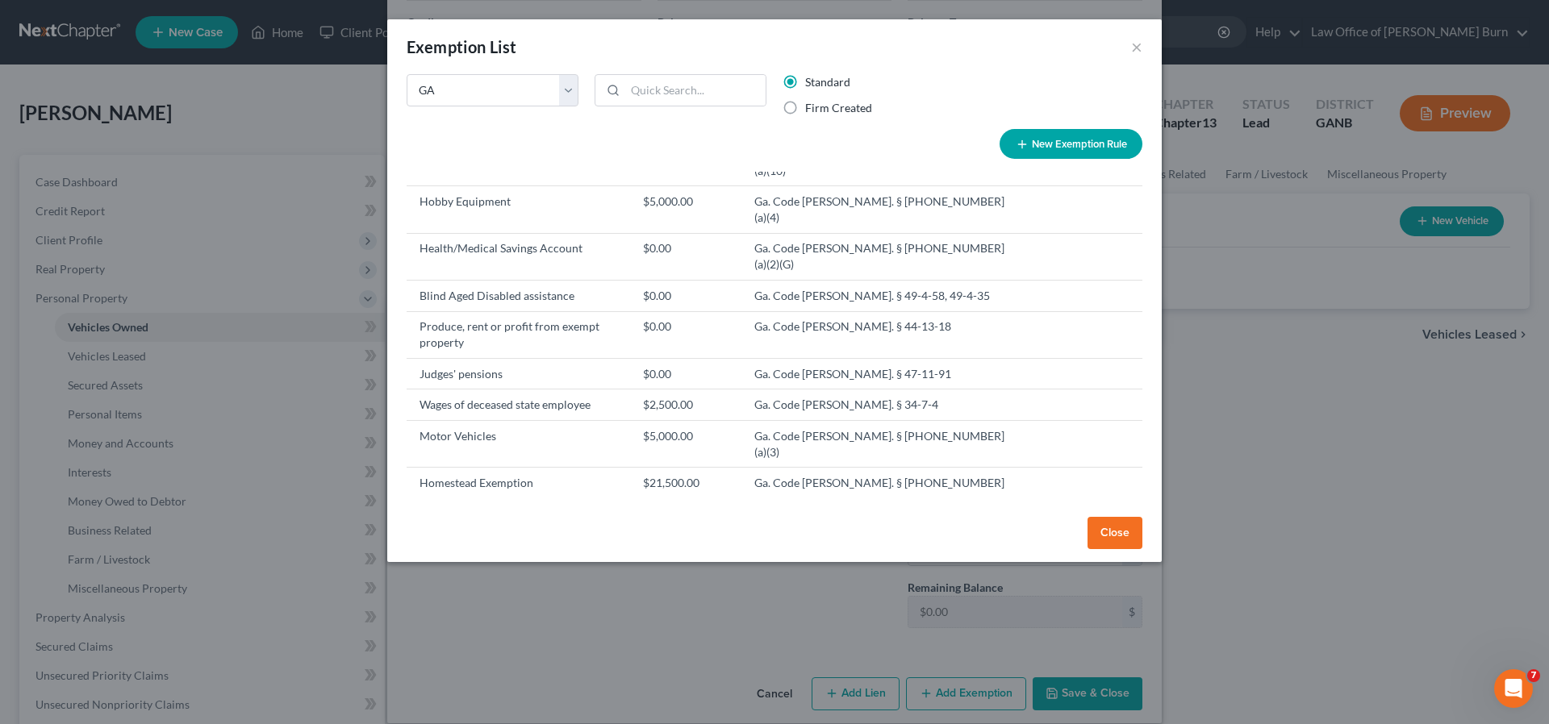
click at [478, 562] on td "Wildcard - $1200 of any property plus unused homestead to $10000" at bounding box center [518, 585] width 223 height 47
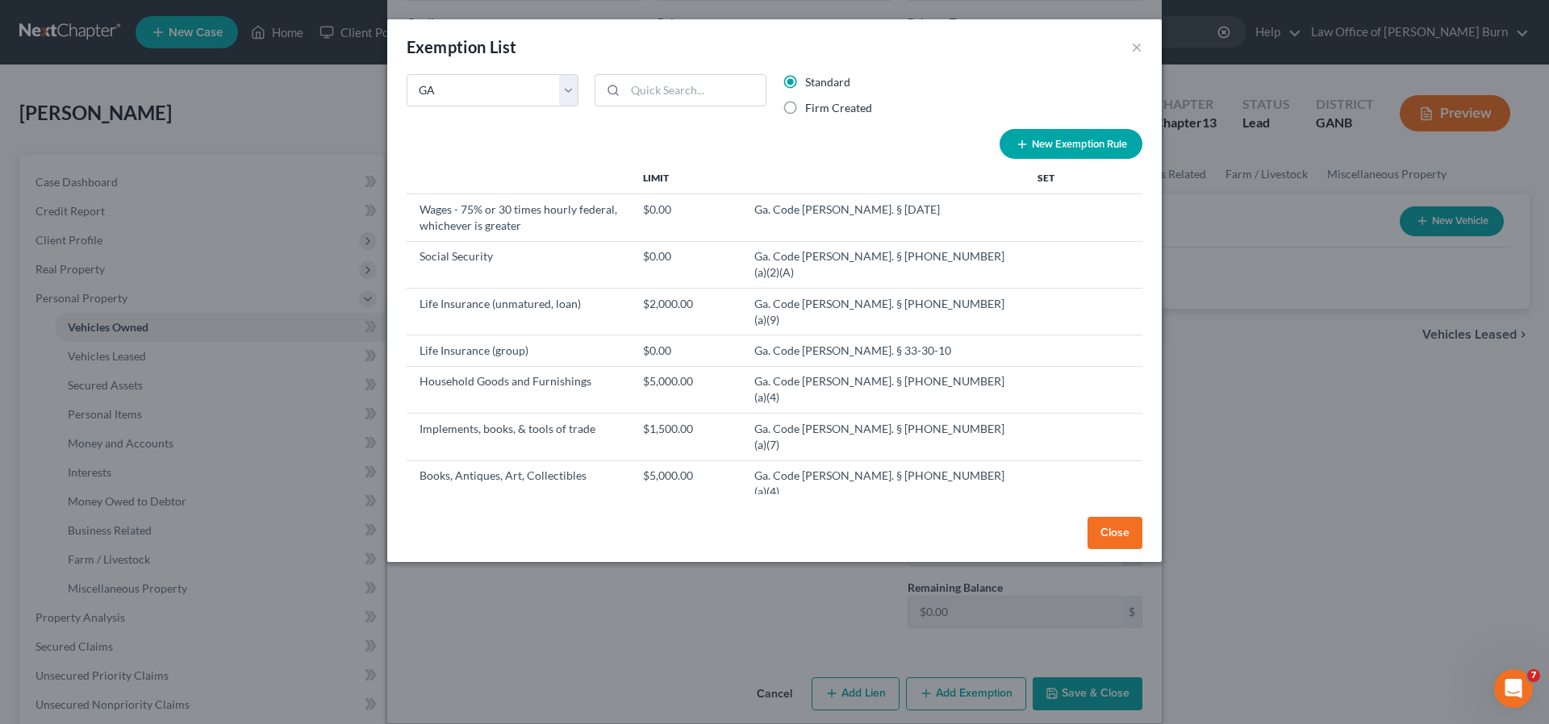
scroll to position [0, 0]
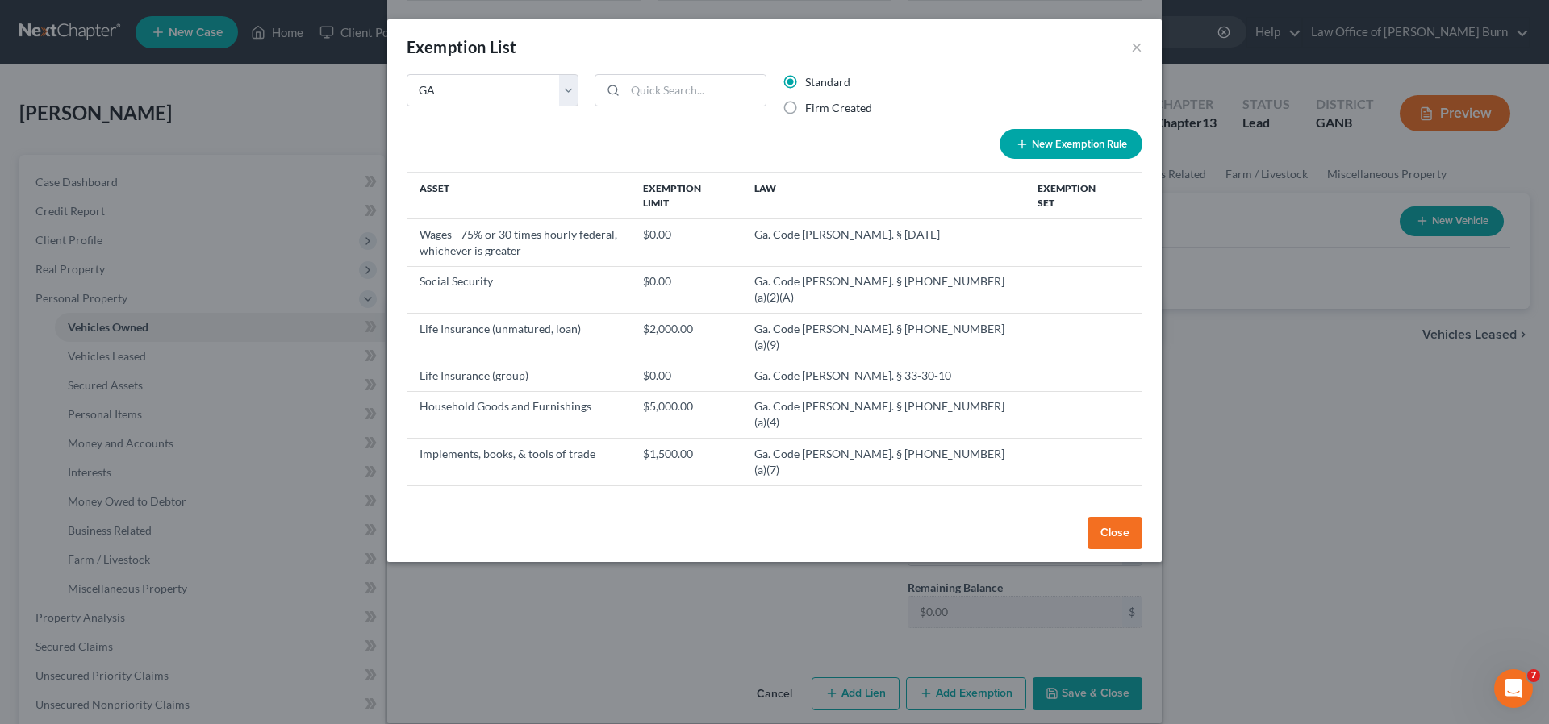
click at [1107, 526] on button "Close" at bounding box center [1115, 533] width 55 height 32
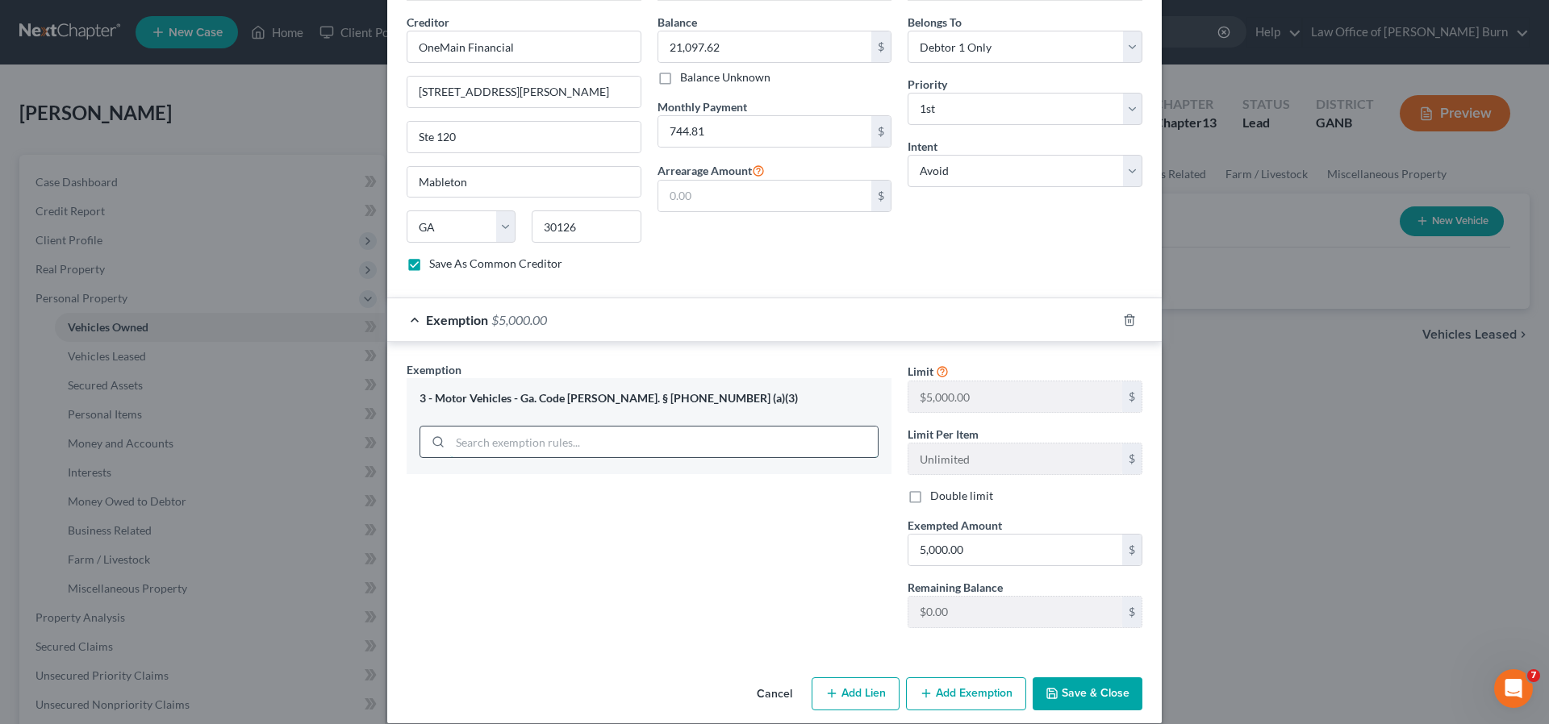
click at [463, 427] on input "search" at bounding box center [664, 442] width 428 height 31
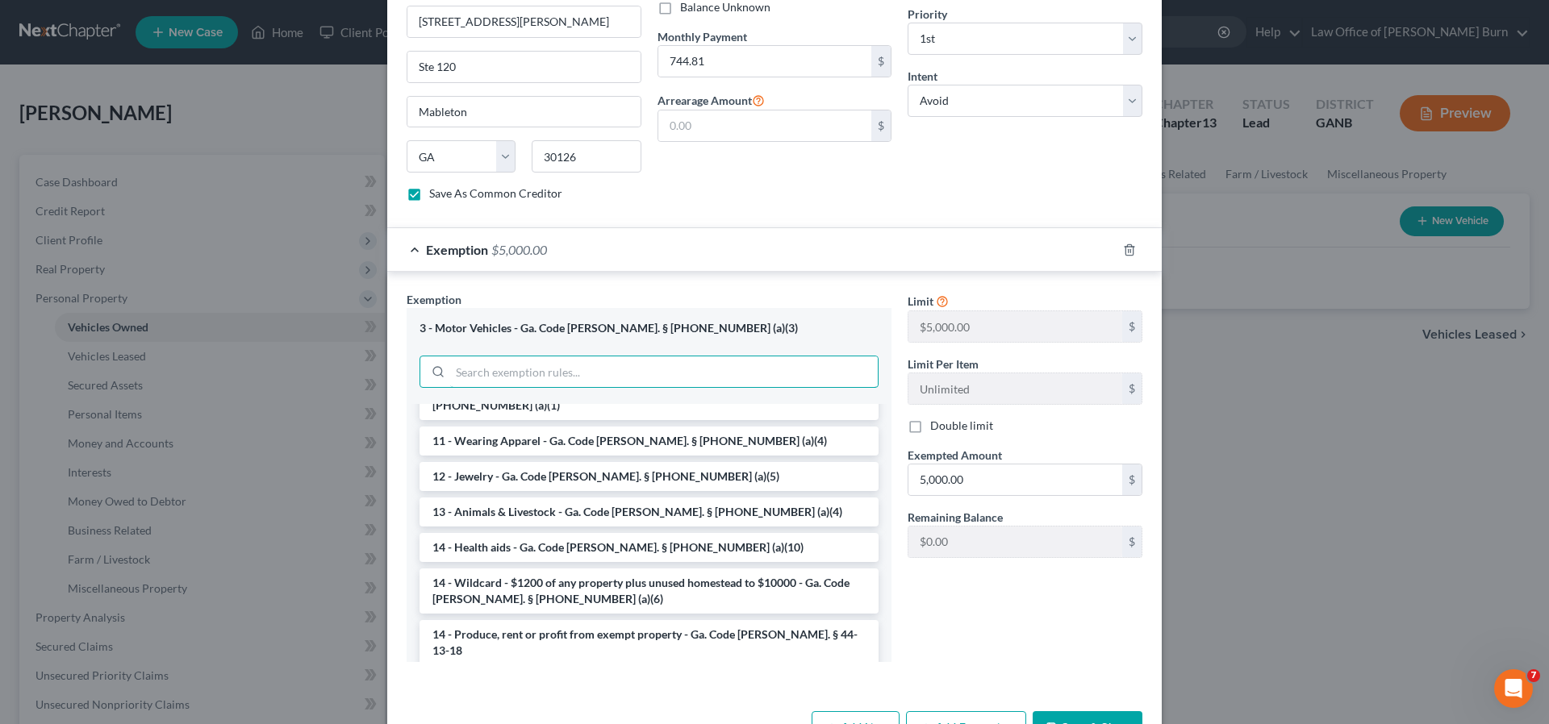
scroll to position [183, 0]
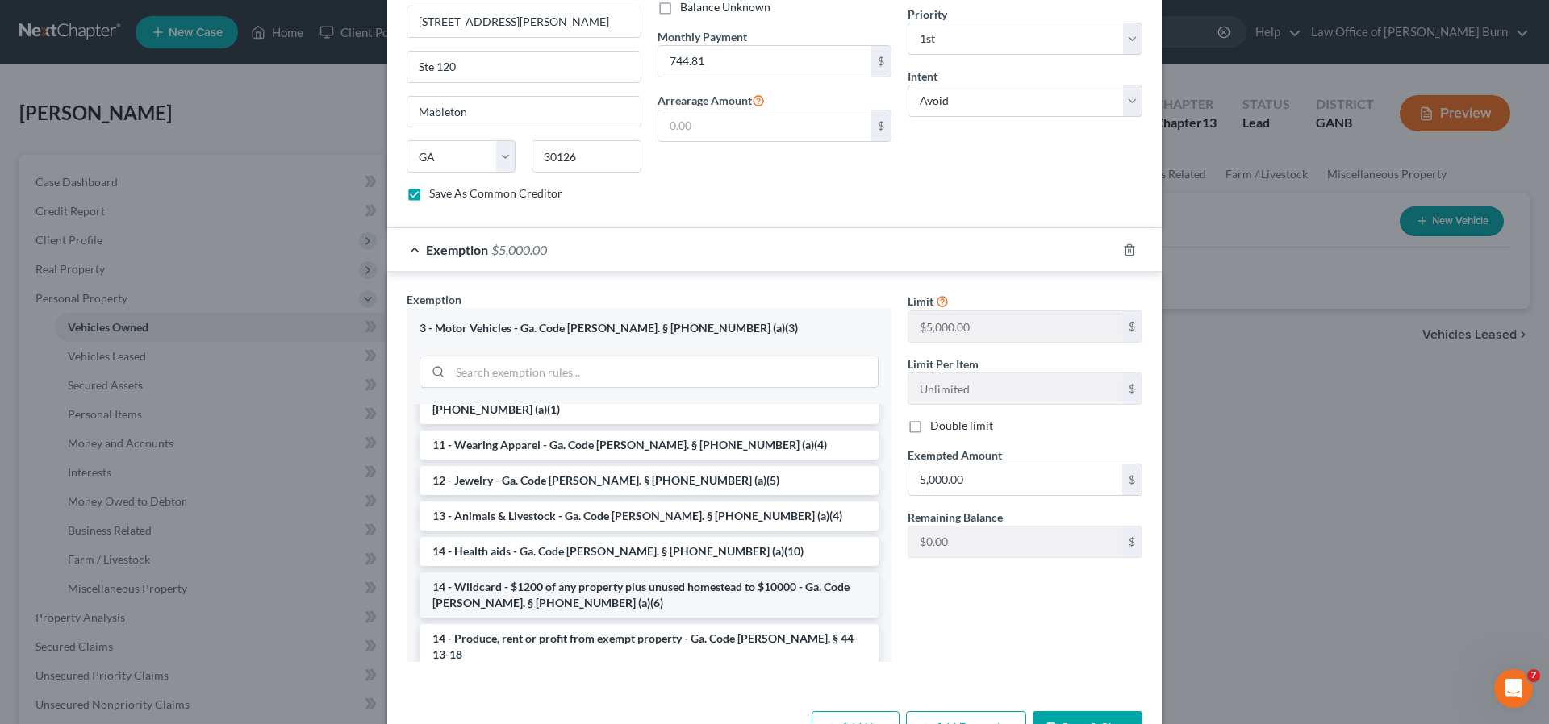
click at [484, 573] on li "14 - Wildcard - $1200 of any property plus unused homestead to $10000 - Ga. Cod…" at bounding box center [649, 595] width 459 height 45
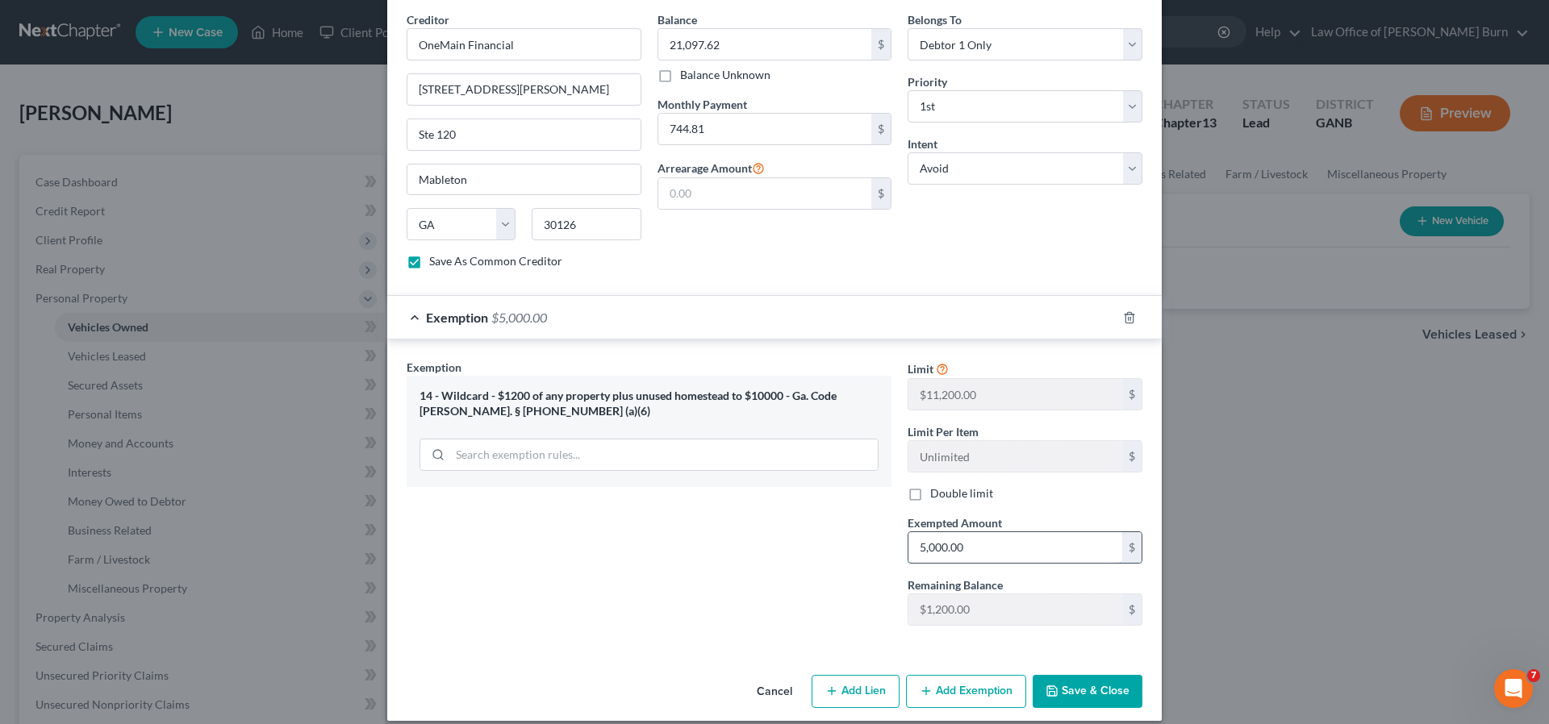
click at [972, 533] on input "5,000.00" at bounding box center [1015, 547] width 214 height 31
type input "5,995.00"
click at [1073, 675] on button "Save & Close" at bounding box center [1088, 692] width 110 height 34
checkbox input "false"
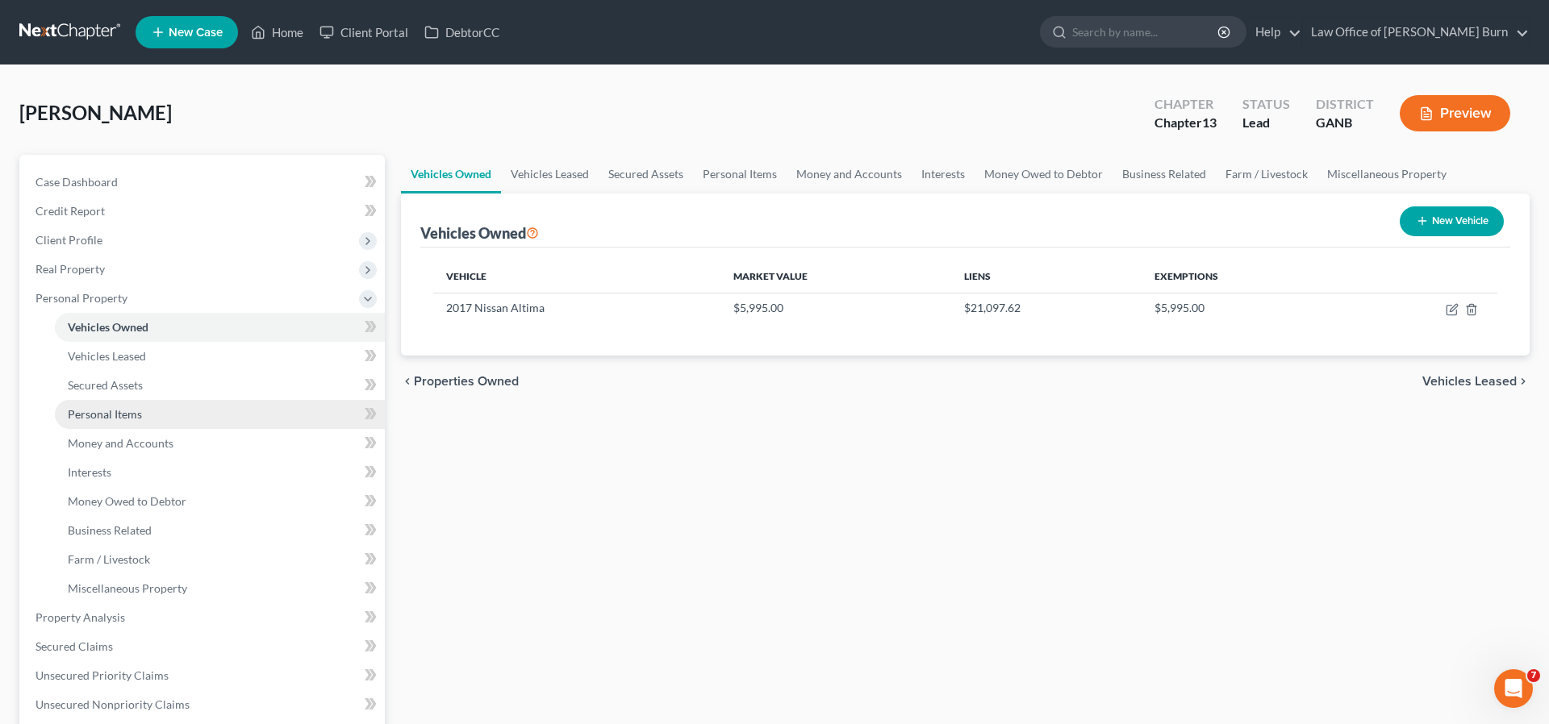
scroll to position [3, 0]
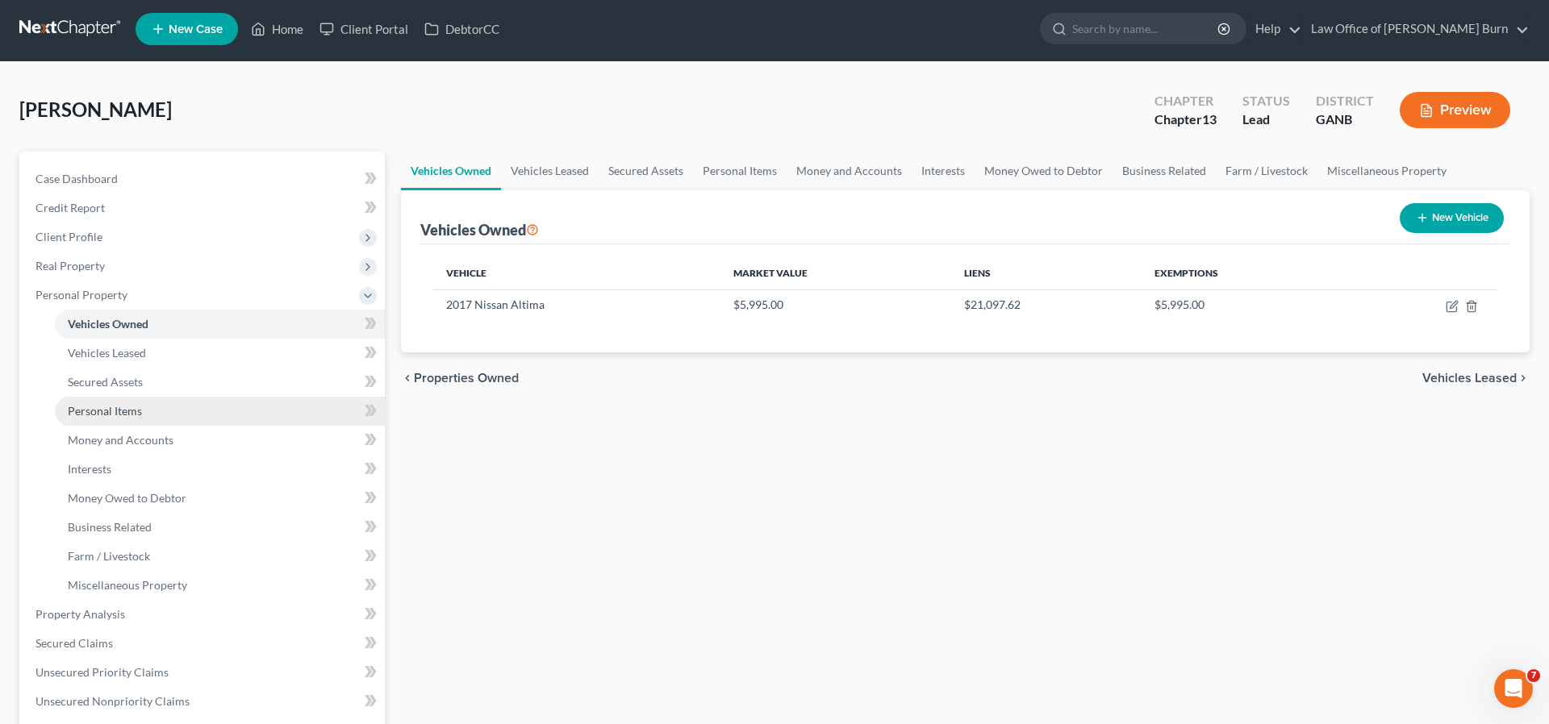
click at [94, 415] on span "Personal Items" at bounding box center [105, 411] width 74 height 14
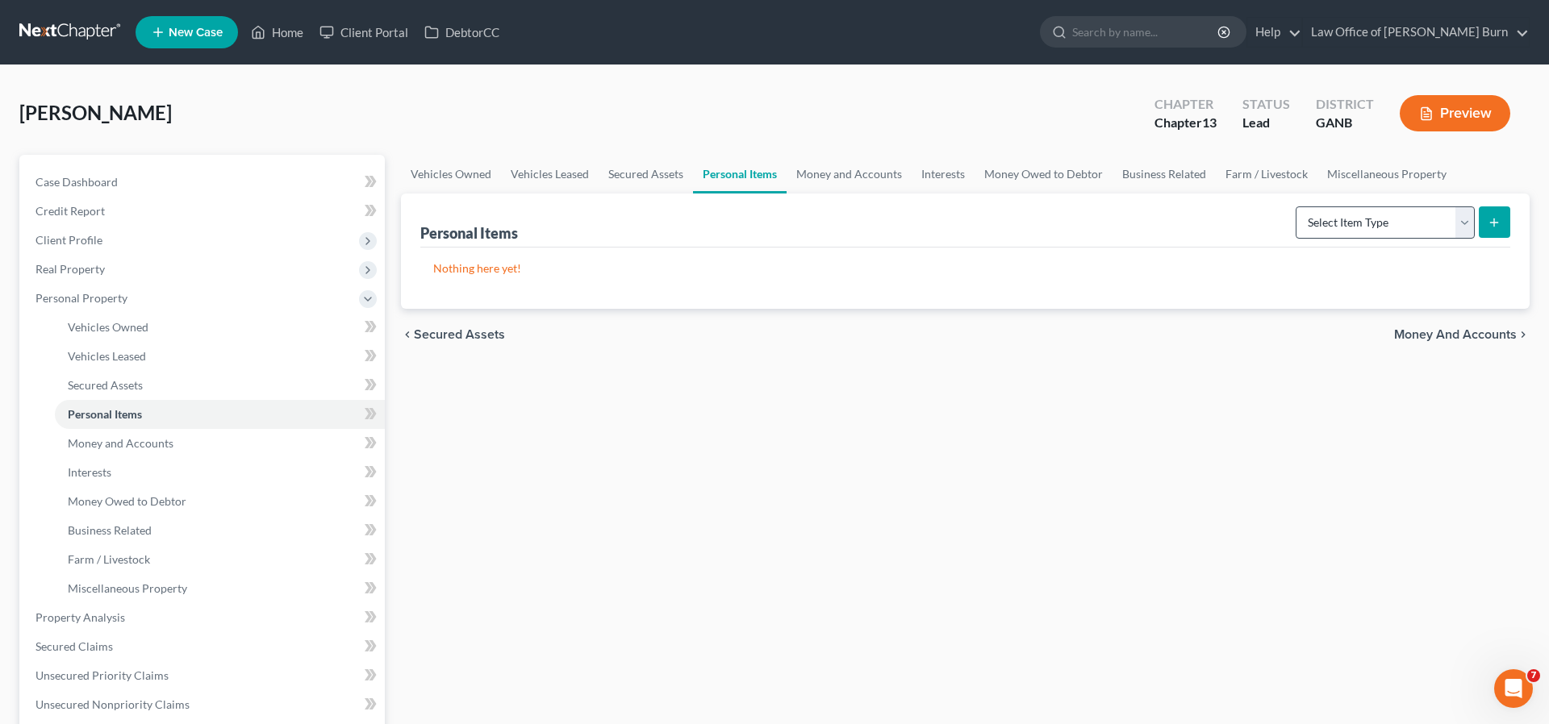
scroll to position [2, 0]
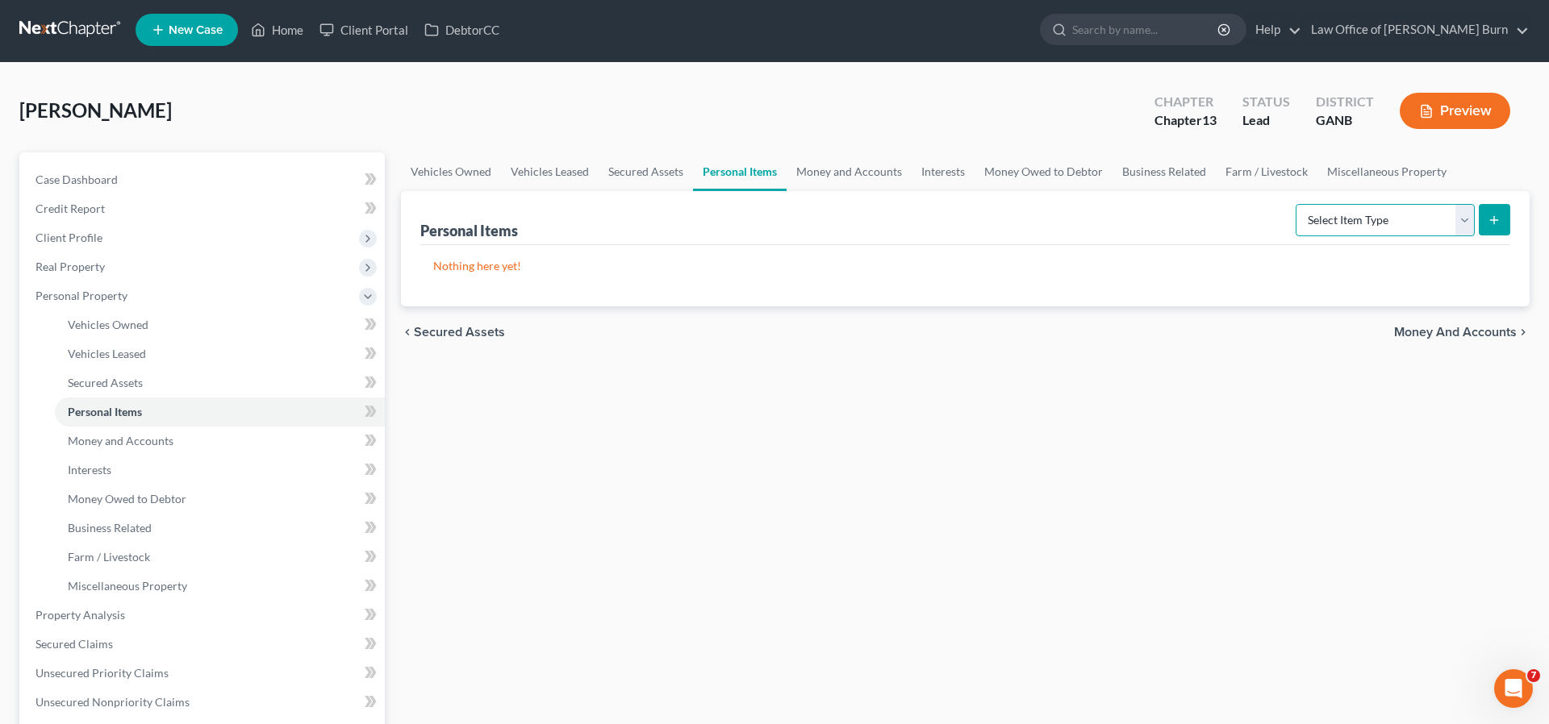
click at [1464, 221] on select "Select Item Type Clothing Collectibles Of Value Electronics Firearms Household …" at bounding box center [1385, 220] width 179 height 32
select select "household_goods"
click at [1495, 215] on icon "submit" at bounding box center [1494, 220] width 13 height 13
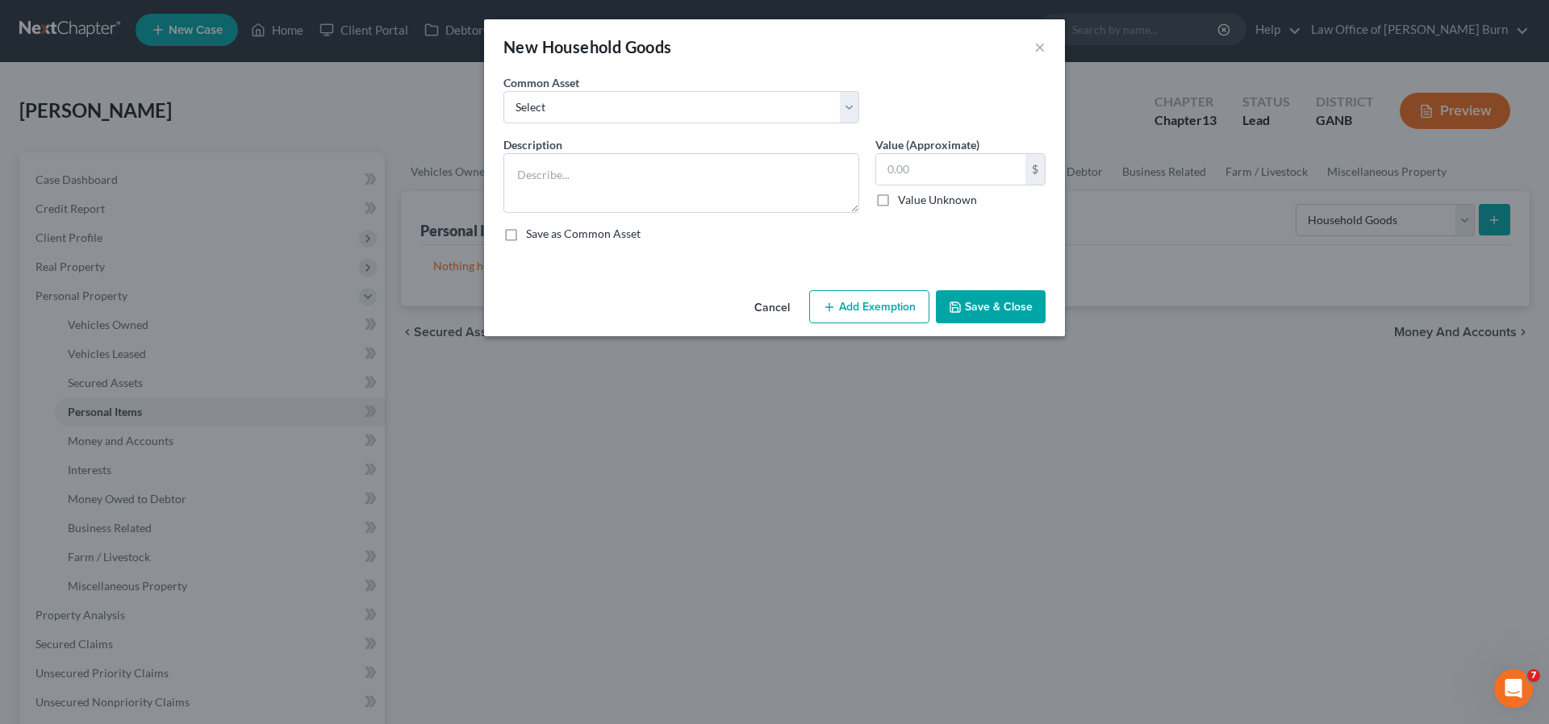
scroll to position [6, 0]
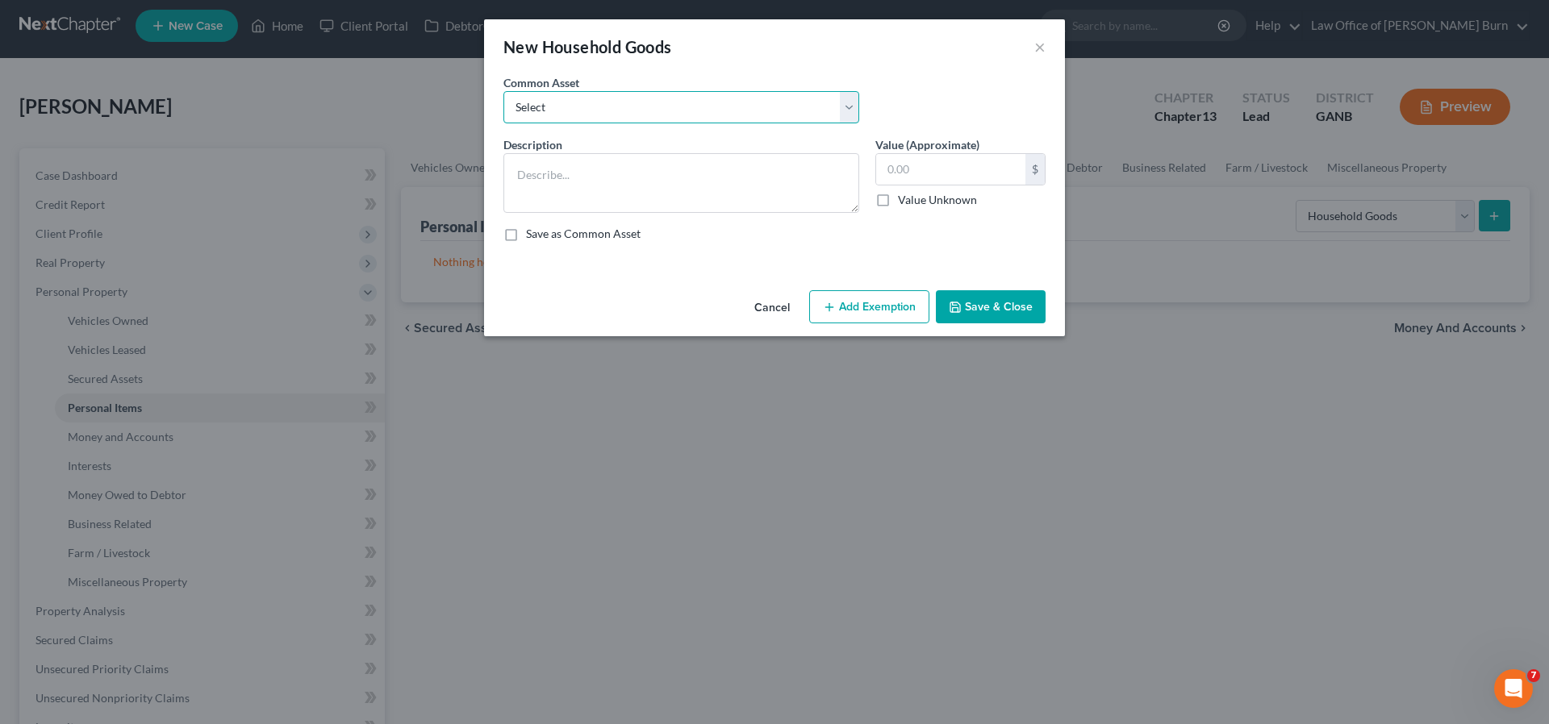
click at [850, 106] on select "Select Furniture, furnishings, and accessories Furniture, furnishings, and acce…" at bounding box center [681, 107] width 356 height 32
select select "0"
type textarea "Furniture, furnishings, and accessories"
type input "4,500.00"
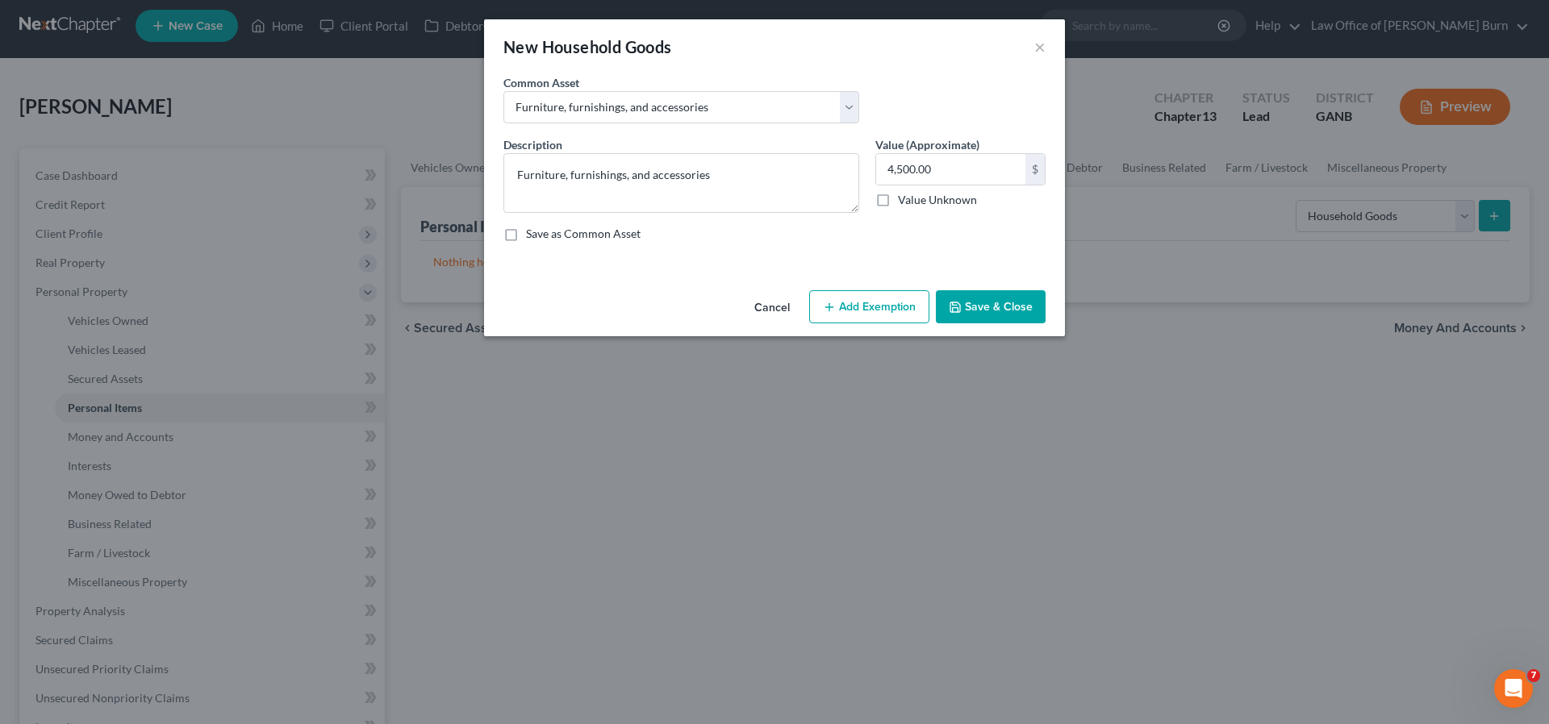
click at [526, 236] on label "Save as Common Asset" at bounding box center [583, 234] width 115 height 16
click at [532, 236] on input "Save as Common Asset" at bounding box center [537, 231] width 10 height 10
checkbox input "true"
click at [939, 169] on input "4,500.00" at bounding box center [950, 169] width 149 height 31
type input "500.00"
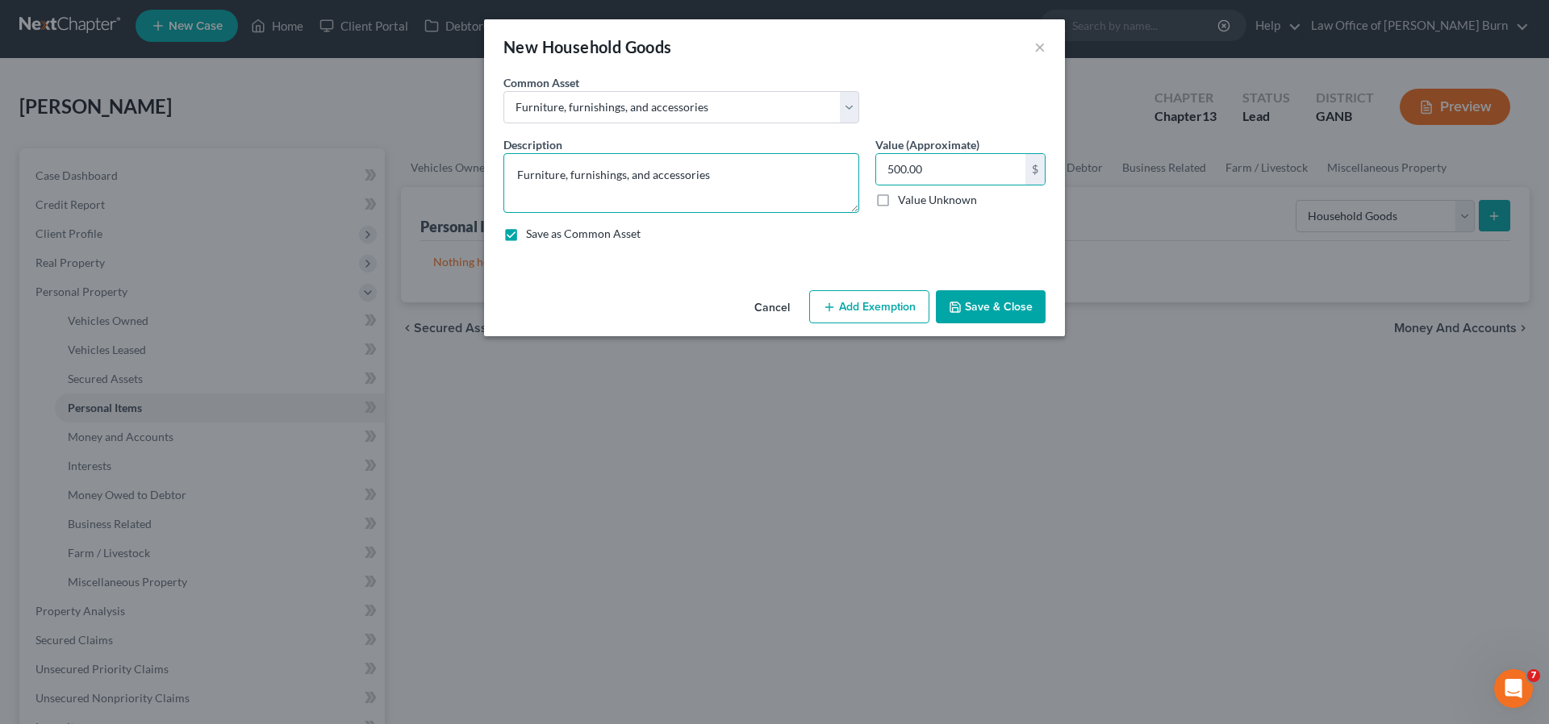
click at [721, 181] on textarea "Furniture, furnishings, and accessories" at bounding box center [681, 183] width 356 height 60
type textarea "Furniture, furnishings, and accessories, Bedroom Furniture"
click at [973, 302] on button "Save & Close" at bounding box center [991, 307] width 110 height 34
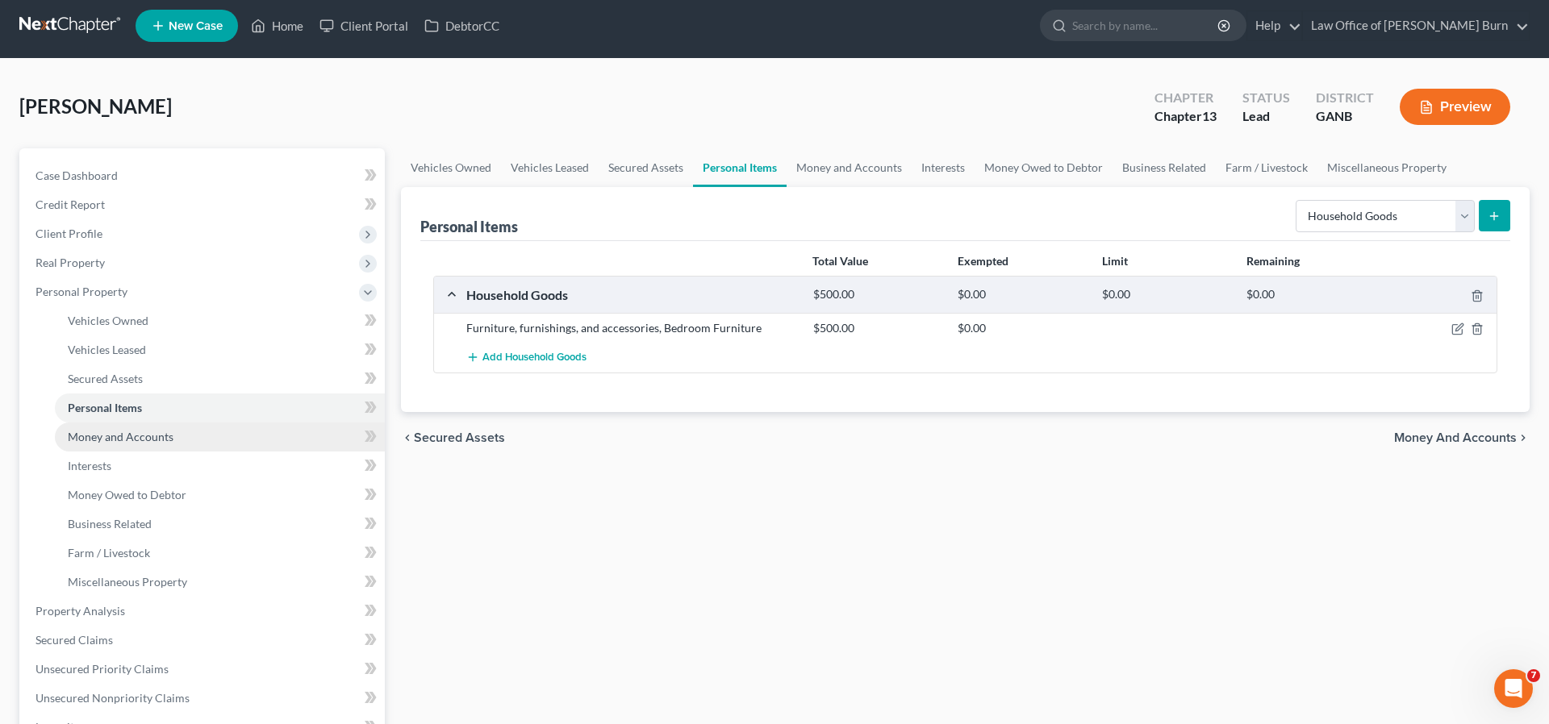
click at [88, 438] on span "Money and Accounts" at bounding box center [121, 437] width 106 height 14
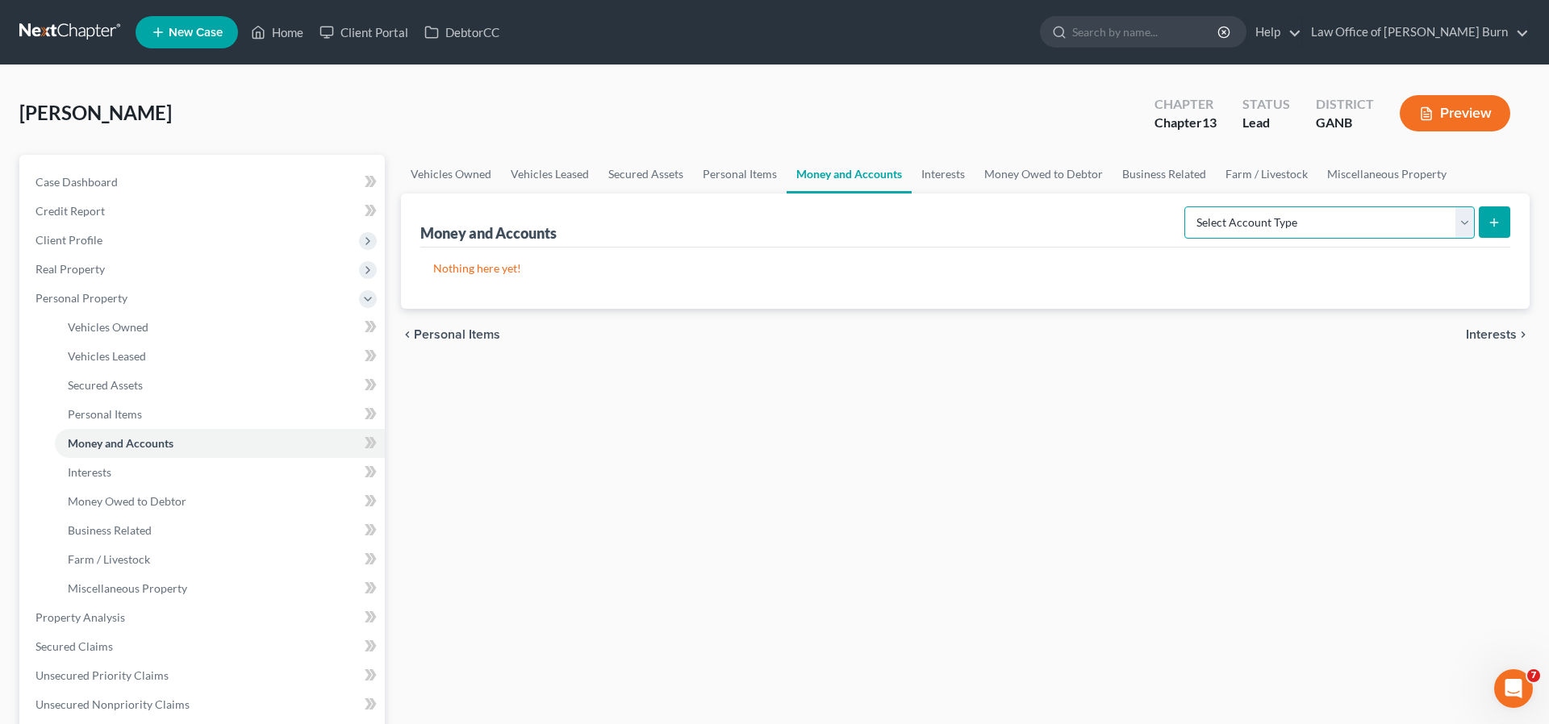
click at [1462, 219] on select "Select Account Type Brokerage Cash on Hand Certificates of Deposit Checking Acc…" at bounding box center [1329, 223] width 290 height 32
select select "checking"
click at [1493, 216] on icon "submit" at bounding box center [1494, 222] width 13 height 13
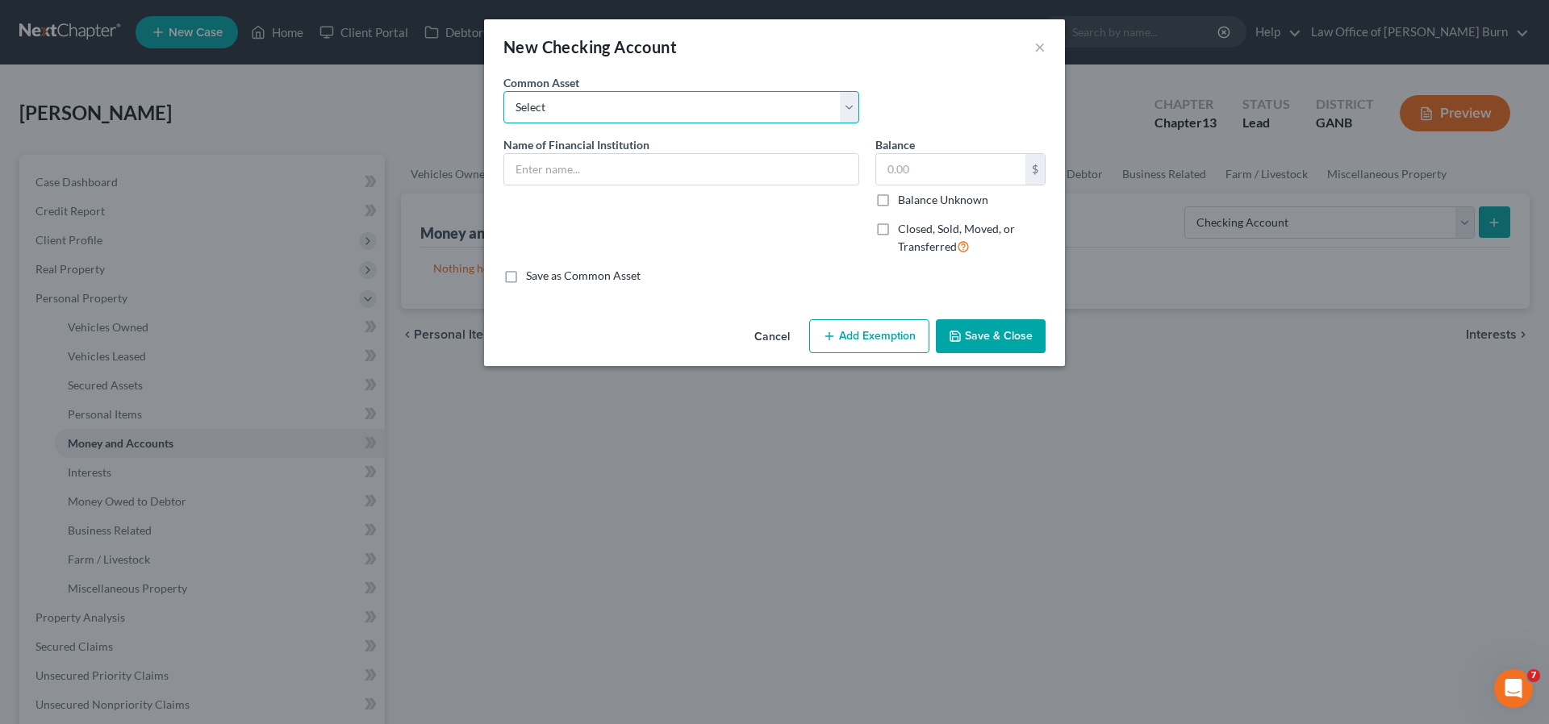
click at [848, 102] on select "Select Renaissance Bank Chase Bank Chase Bank" at bounding box center [681, 107] width 356 height 32
click at [535, 172] on input "text" at bounding box center [681, 169] width 354 height 31
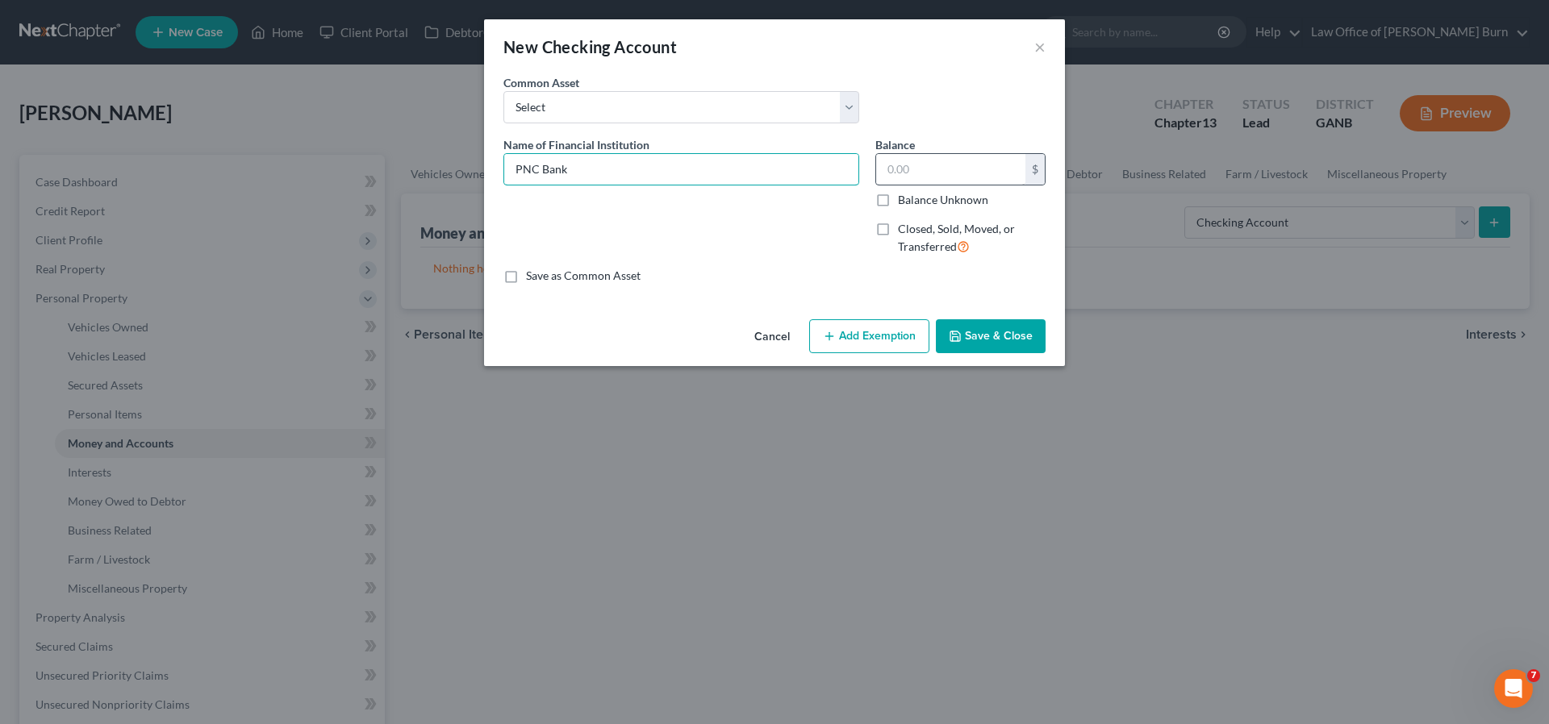
type input "PNC Bank"
click at [916, 170] on input "text" at bounding box center [950, 169] width 149 height 31
type input "3,900"
click at [526, 278] on label "Save as Common Asset" at bounding box center [583, 276] width 115 height 16
click at [532, 278] on input "Save as Common Asset" at bounding box center [537, 273] width 10 height 10
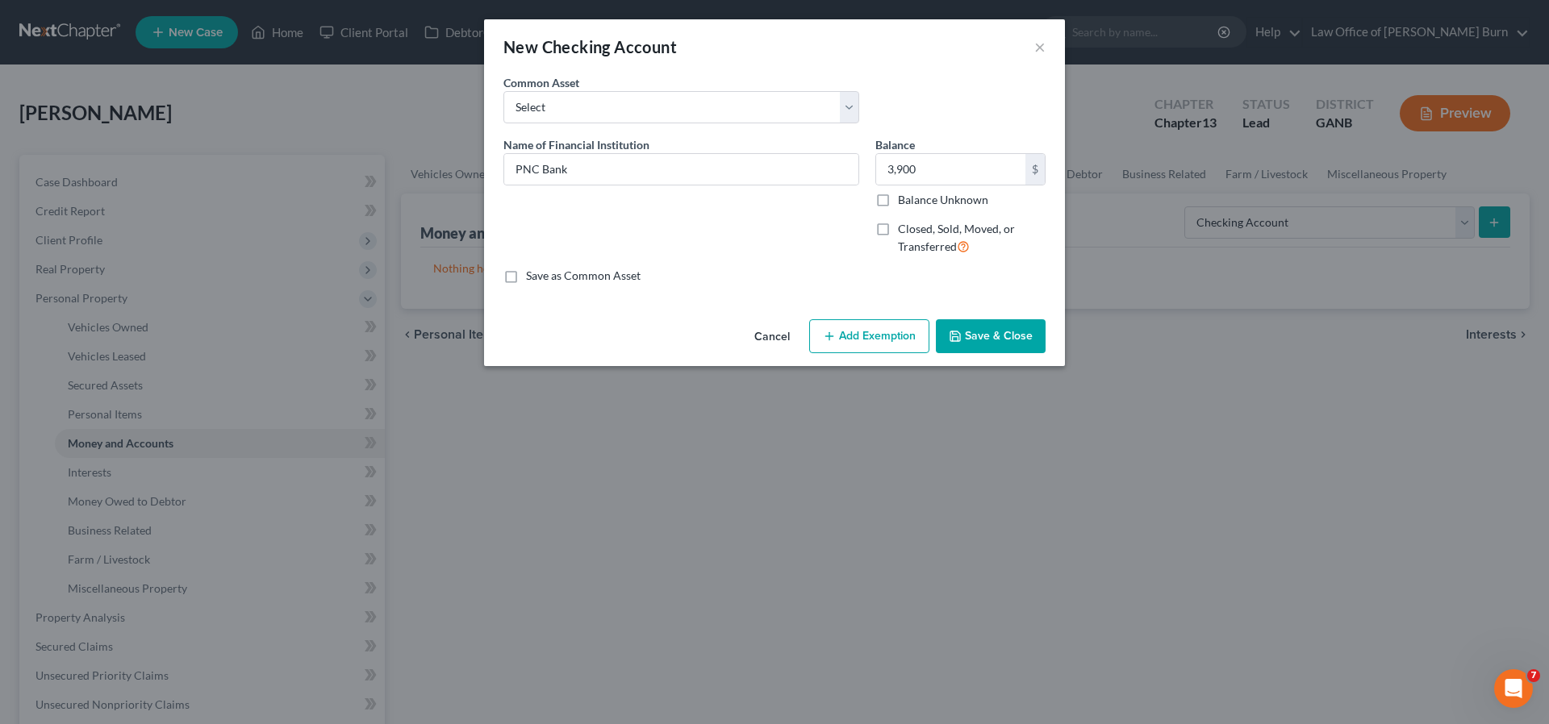
checkbox input "true"
click at [846, 333] on button "Add Exemption" at bounding box center [869, 336] width 120 height 34
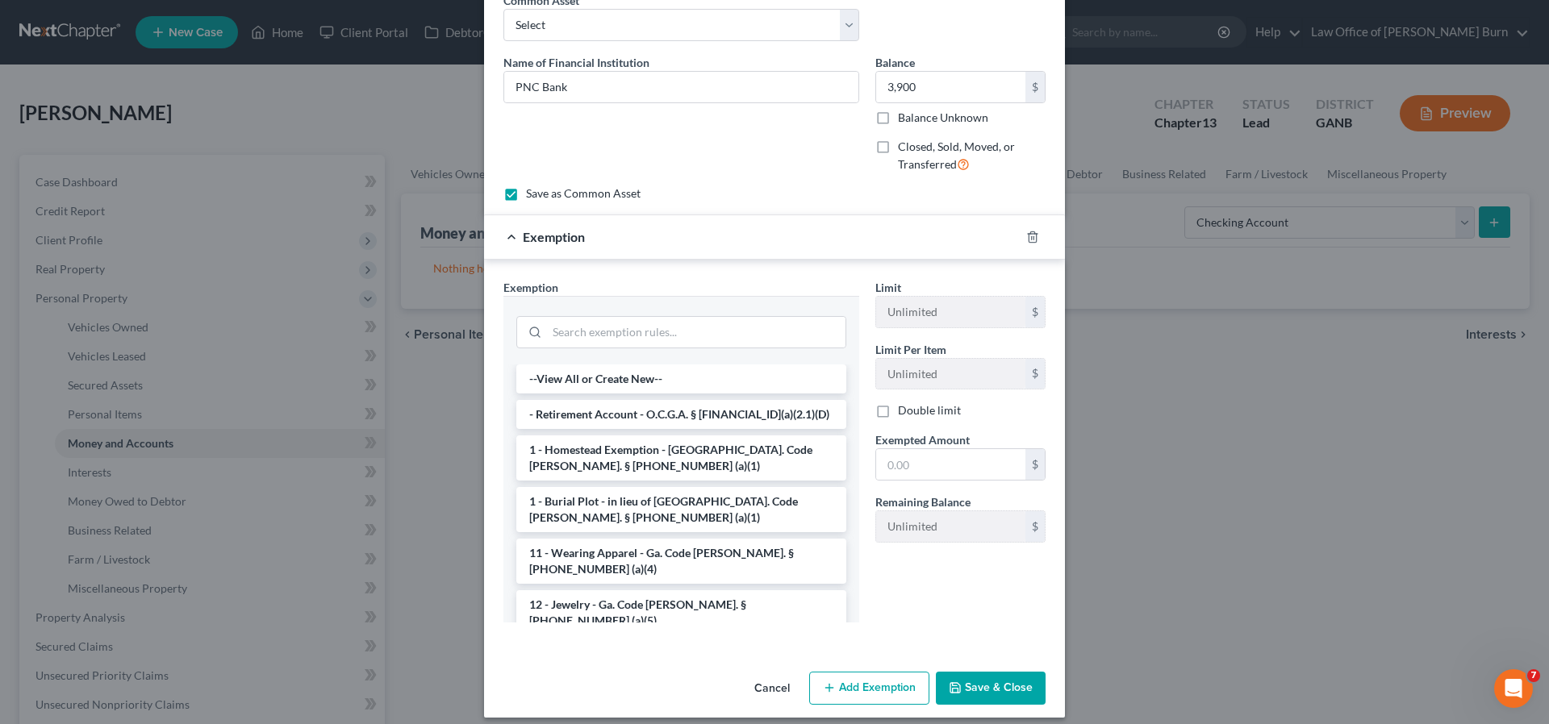
scroll to position [95, 0]
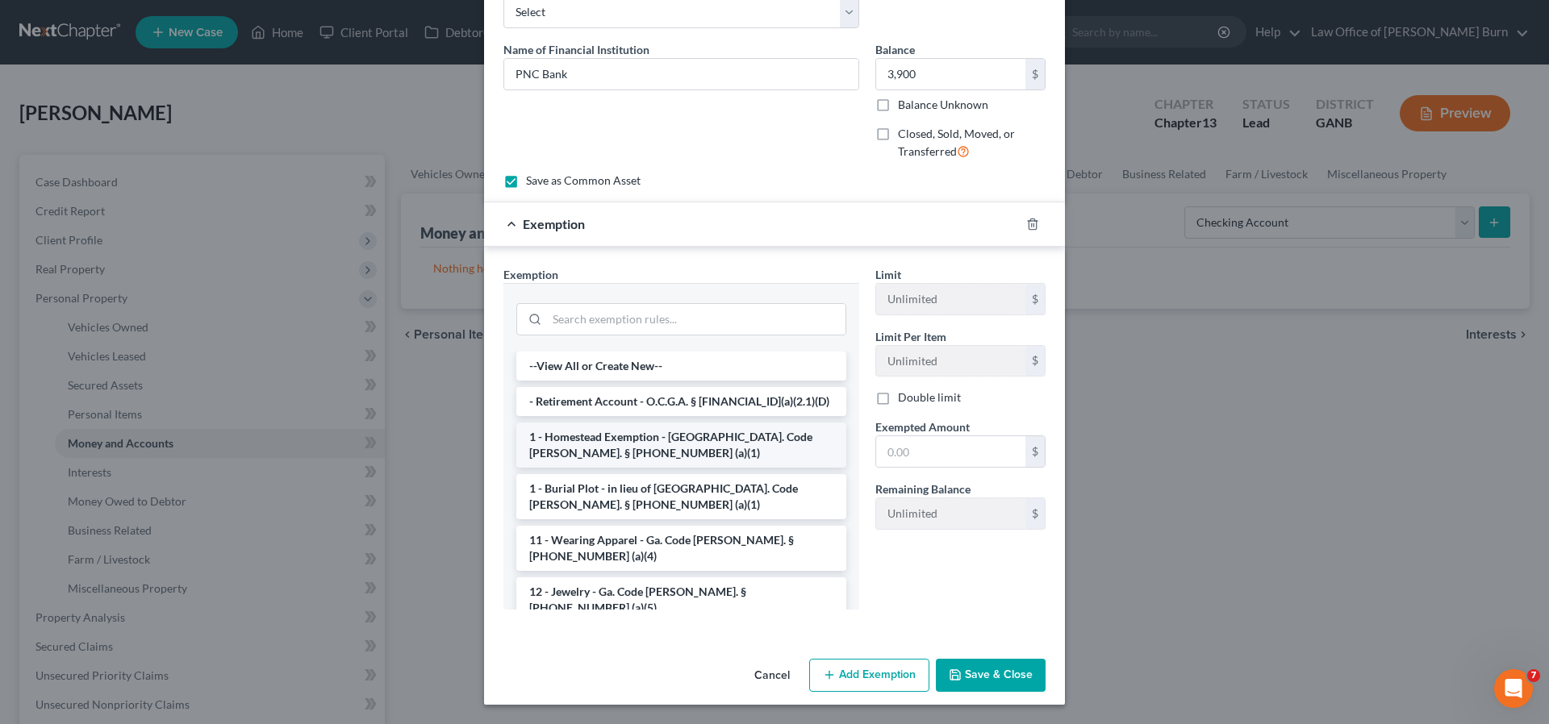
click at [557, 435] on li "1 - Homestead Exemption - Ga. Code Ann. § 44-13-100 (a)(1)" at bounding box center [681, 445] width 330 height 45
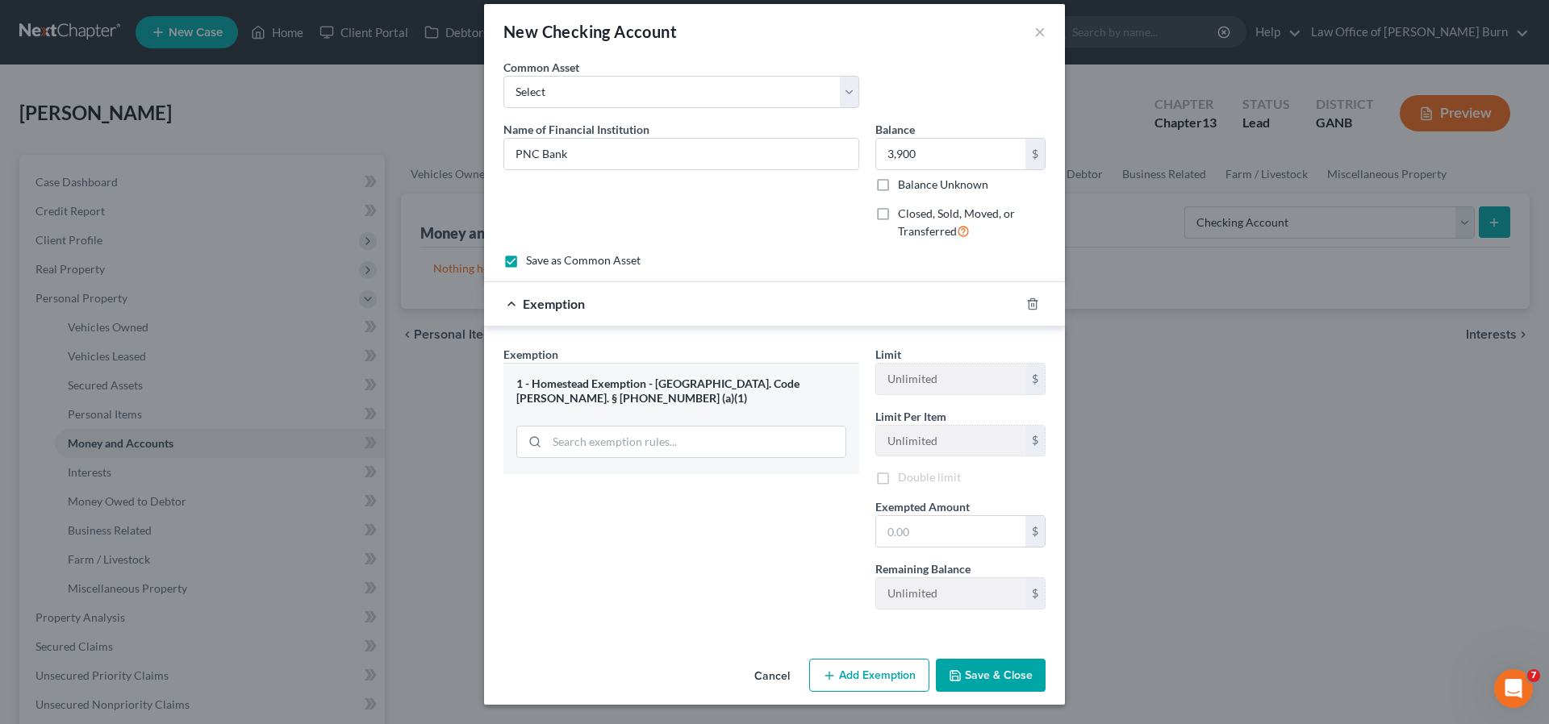
scroll to position [18, 0]
click at [904, 532] on input "text" at bounding box center [950, 531] width 149 height 31
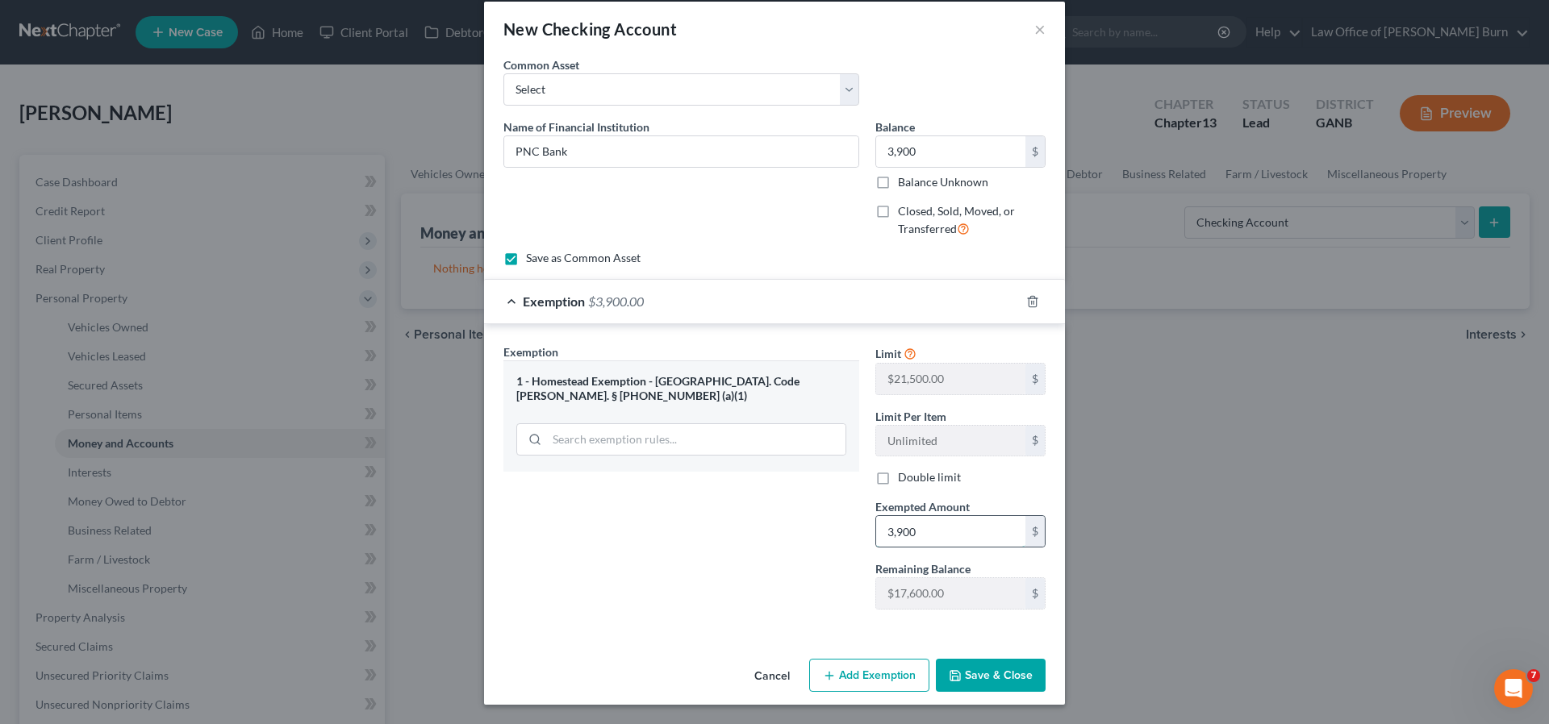
type input "3,900"
click at [554, 430] on input "search" at bounding box center [696, 439] width 299 height 31
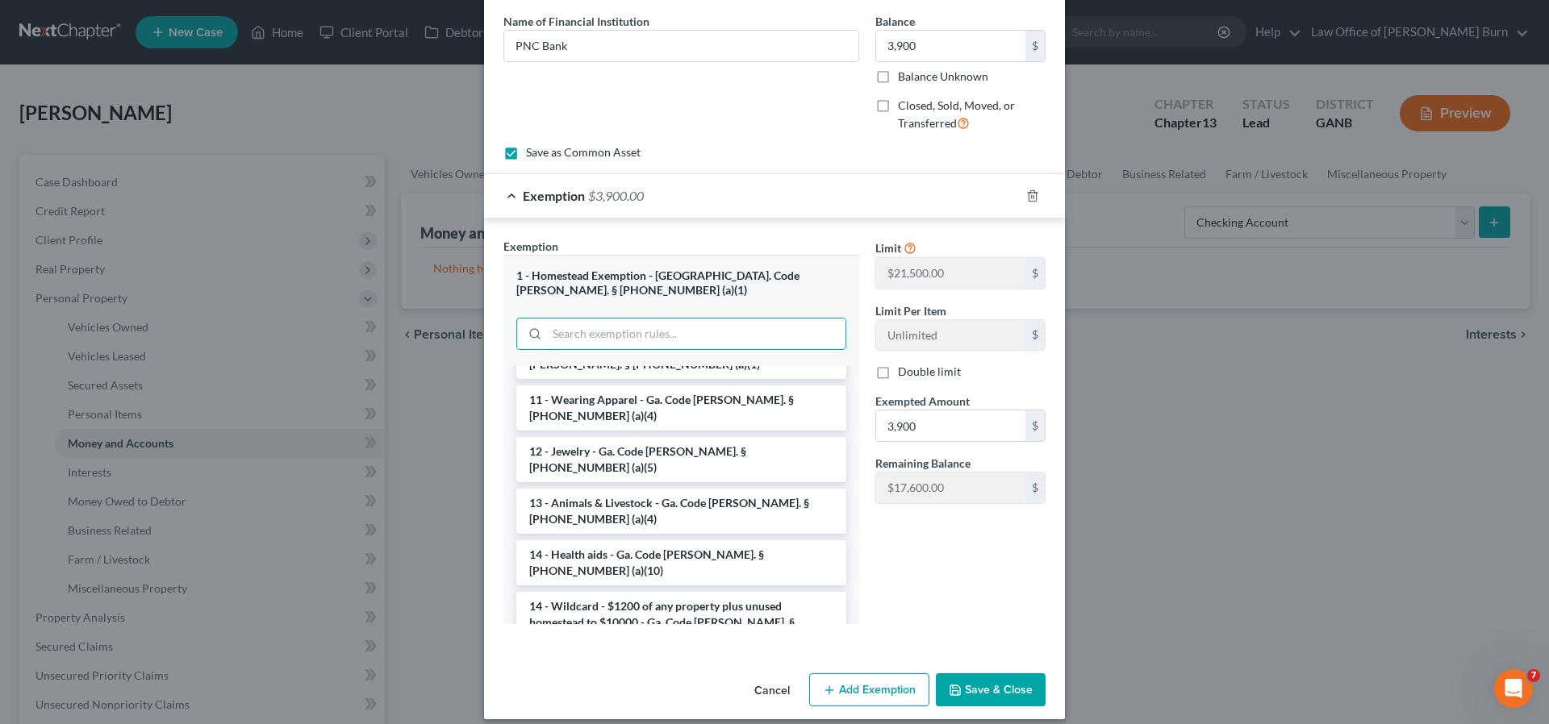
scroll to position [157, 0]
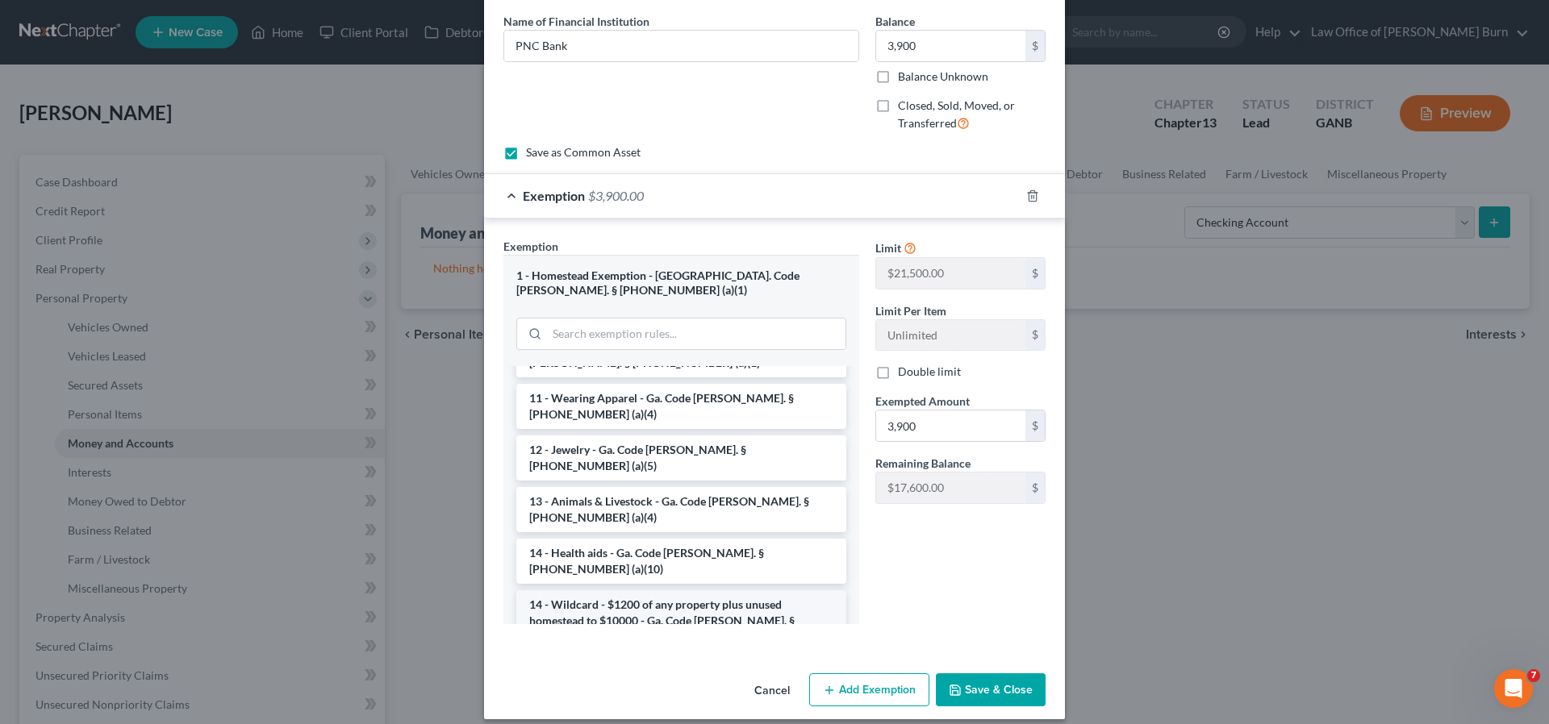
click at [576, 591] on li "14 - Wildcard - $1200 of any property plus unused homestead to $10000 - Ga. Cod…" at bounding box center [681, 621] width 330 height 61
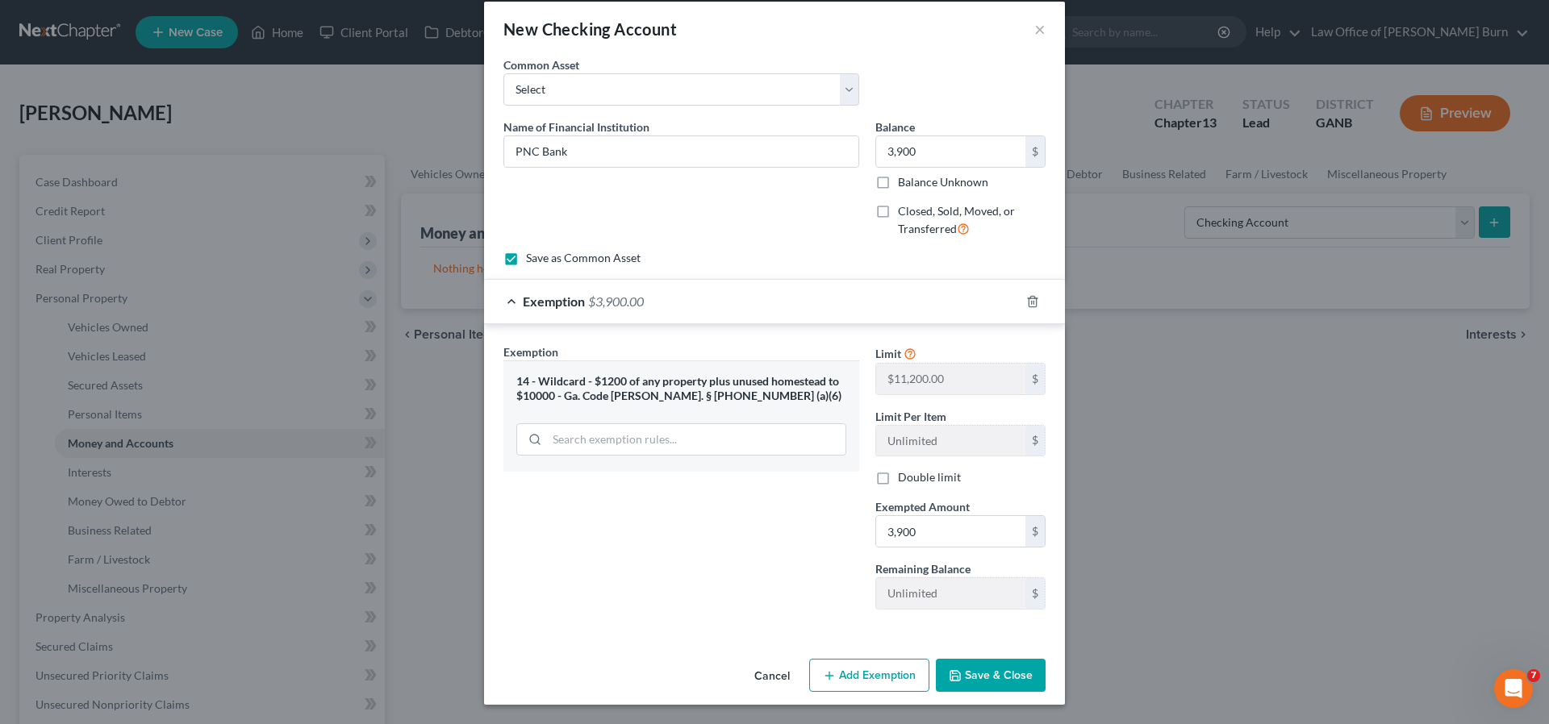
scroll to position [18, 0]
click at [929, 151] on input "3,900" at bounding box center [950, 151] width 149 height 31
type input "4,500"
click at [915, 532] on input "3,900" at bounding box center [950, 531] width 149 height 31
type input "4,500.00"
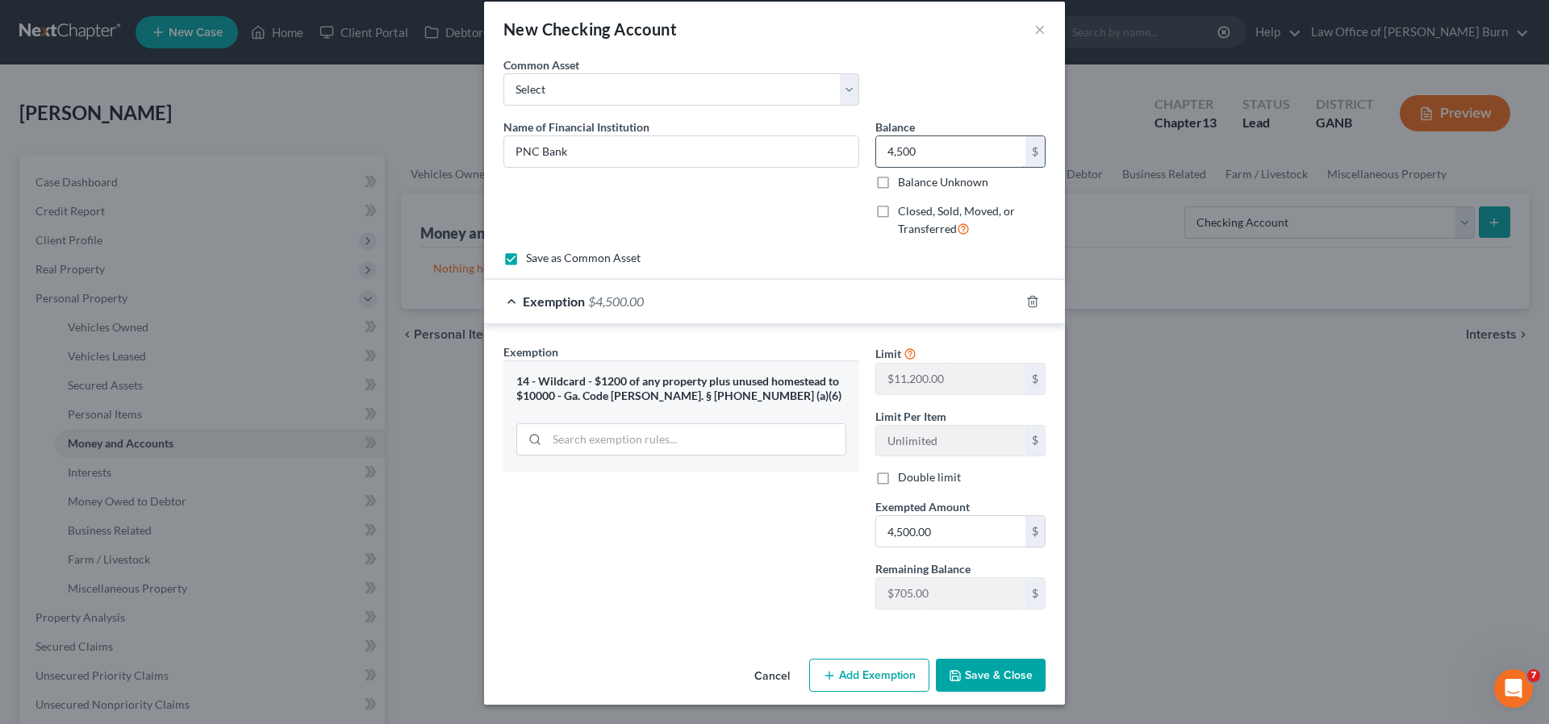
click at [921, 152] on input "4,500" at bounding box center [950, 151] width 149 height 31
click at [980, 671] on button "Save & Close" at bounding box center [991, 676] width 110 height 34
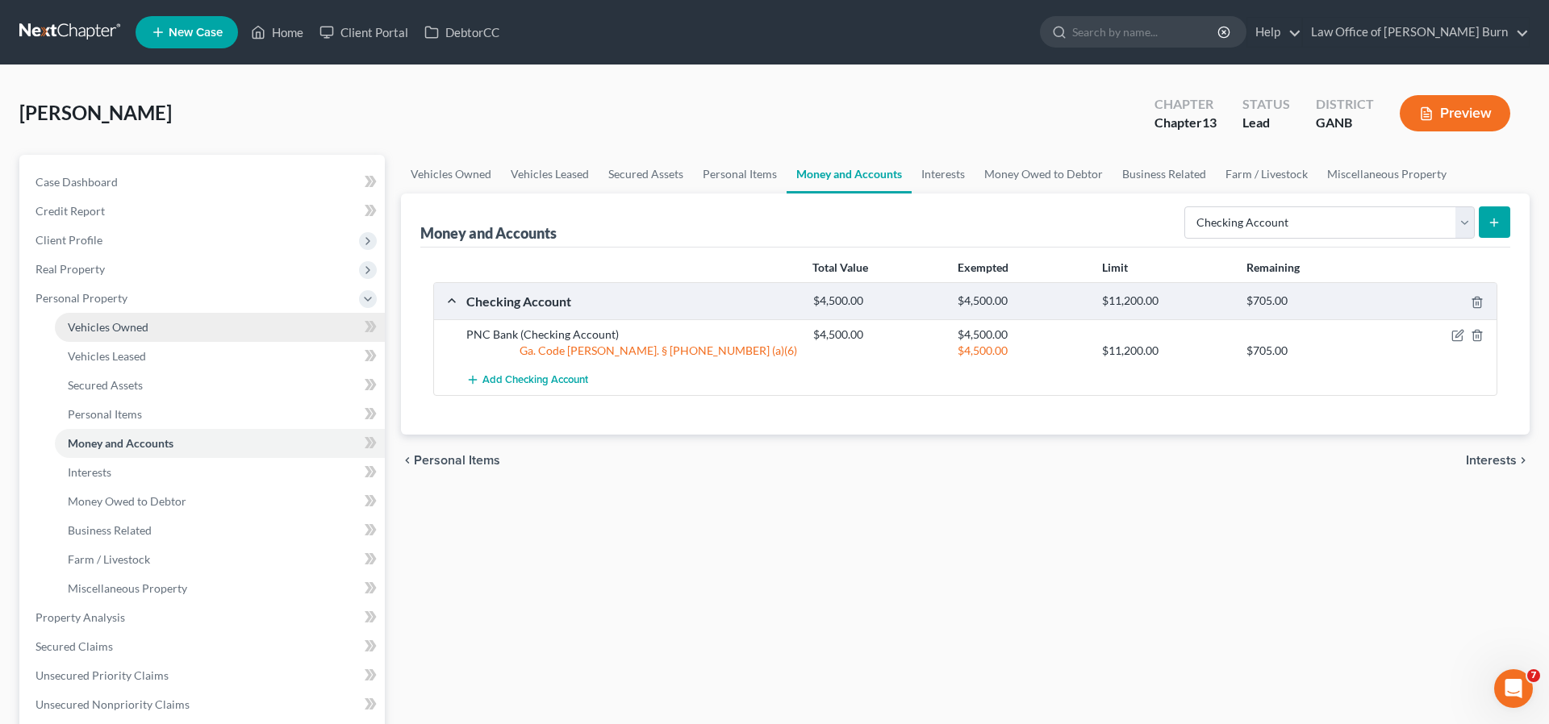
click at [90, 325] on span "Vehicles Owned" at bounding box center [108, 327] width 81 height 14
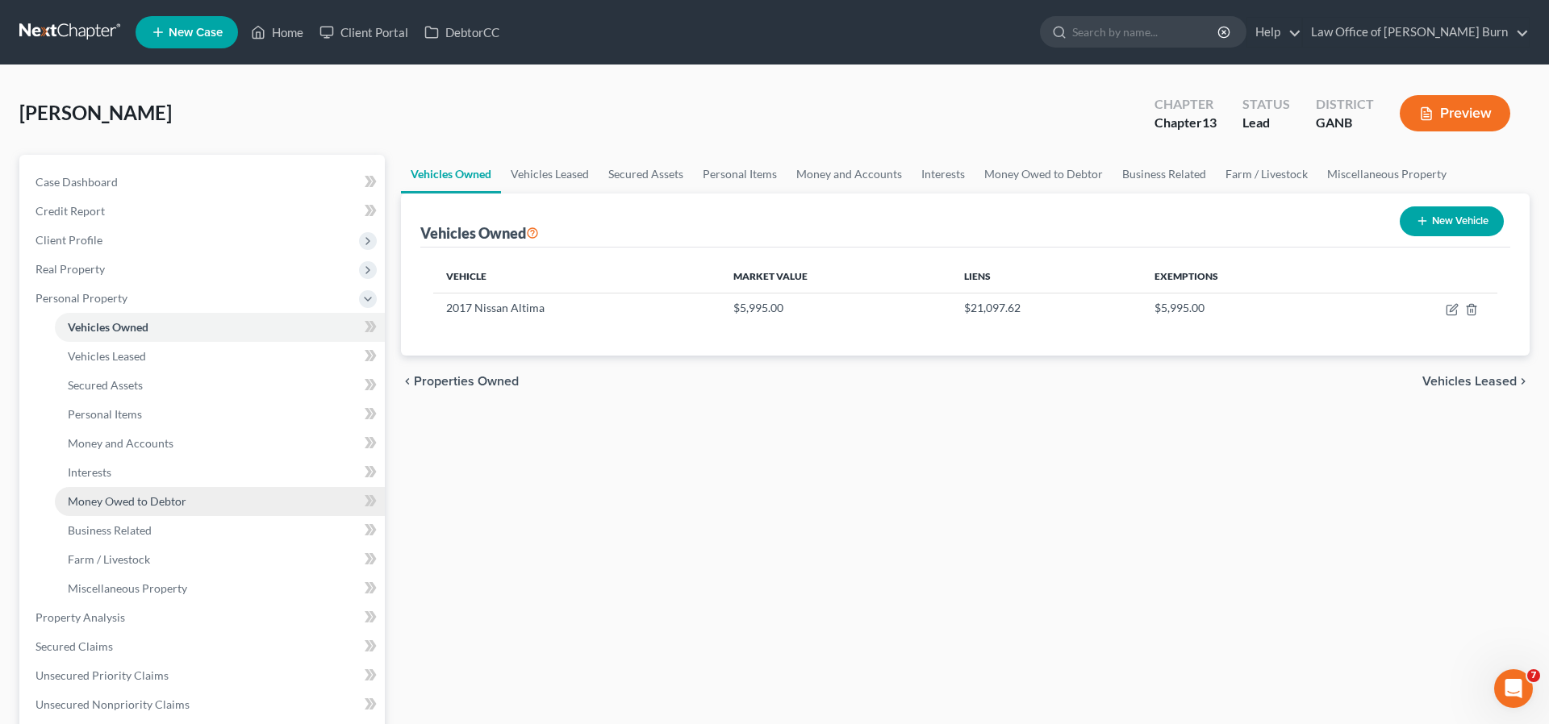
click at [85, 502] on span "Money Owed to Debtor" at bounding box center [127, 502] width 119 height 14
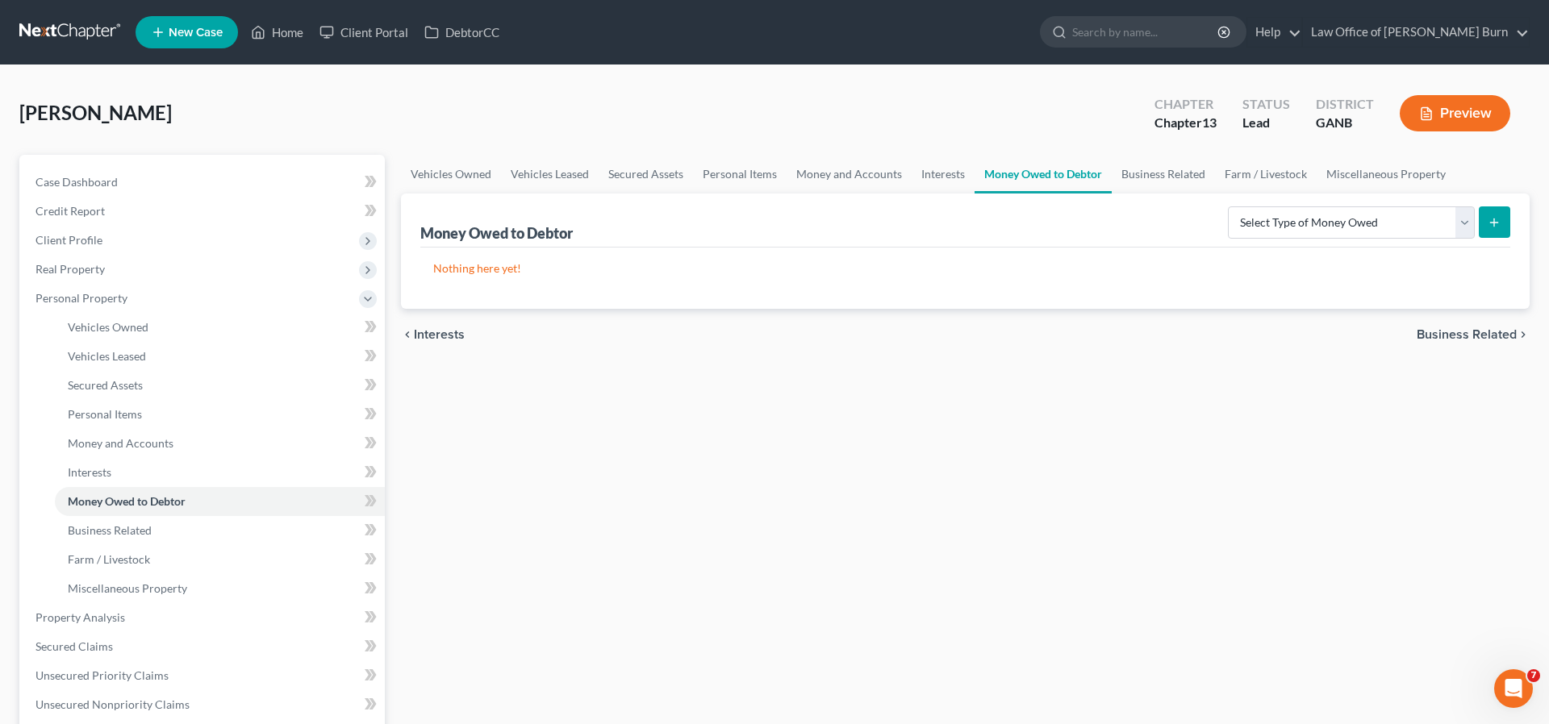
click at [1489, 218] on icon "submit" at bounding box center [1494, 222] width 13 height 13
click at [1465, 220] on select "Select Type of Money Owed Accounts Receivable Alimony Child Support Claims Agai…" at bounding box center [1351, 223] width 247 height 32
select select "claims_against_third_parties"
click at [1496, 218] on icon "submit" at bounding box center [1494, 222] width 13 height 13
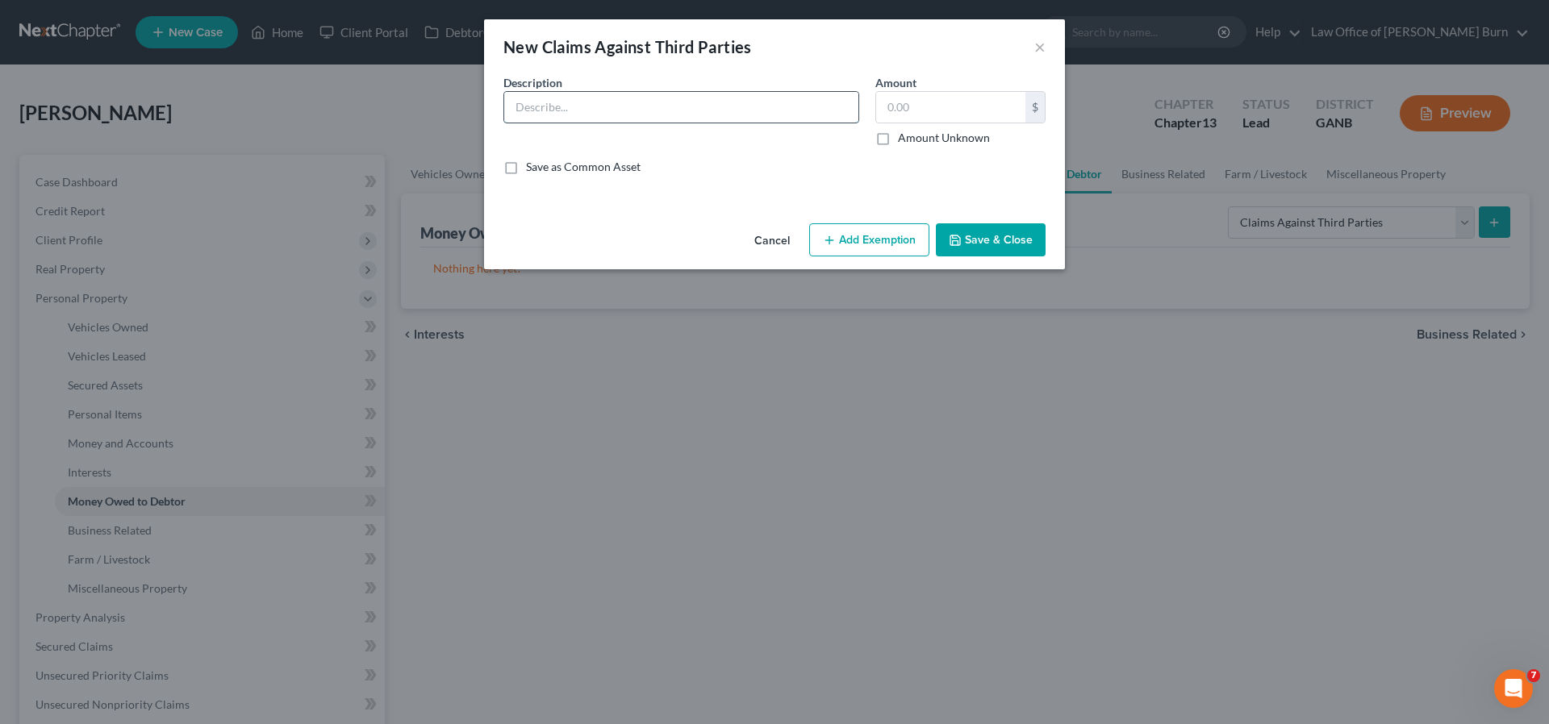
click at [529, 109] on input "text" at bounding box center [681, 107] width 354 height 31
type input "Financial Investment Fraud"
click at [897, 108] on input "text" at bounding box center [950, 107] width 149 height 31
type input "42,000"
click at [653, 106] on input "Financial Investment Fraud" at bounding box center [681, 107] width 354 height 31
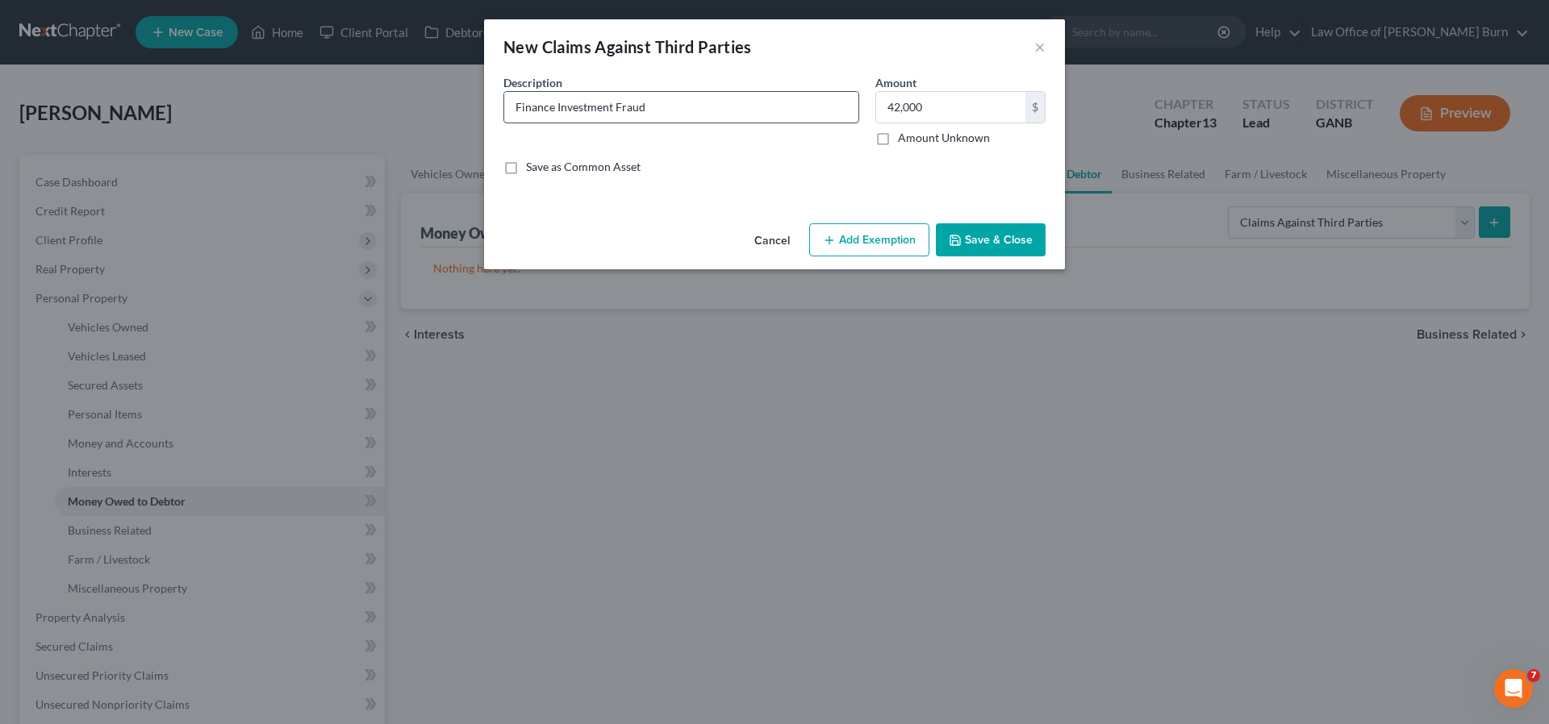
click at [651, 110] on input "Finance Investment Fraud" at bounding box center [681, 107] width 354 height 31
type input "Financial Investment Fraud"
click at [981, 235] on button "Save & Close" at bounding box center [991, 240] width 110 height 34
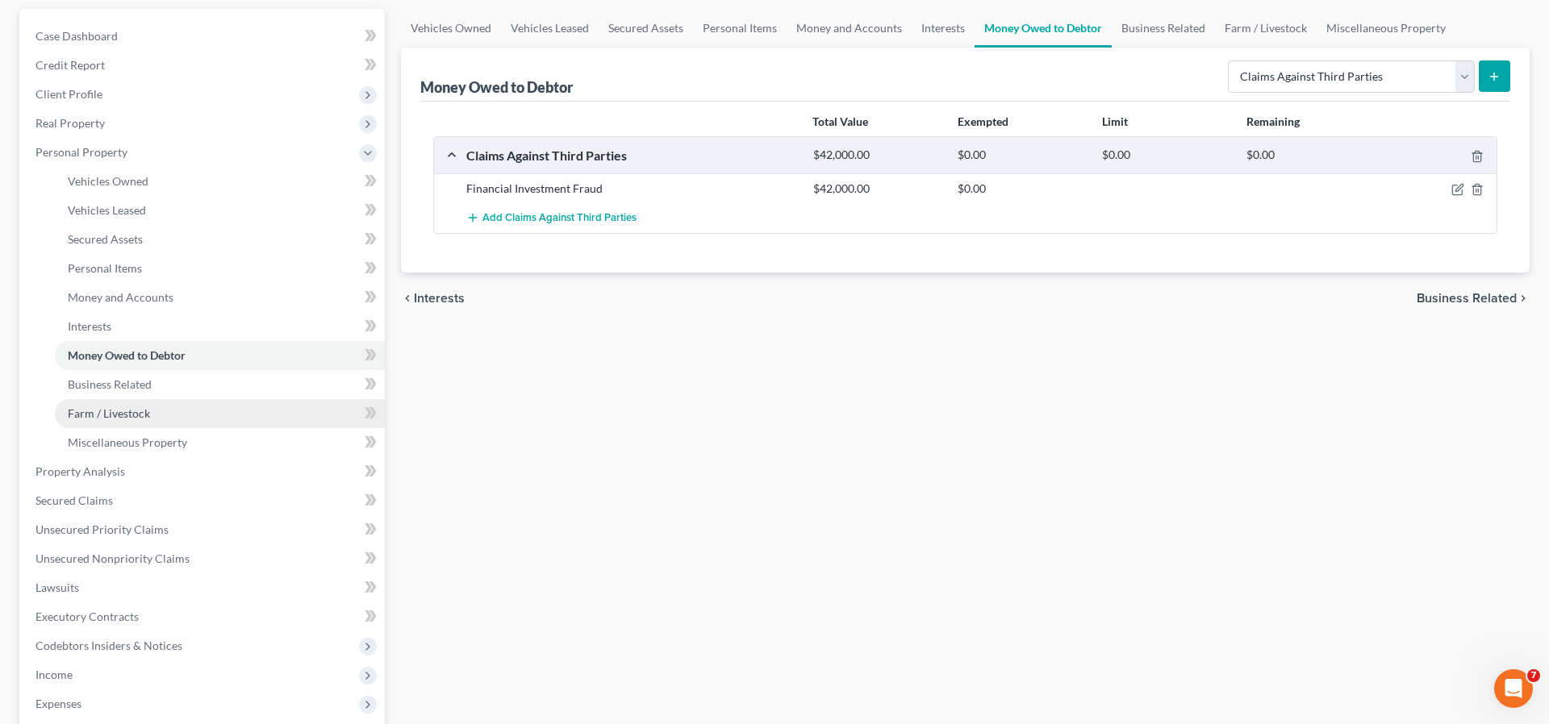
scroll to position [149, 0]
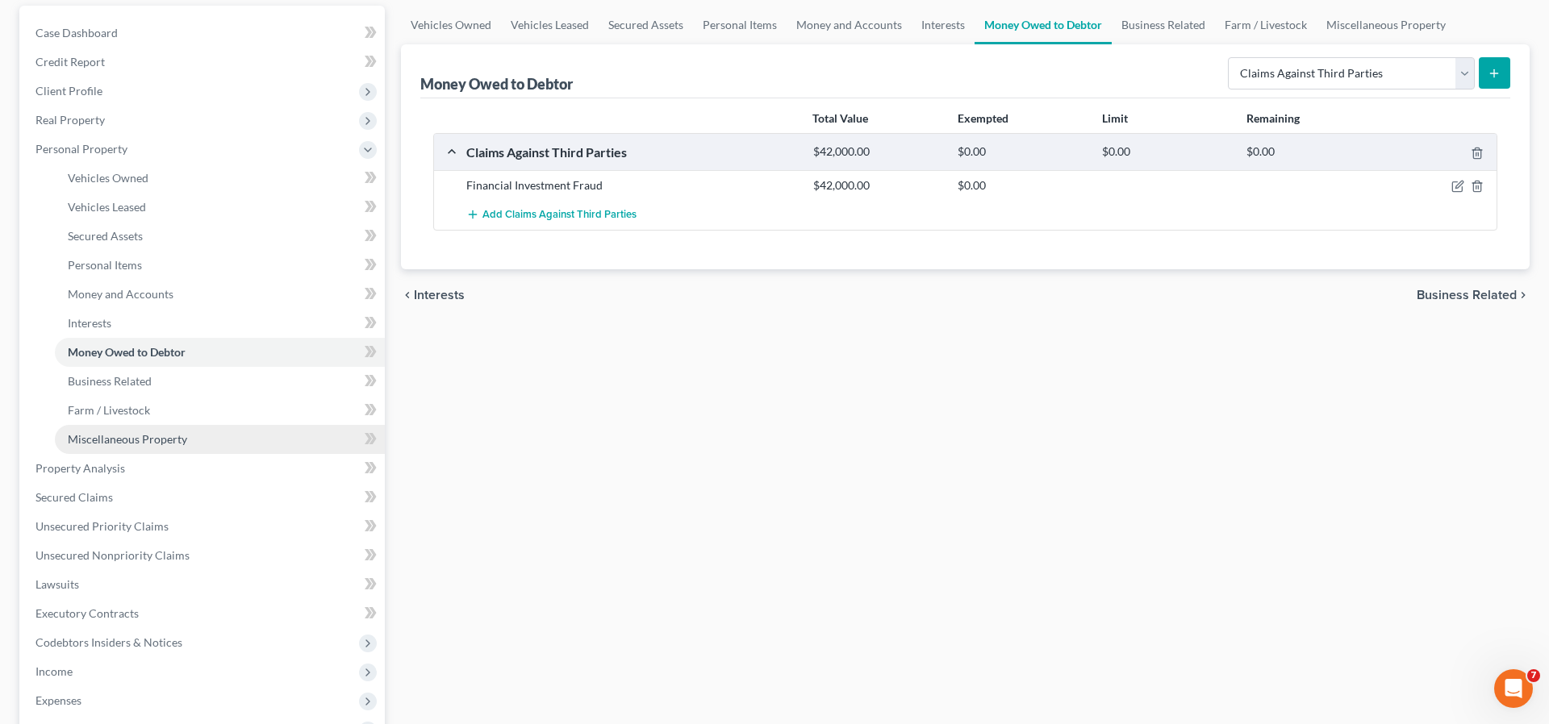
click at [90, 435] on span "Miscellaneous Property" at bounding box center [127, 439] width 119 height 14
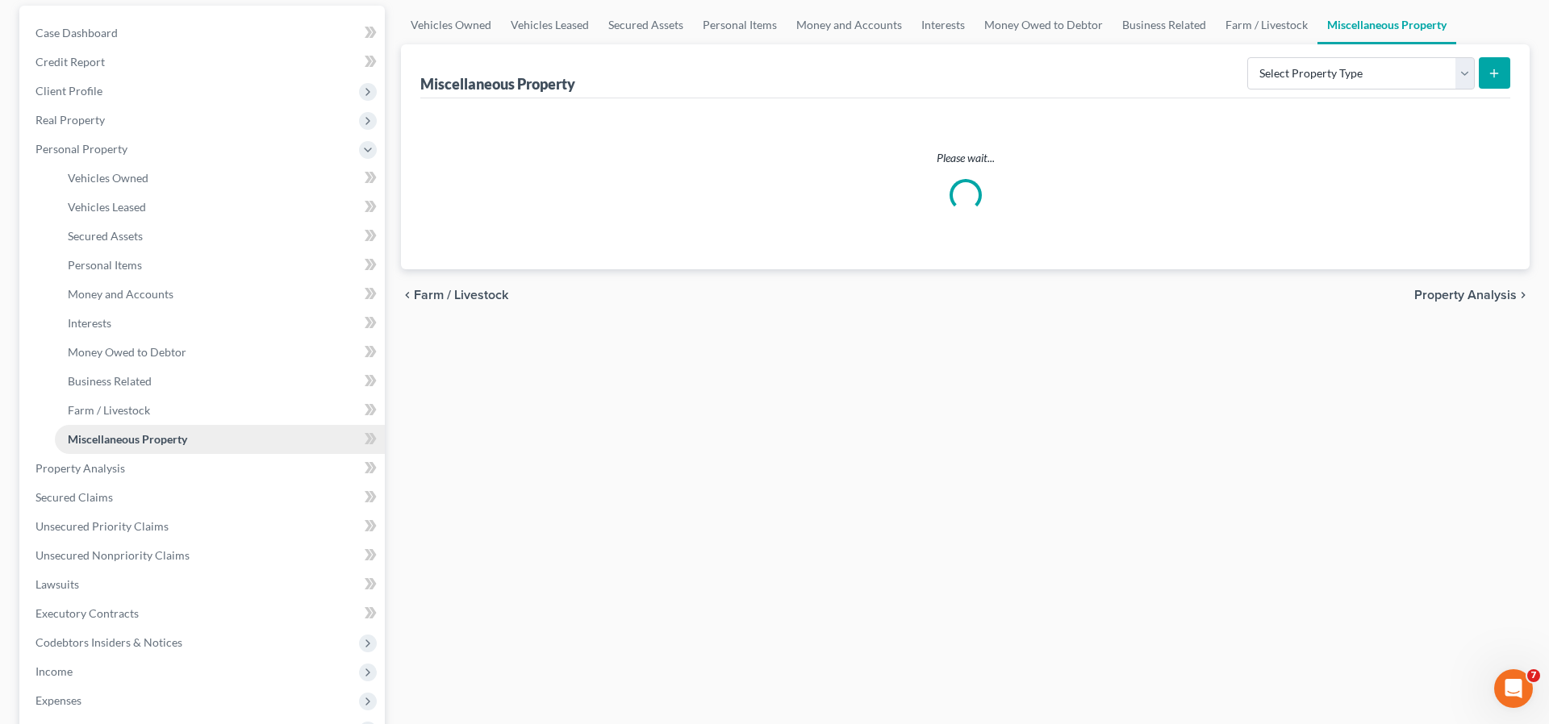
scroll to position [147, 0]
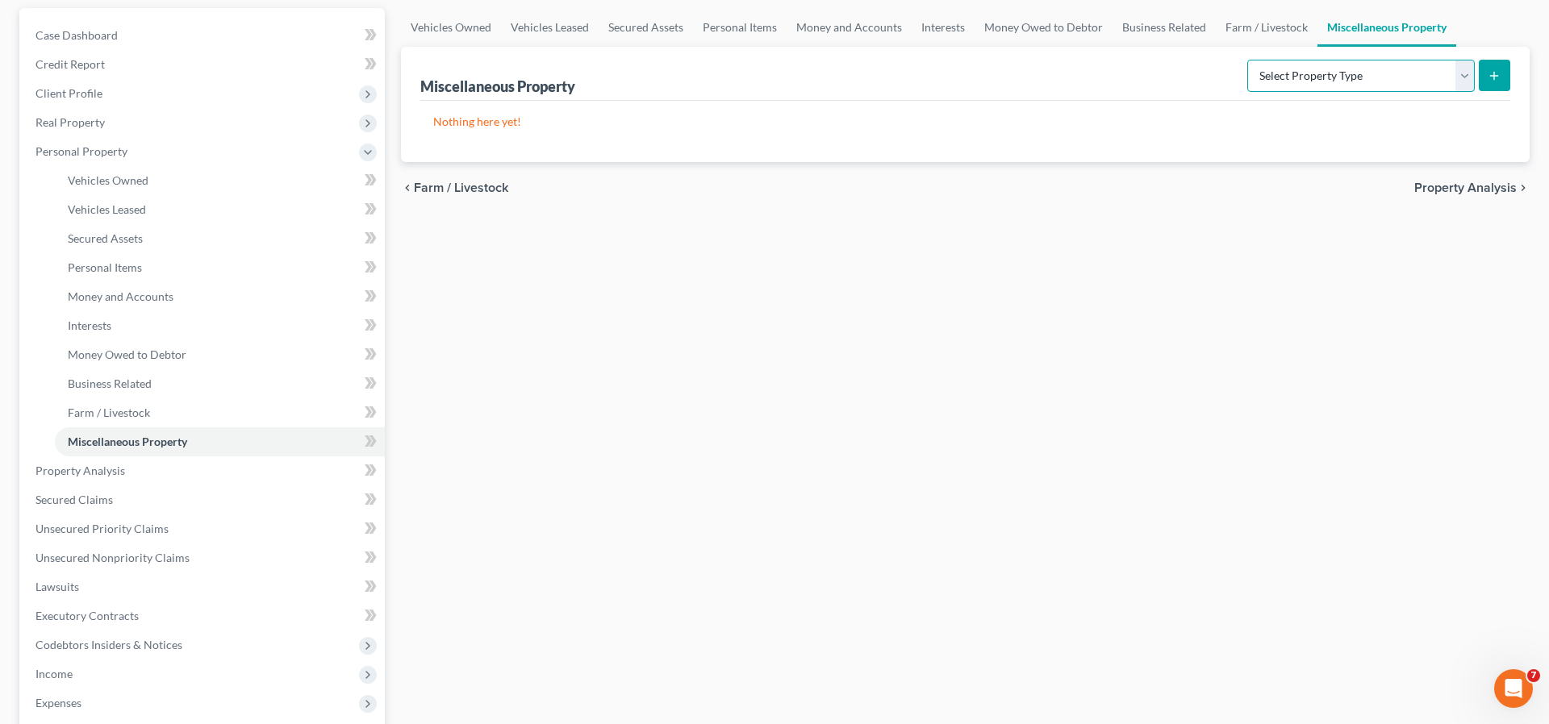
click at [1465, 74] on select "Select Property Type Assigned for Creditor Benefit Within 1 Year Holding for An…" at bounding box center [1361, 76] width 228 height 32
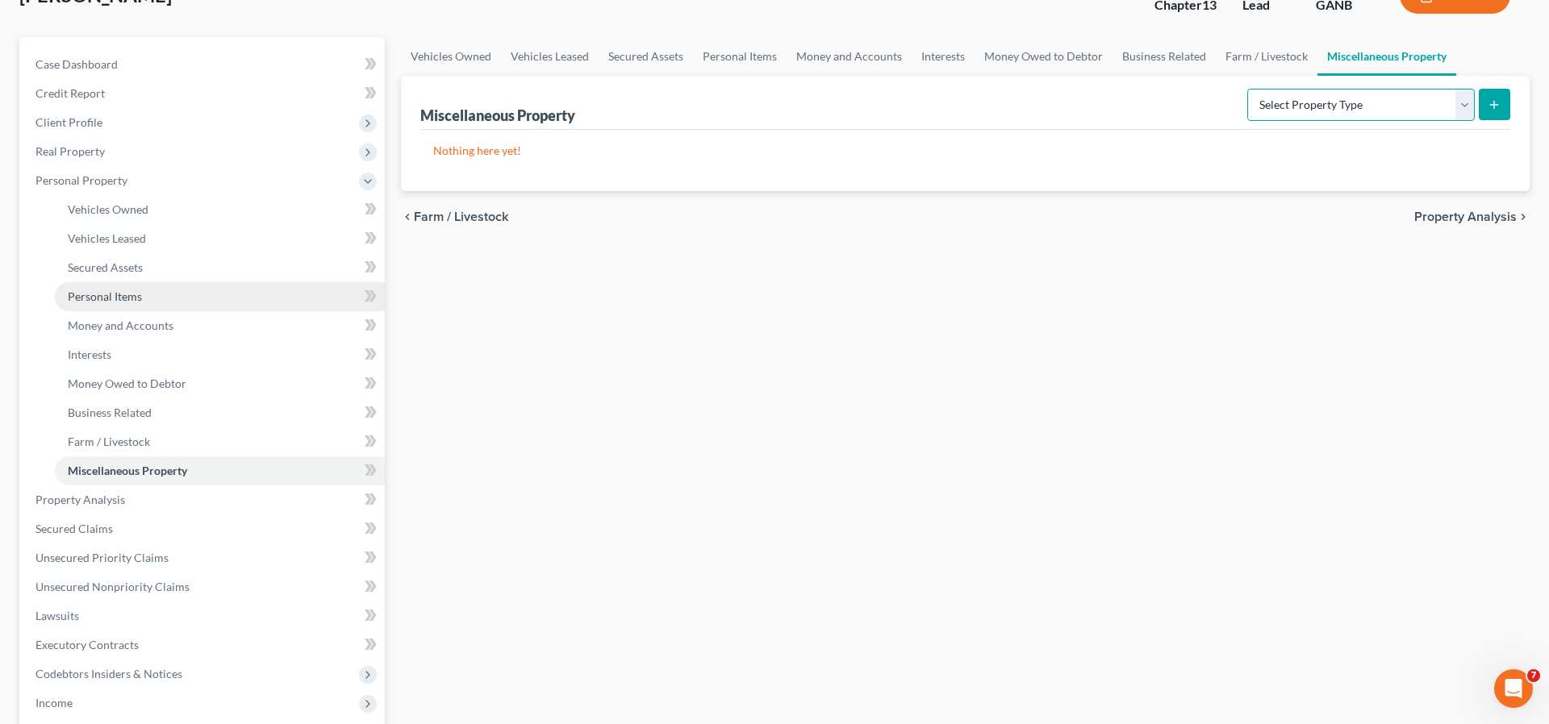
scroll to position [111, 0]
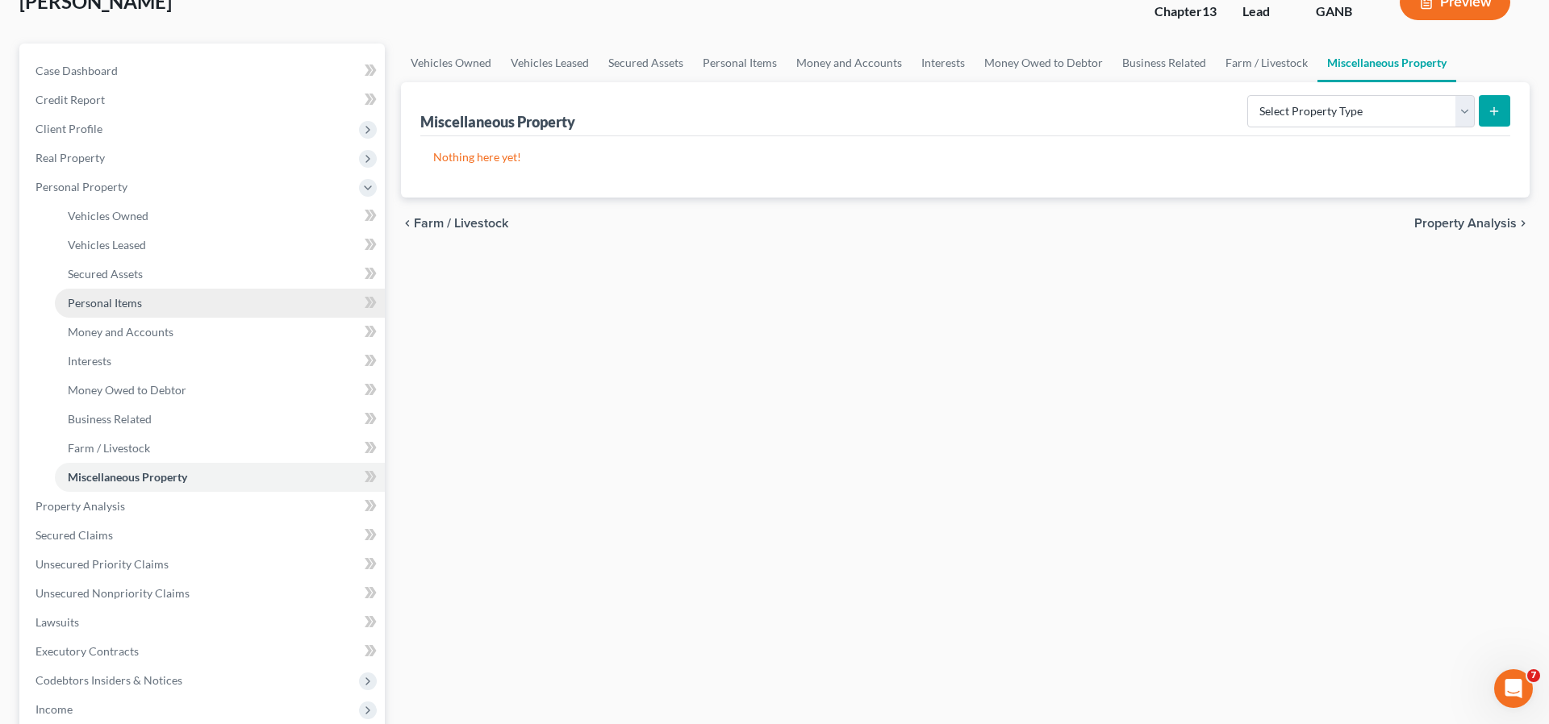
click at [97, 299] on span "Personal Items" at bounding box center [105, 303] width 74 height 14
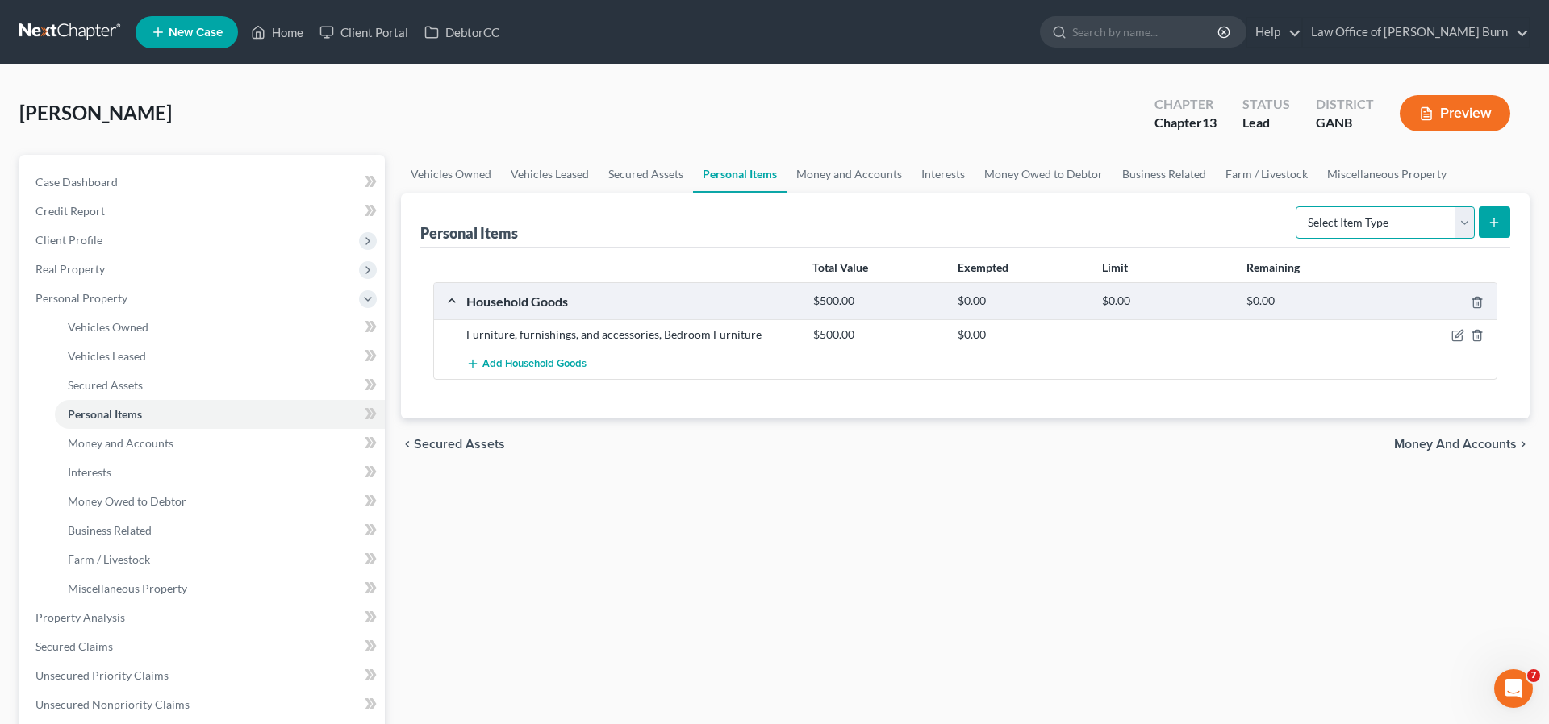
click at [1464, 219] on select "Select Item Type Clothing Collectibles Of Value Electronics Firearms Household …" at bounding box center [1385, 223] width 179 height 32
select select "jewelry"
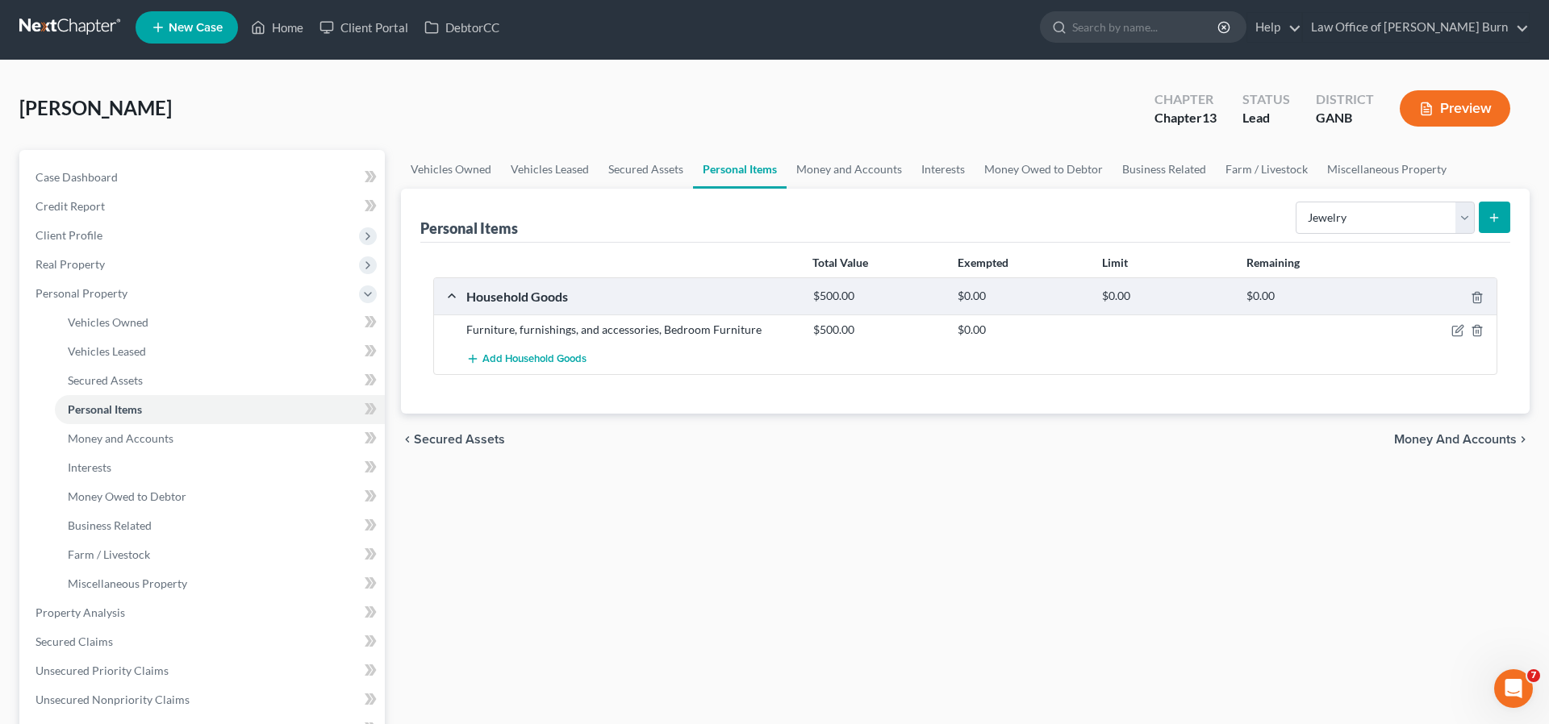
click at [1495, 215] on icon "submit" at bounding box center [1494, 217] width 13 height 13
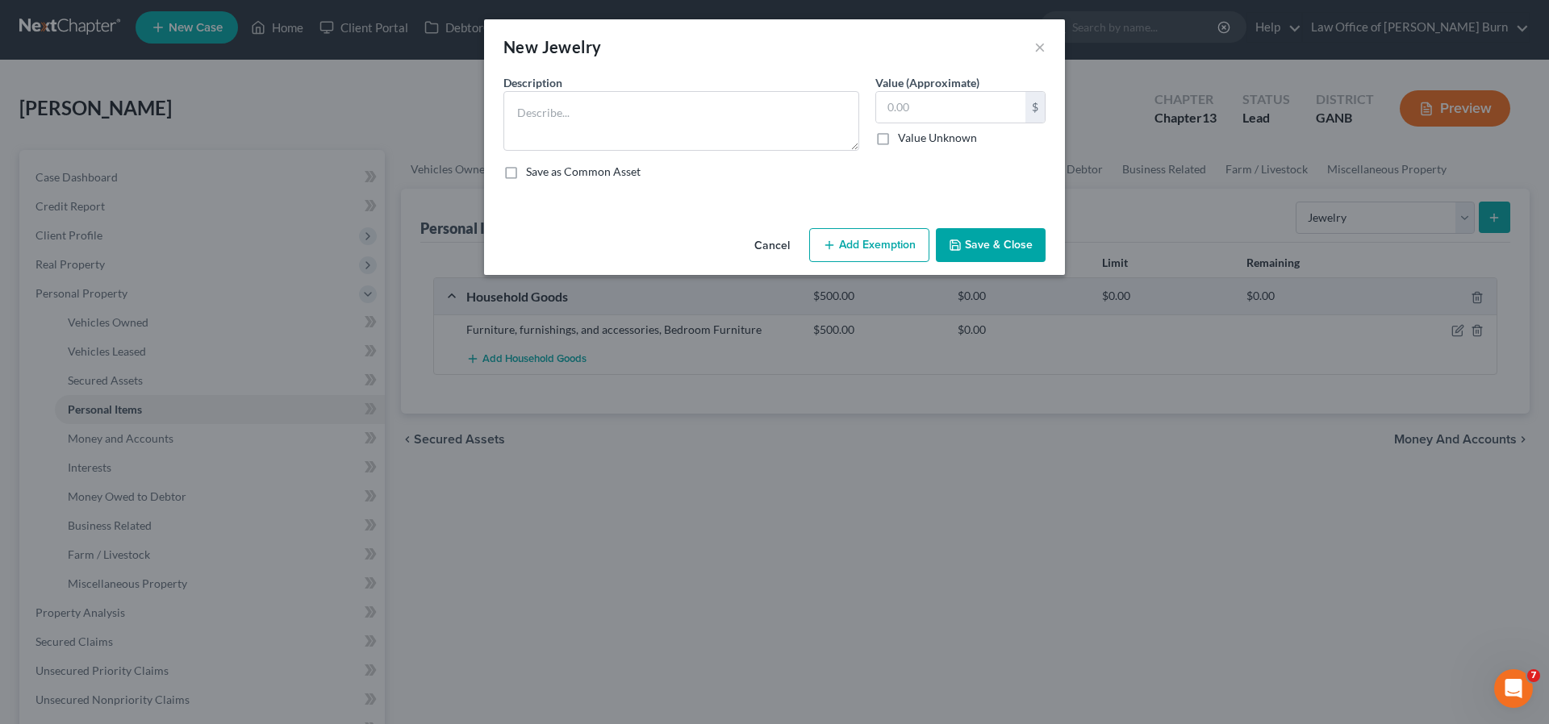
scroll to position [6, 0]
click at [524, 116] on textarea at bounding box center [681, 121] width 356 height 60
type textarea "Assorted Jewelry"
click at [948, 107] on input "text" at bounding box center [950, 107] width 149 height 31
type input "500.00"
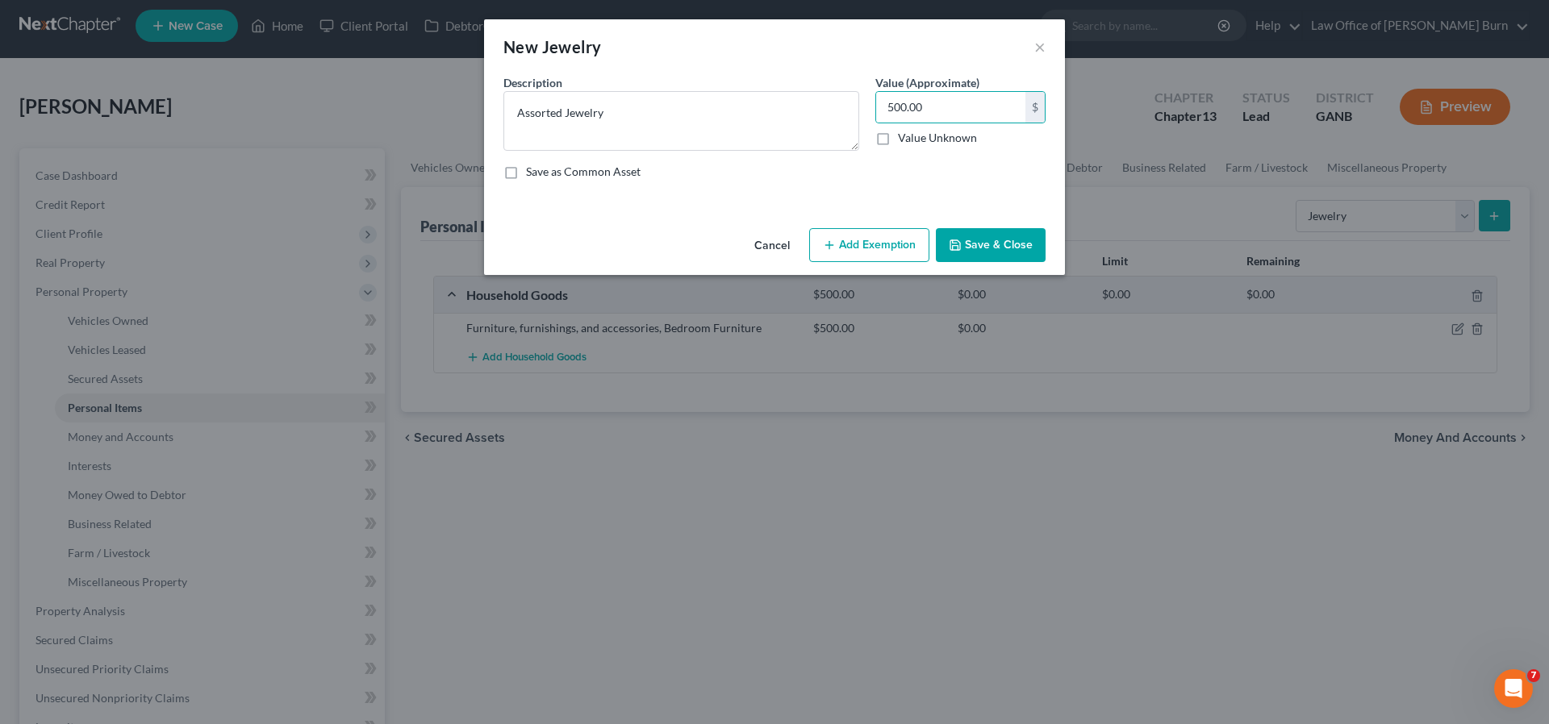
click at [858, 243] on button "Add Exemption" at bounding box center [869, 245] width 120 height 34
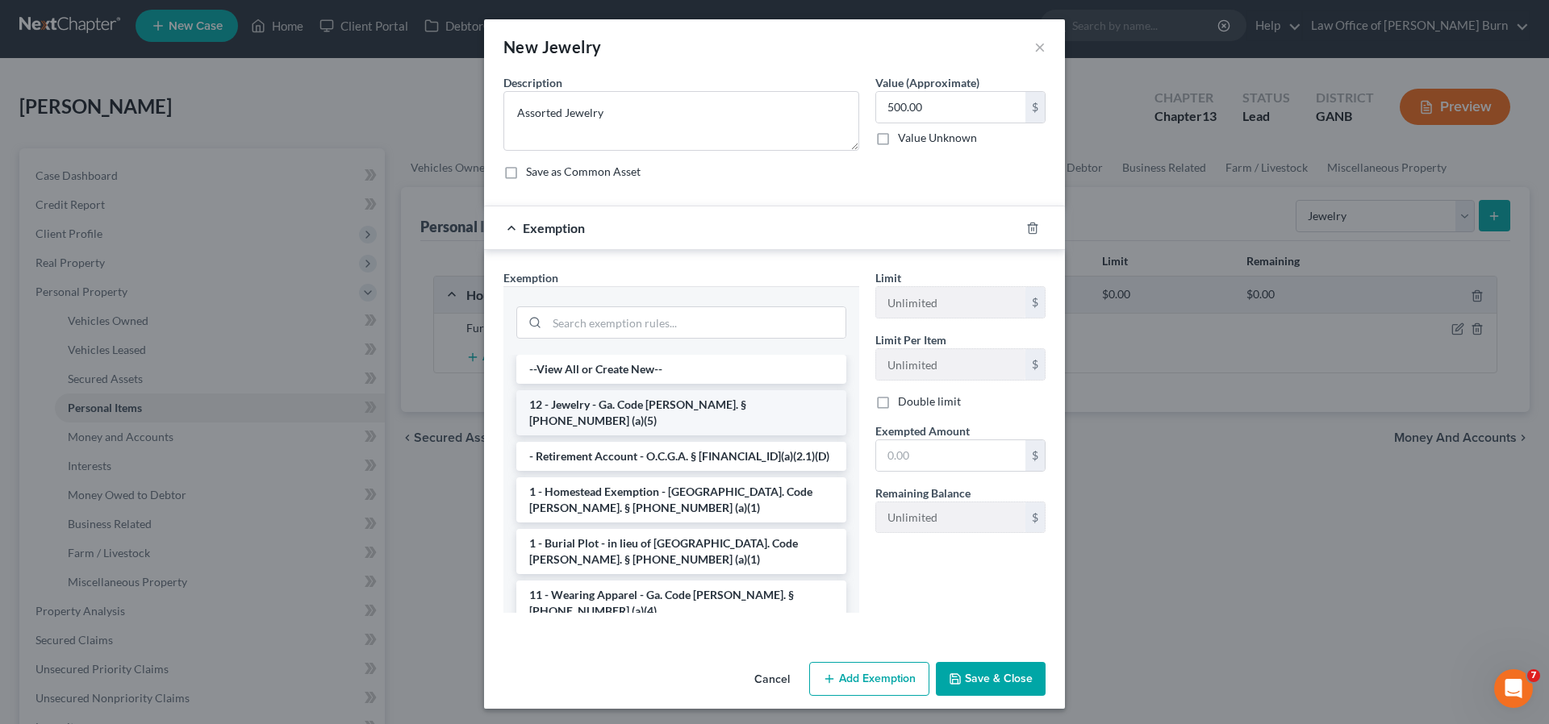
click at [562, 405] on li "12 - Jewelry - Ga. Code Ann. § 44-13-100 (a)(5)" at bounding box center [681, 412] width 330 height 45
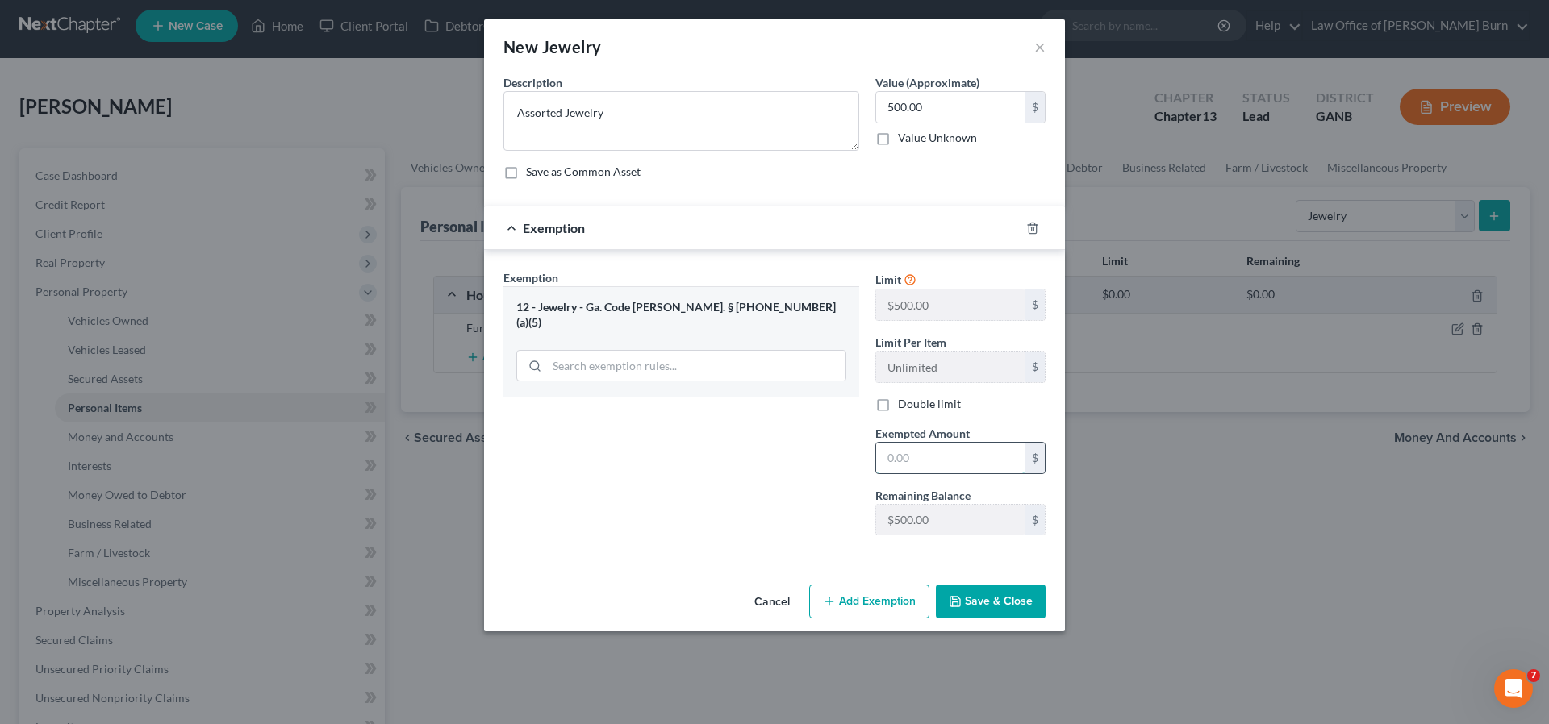
click at [892, 460] on input "text" at bounding box center [950, 458] width 149 height 31
type input "500.00"
click at [983, 597] on button "Save & Close" at bounding box center [991, 602] width 110 height 34
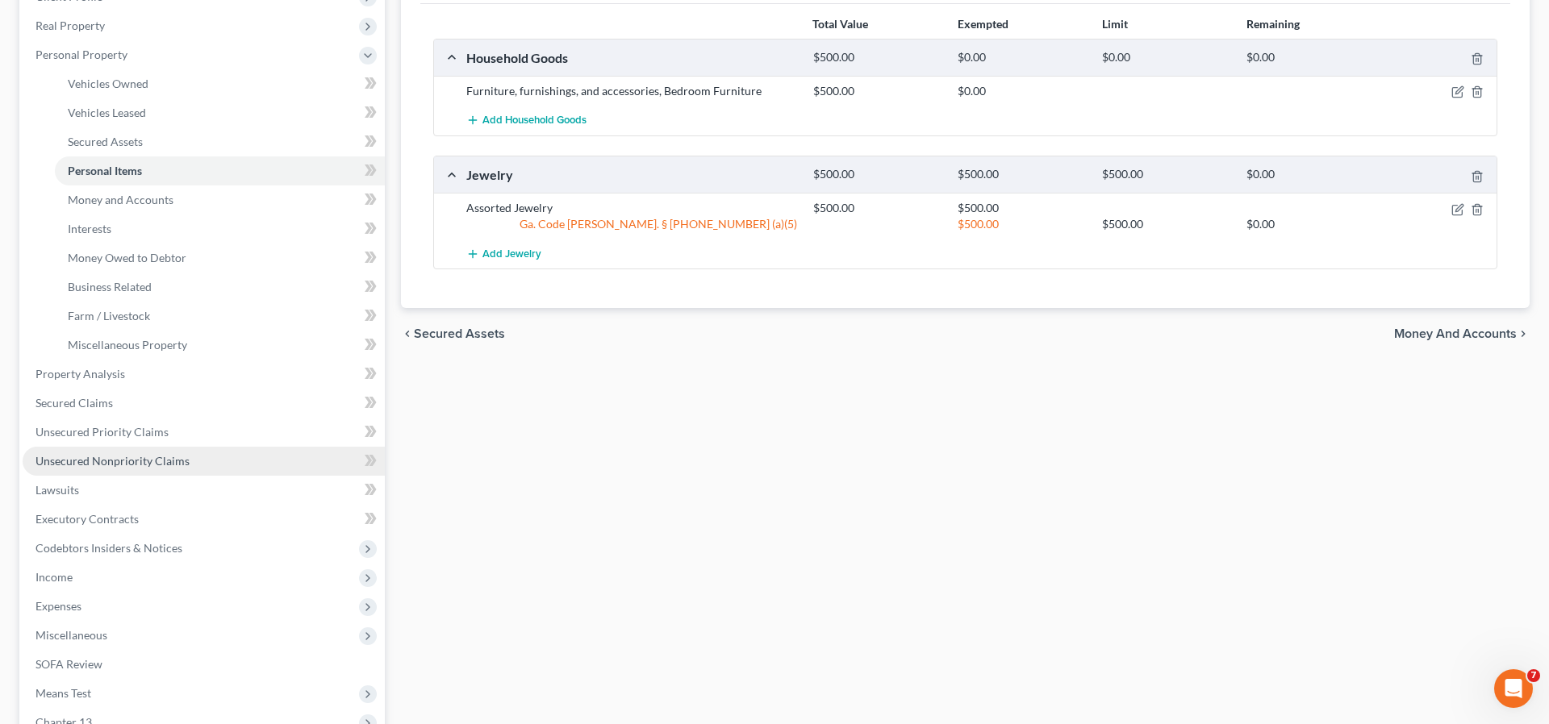
scroll to position [246, 0]
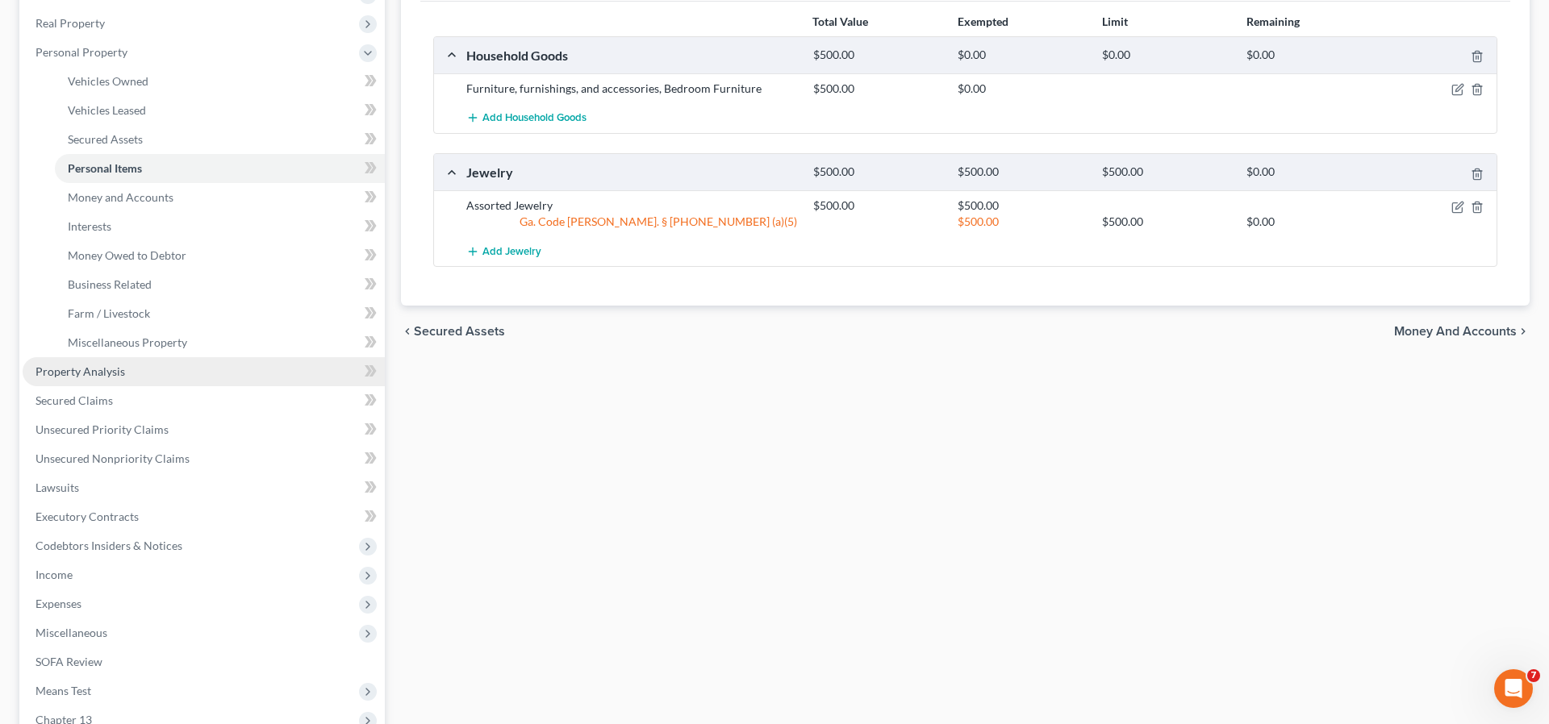
click at [69, 372] on span "Property Analysis" at bounding box center [80, 372] width 90 height 14
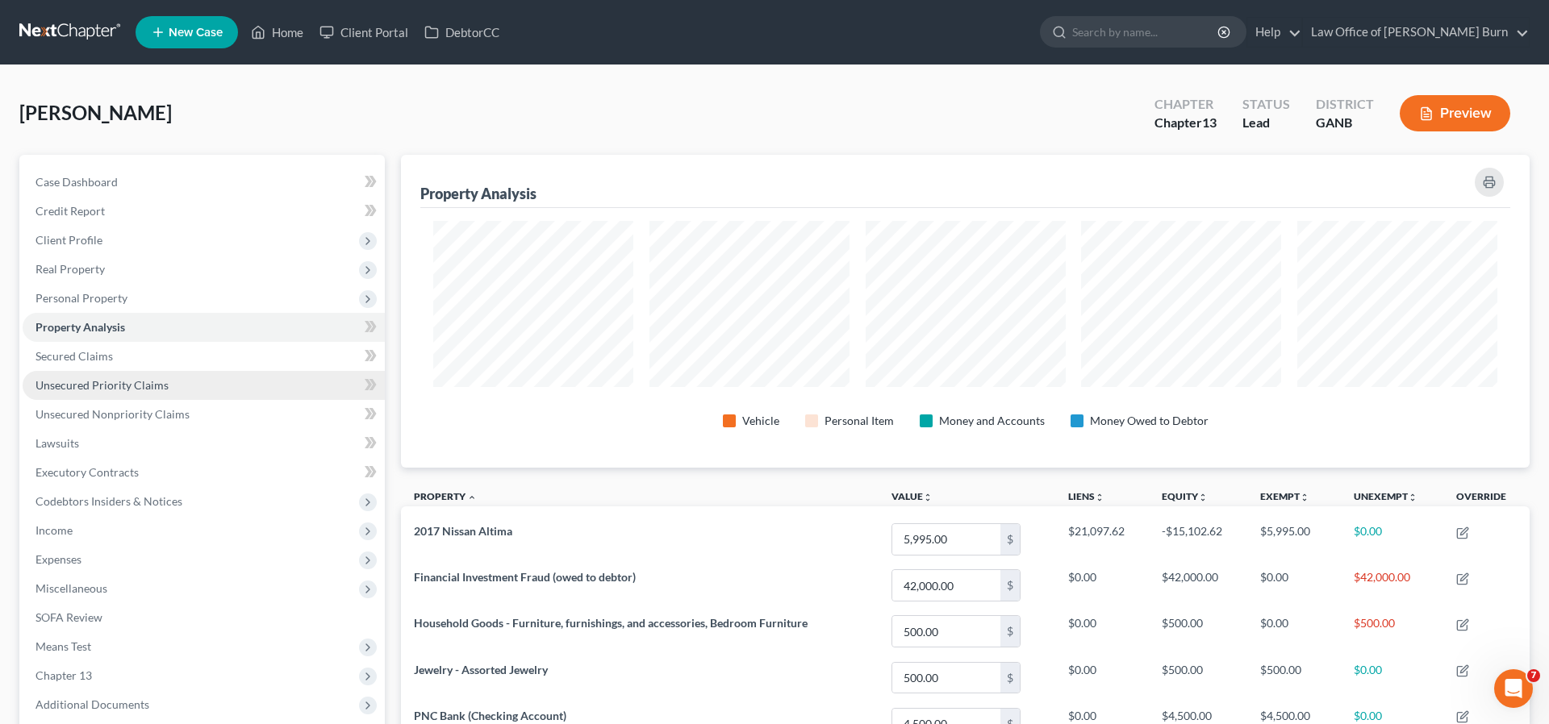
click at [69, 383] on span "Unsecured Priority Claims" at bounding box center [101, 385] width 133 height 14
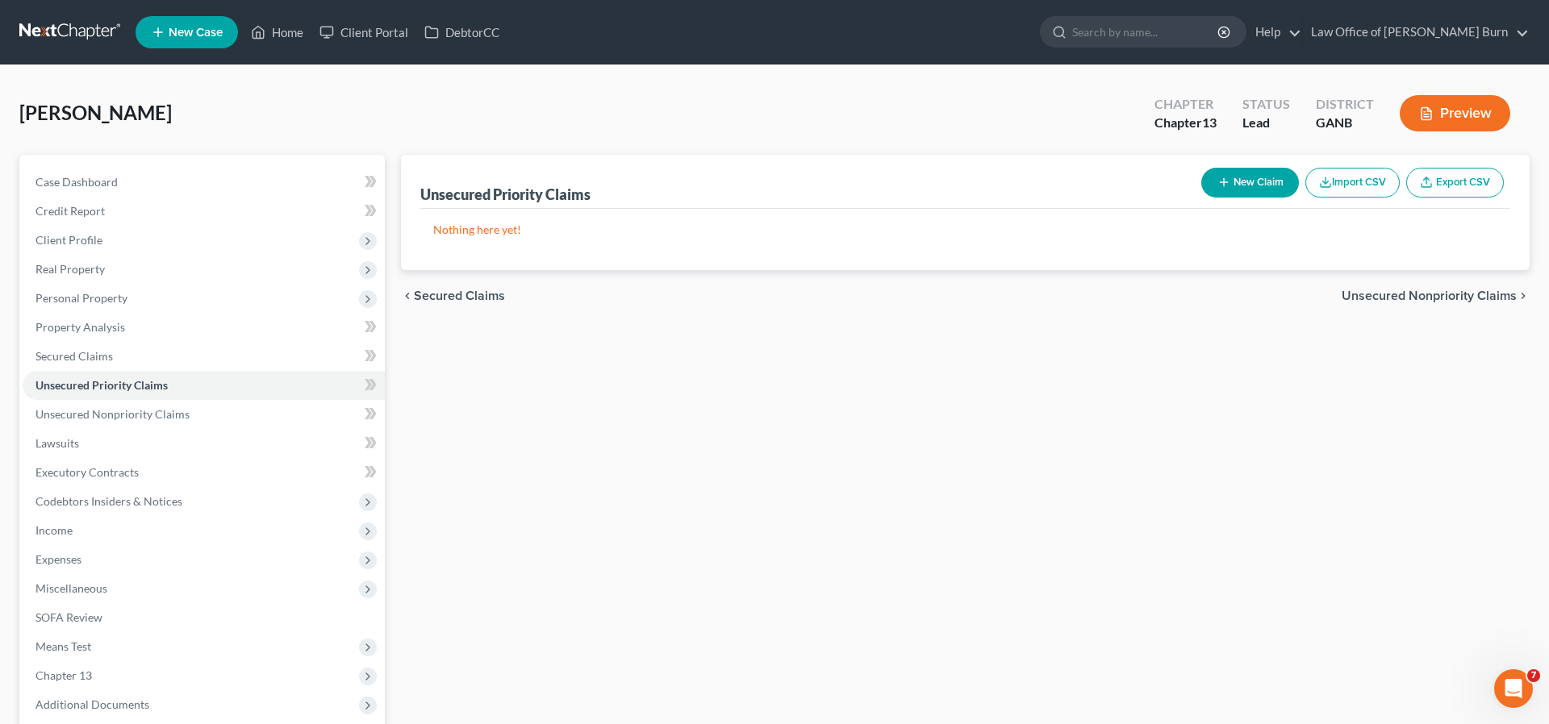
click at [1230, 182] on button "New Claim" at bounding box center [1250, 183] width 98 height 30
select select "0"
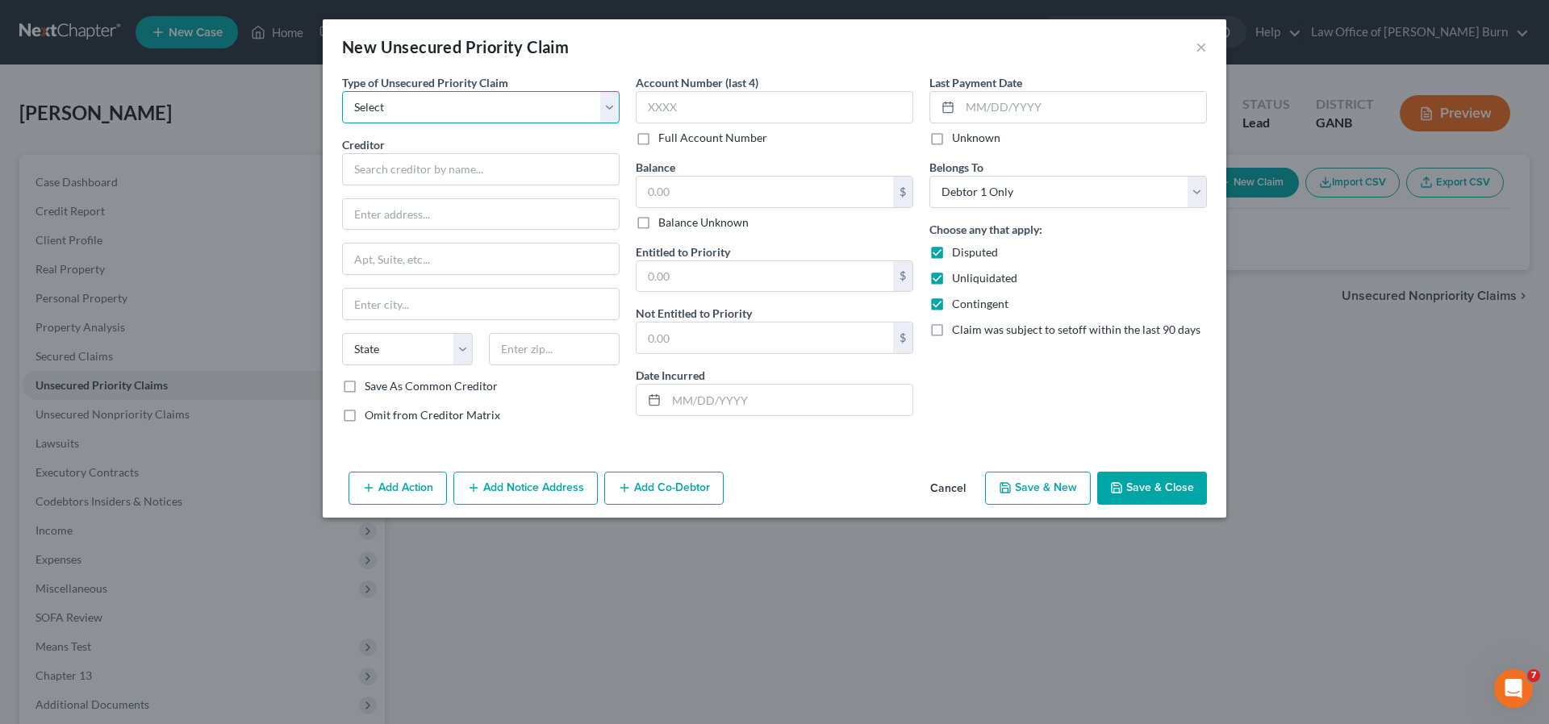
click at [610, 104] on select "Select Taxes & Other Government Units Domestic Support Obligations Extensions o…" at bounding box center [481, 107] width 278 height 32
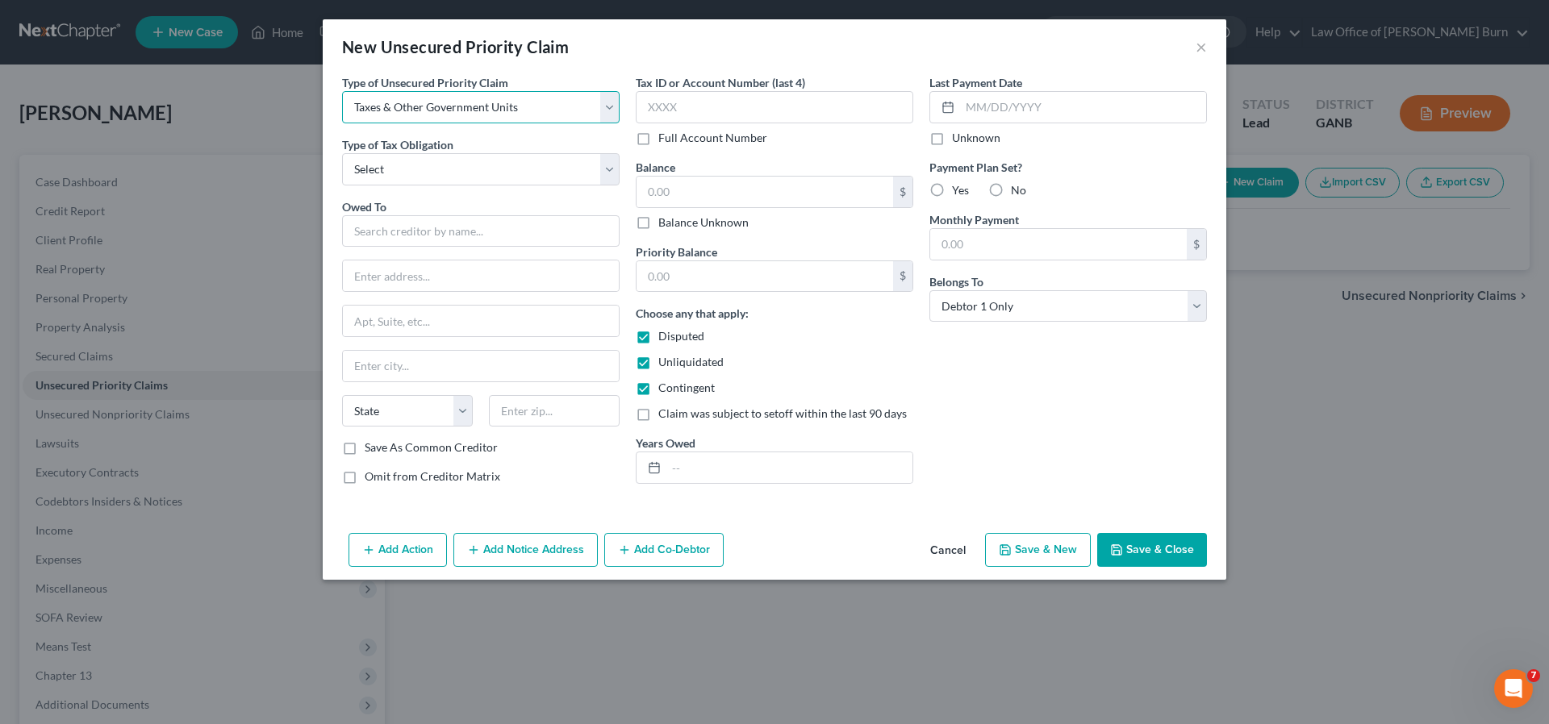
click at [610, 104] on select "Select Taxes & Other Government Units Domestic Support Obligations Extensions o…" at bounding box center [481, 107] width 278 height 32
select select "9"
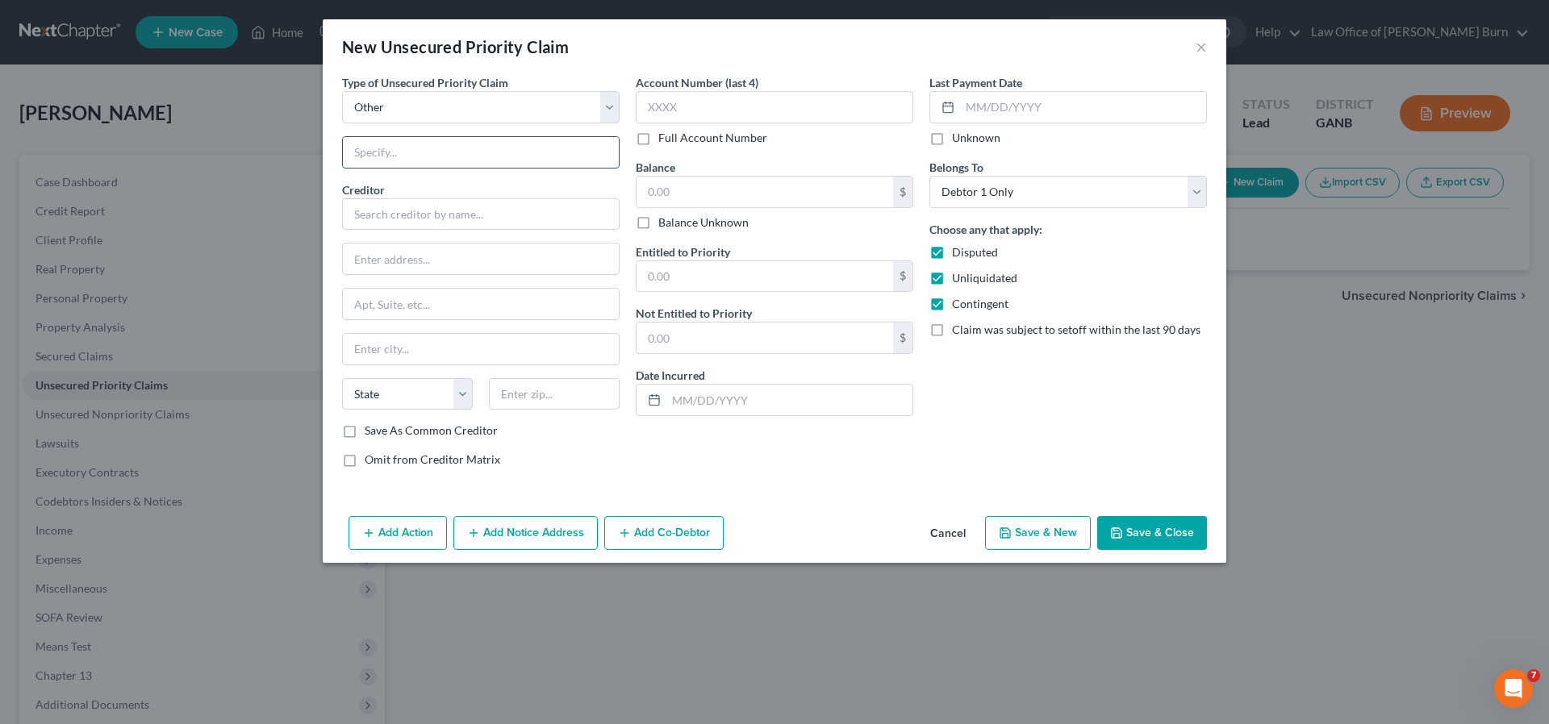
click at [373, 153] on input "text" at bounding box center [481, 152] width 276 height 31
type input "Civil Traffic Fine"
click at [359, 212] on input "text" at bounding box center [481, 214] width 278 height 32
type input "Cobb County State Court"
click at [365, 265] on input "text" at bounding box center [481, 259] width 276 height 31
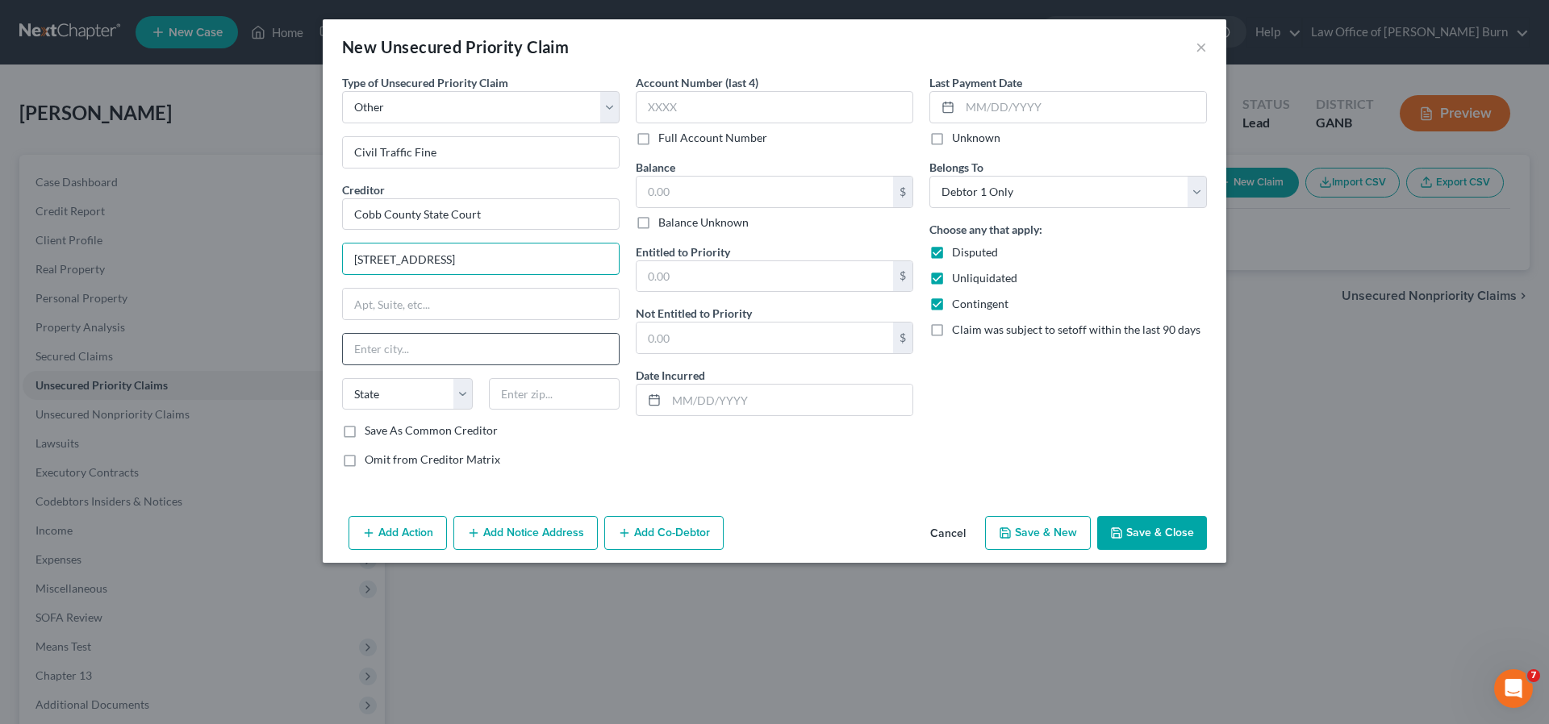
type input "12 East Park Square"
click at [368, 351] on input "text" at bounding box center [481, 349] width 276 height 31
type input "Marietta"
click at [462, 392] on select "State AL AK AR AZ CA CO CT DE DC FL GA GU HI ID IL IN IA KS KY LA ME MD MA MI M…" at bounding box center [407, 394] width 131 height 32
select select "10"
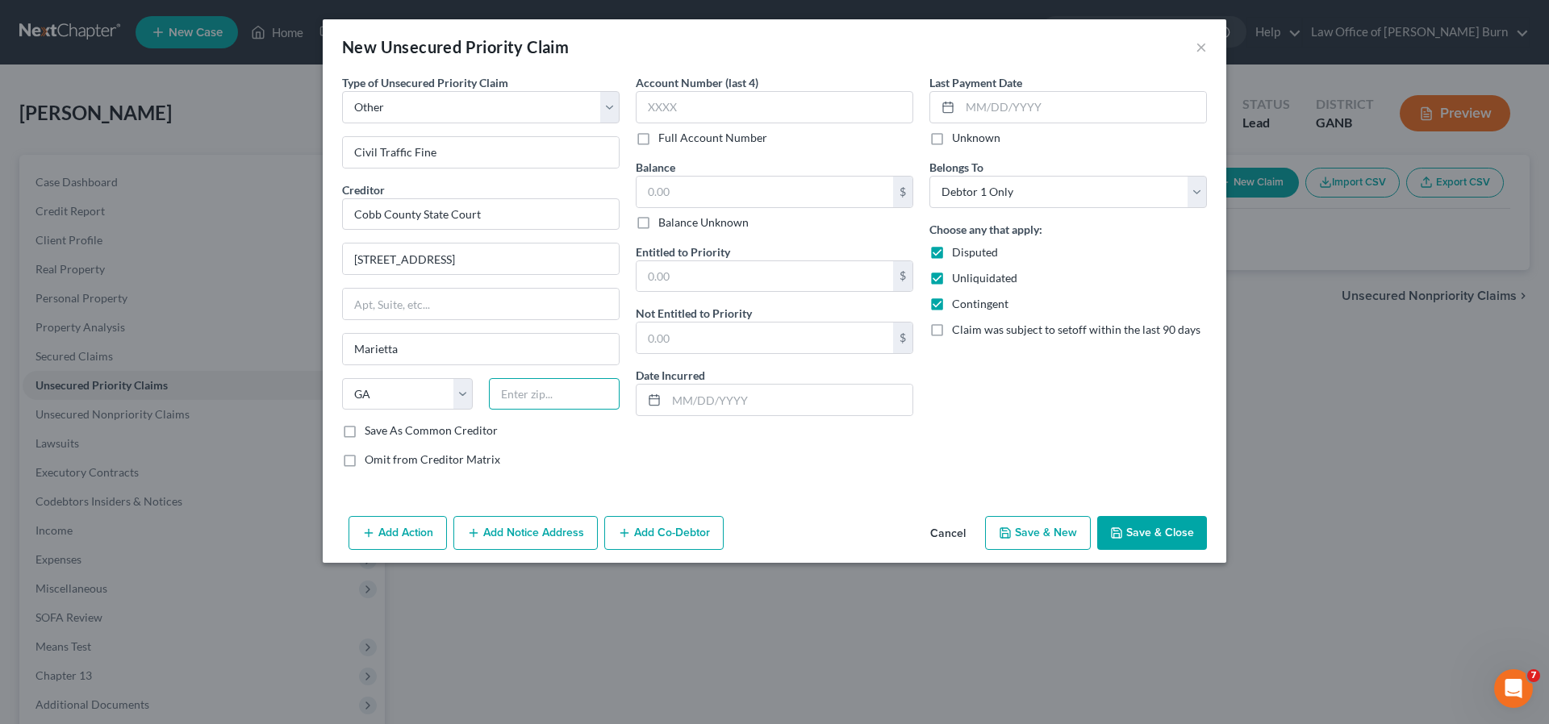
click at [507, 397] on input "text" at bounding box center [554, 394] width 131 height 32
type input "30090"
click at [365, 429] on label "Save As Common Creditor" at bounding box center [431, 431] width 133 height 16
click at [371, 429] on input "Save As Common Creditor" at bounding box center [376, 428] width 10 height 10
checkbox input "true"
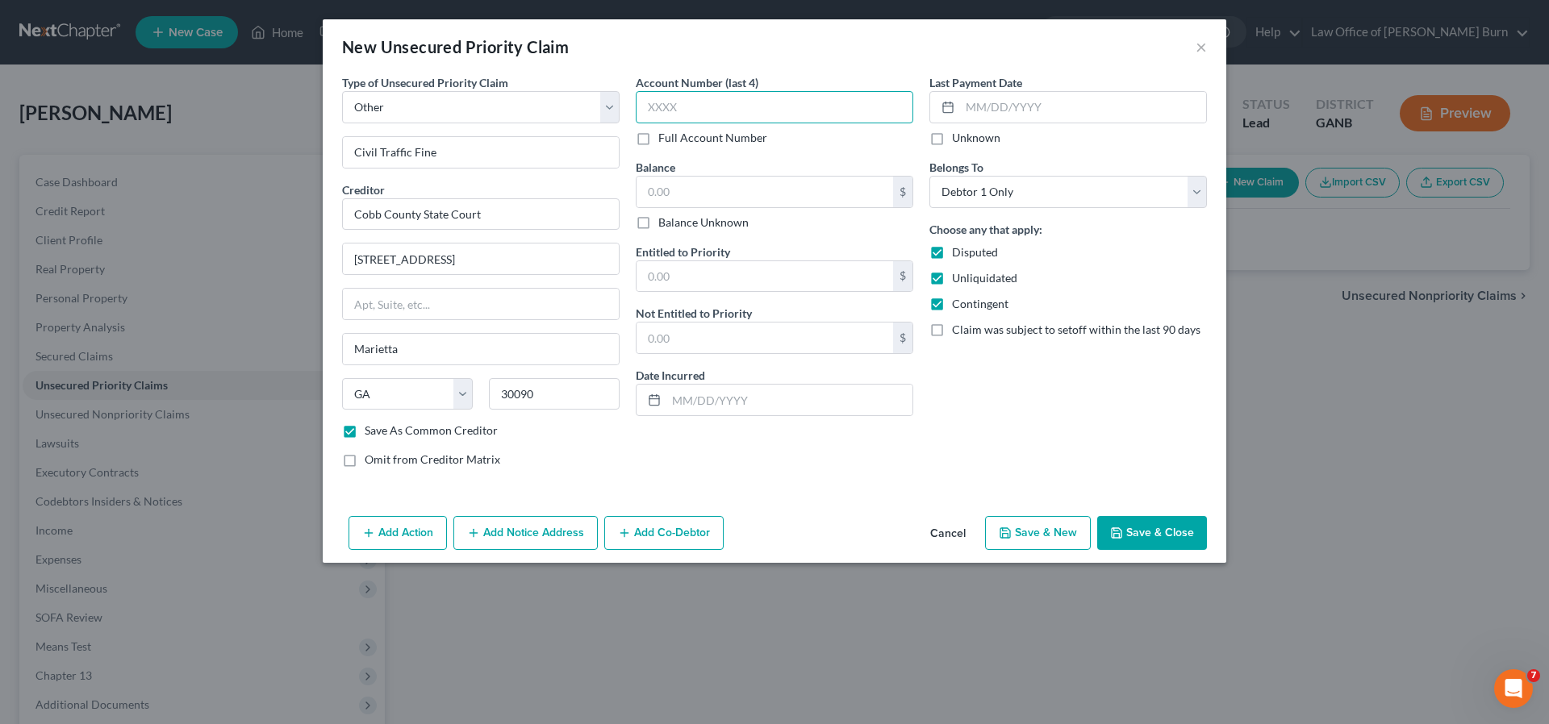
click at [666, 108] on input "text" at bounding box center [775, 107] width 278 height 32
type input "2"
type input "2626"
click at [680, 191] on input "text" at bounding box center [765, 192] width 257 height 31
type input "1,000"
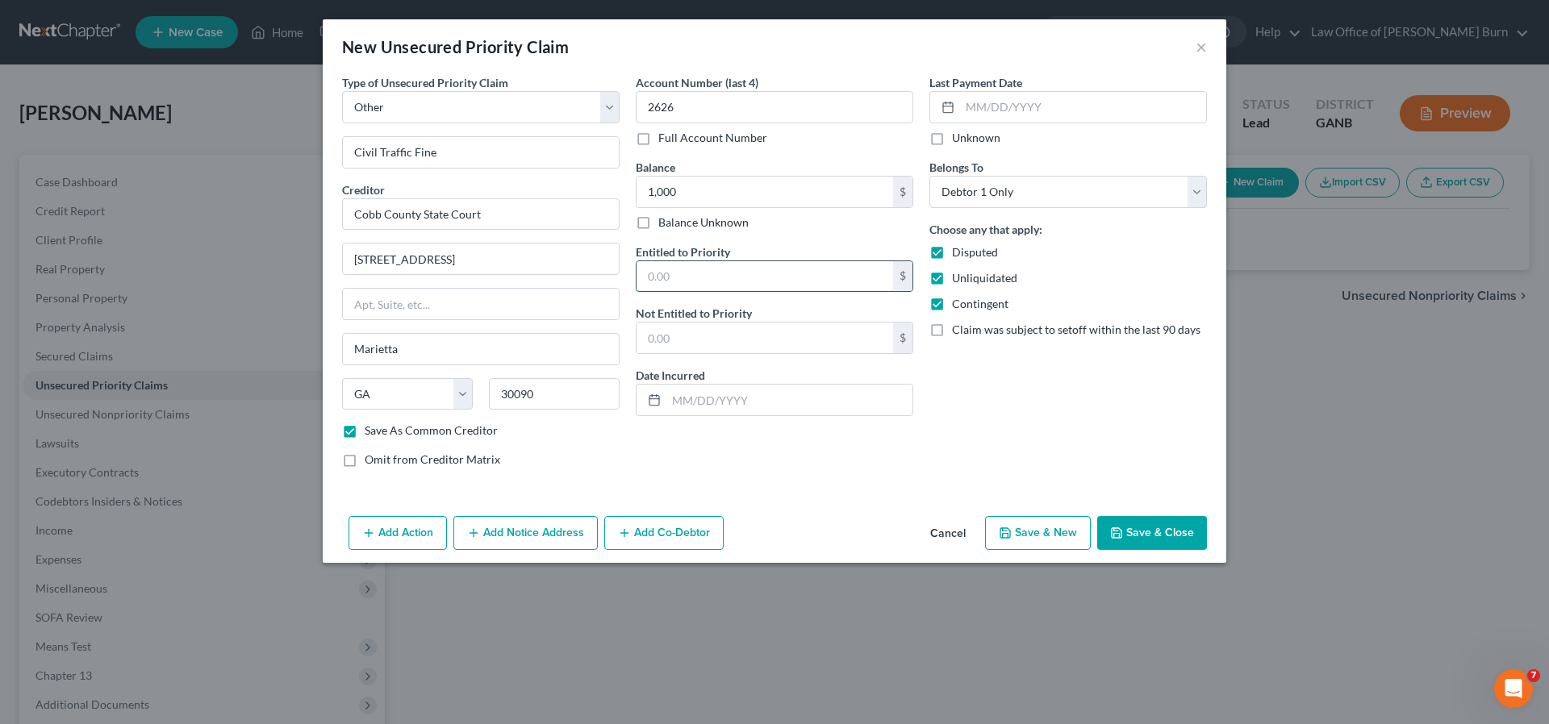
click at [666, 280] on input "text" at bounding box center [765, 276] width 257 height 31
type input "1,000"
click at [683, 403] on input "text" at bounding box center [789, 400] width 246 height 31
type input "06/26/2025"
click at [952, 306] on label "Contingent" at bounding box center [980, 304] width 56 height 16
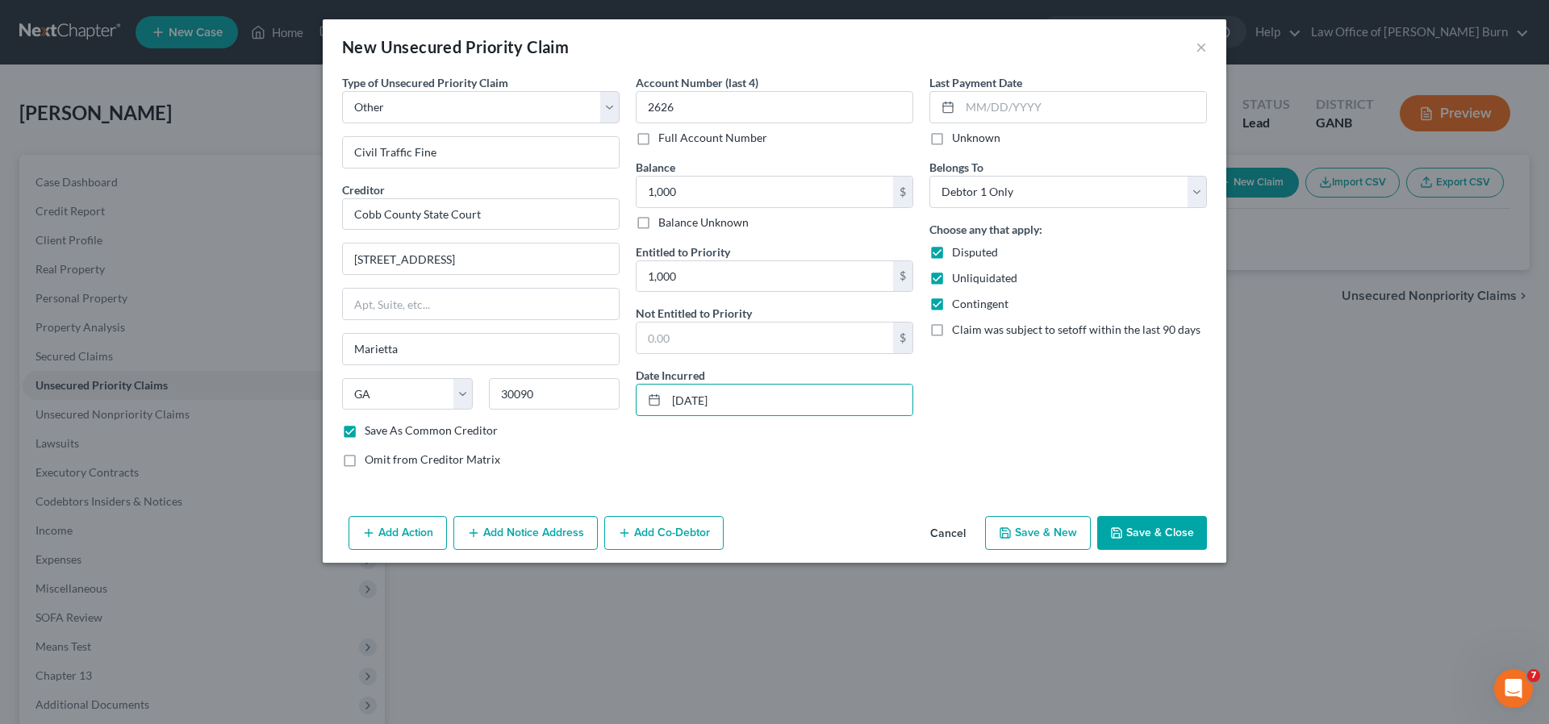
click at [958, 306] on input "Contingent" at bounding box center [963, 301] width 10 height 10
checkbox input "false"
click at [952, 283] on label "Unliquidated" at bounding box center [984, 278] width 65 height 16
click at [958, 281] on input "Unliquidated" at bounding box center [963, 275] width 10 height 10
checkbox input "false"
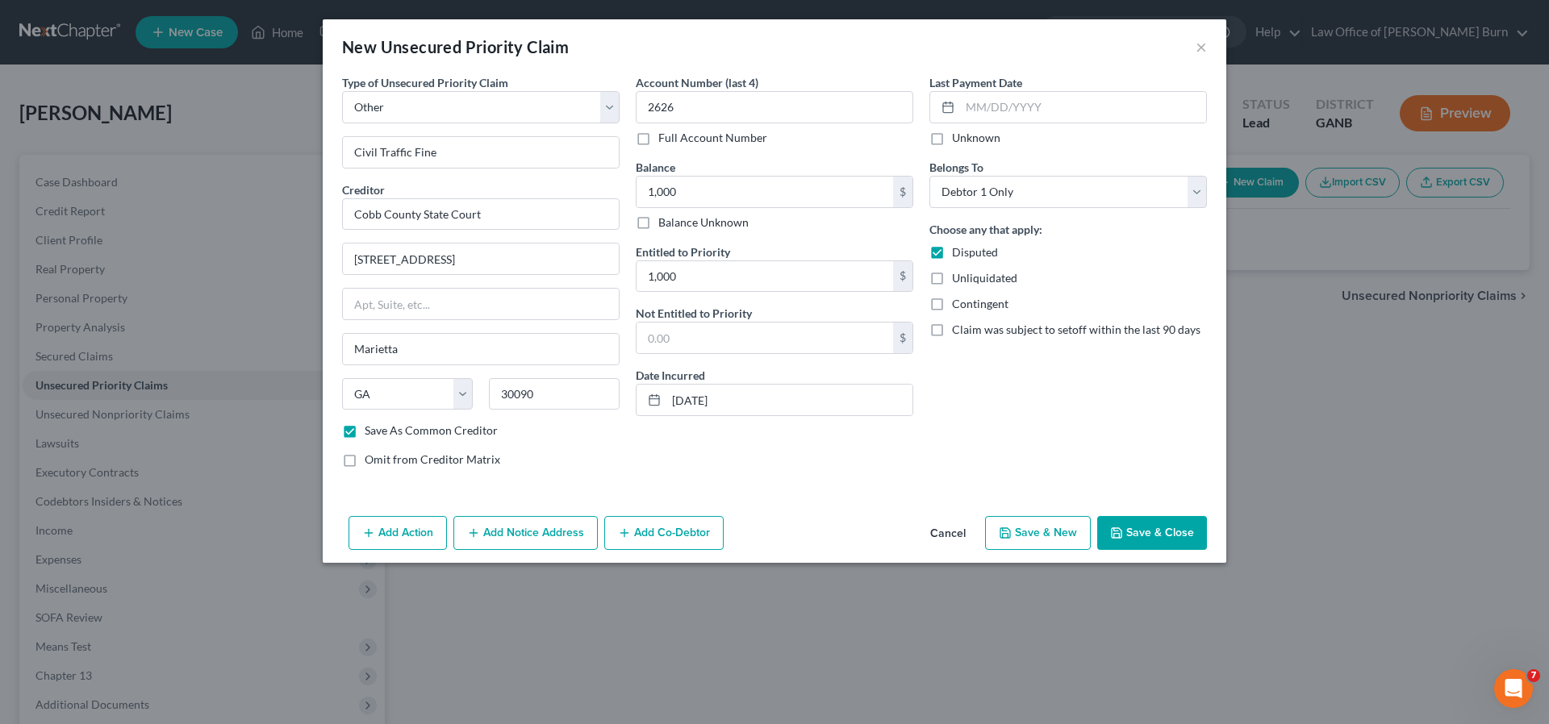
click at [952, 254] on label "Disputed" at bounding box center [975, 252] width 46 height 16
click at [958, 254] on input "Disputed" at bounding box center [963, 249] width 10 height 10
checkbox input "false"
click at [609, 106] on select "Select Taxes & Other Government Units Domestic Support Obligations Extensions o…" at bounding box center [481, 107] width 278 height 32
select select "0"
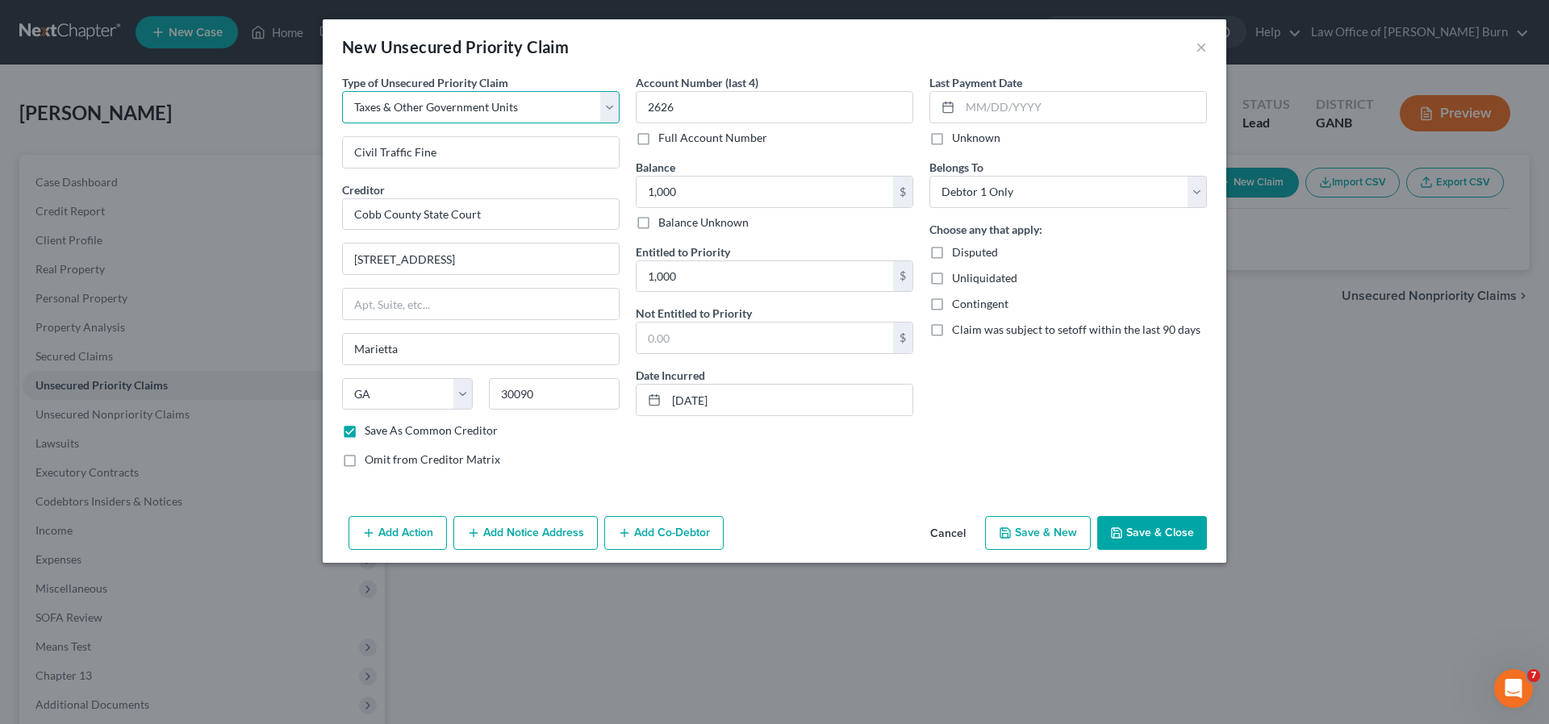
select select "10"
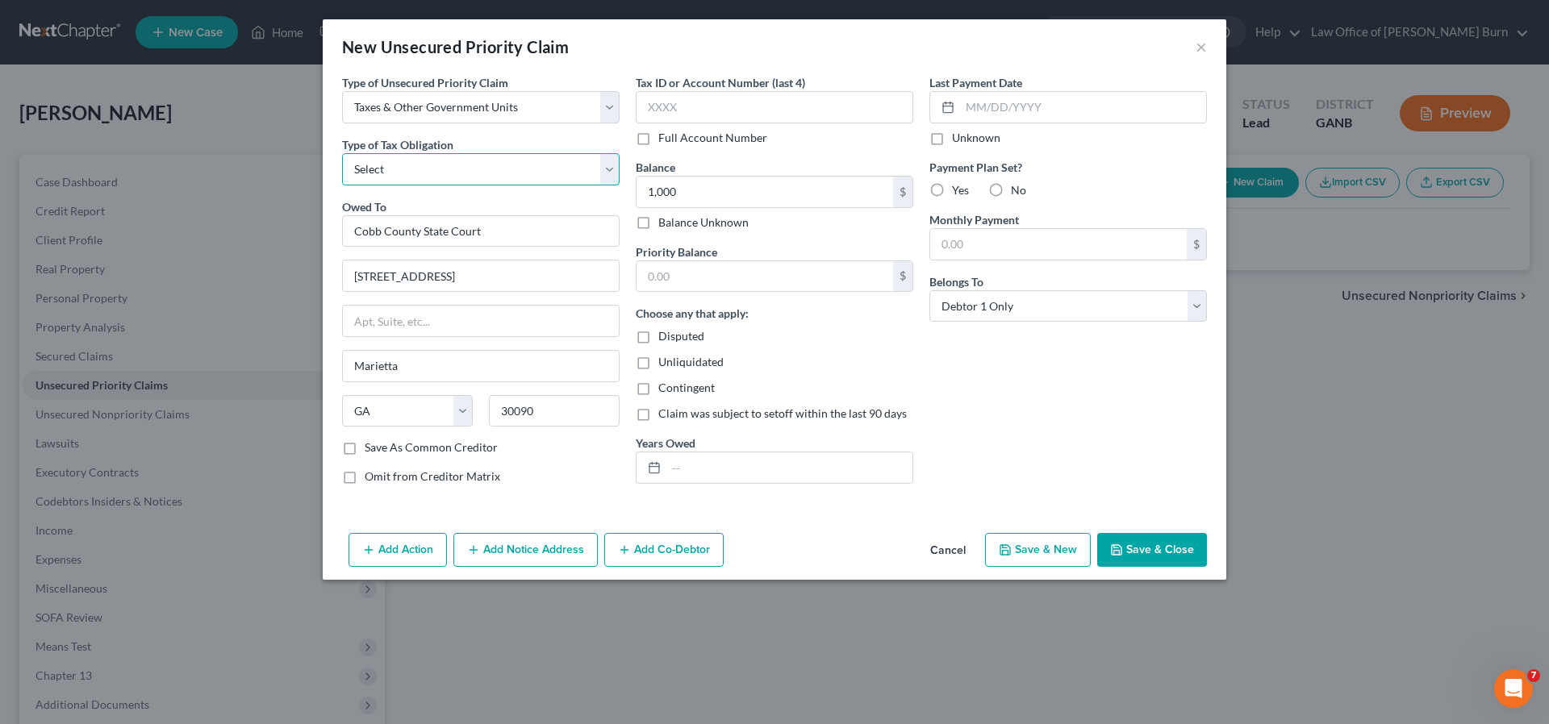
click at [608, 169] on select "Select Federal City State Franchise Tax Board Other" at bounding box center [481, 169] width 278 height 32
click at [611, 105] on select "Select Taxes & Other Government Units Domestic Support Obligations Extensions o…" at bounding box center [481, 107] width 278 height 32
select select "9"
select select "10"
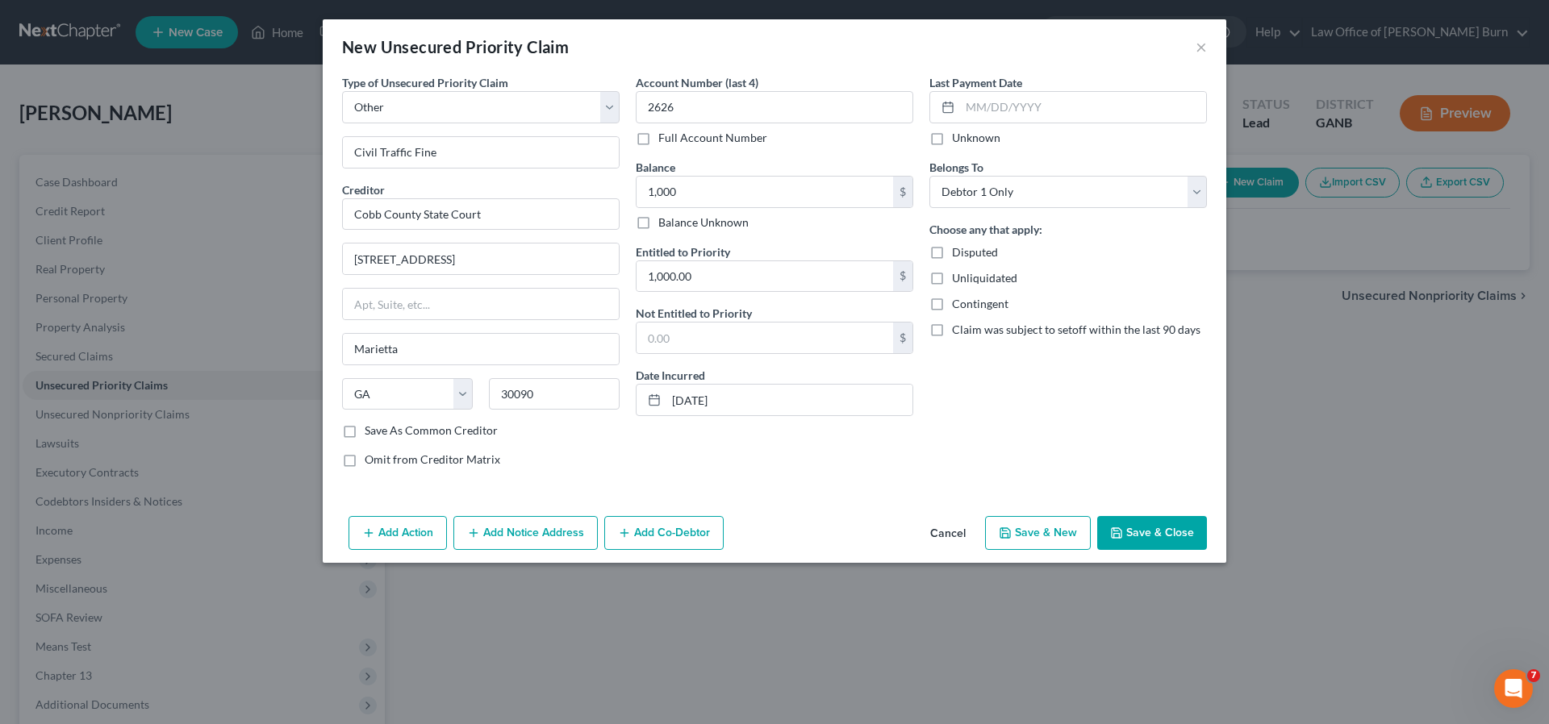
click at [365, 435] on label "Save As Common Creditor" at bounding box center [431, 431] width 133 height 16
click at [371, 433] on input "Save As Common Creditor" at bounding box center [376, 428] width 10 height 10
checkbox input "true"
click at [658, 140] on label "Full Account Number" at bounding box center [712, 138] width 109 height 16
click at [665, 140] on input "Full Account Number" at bounding box center [670, 135] width 10 height 10
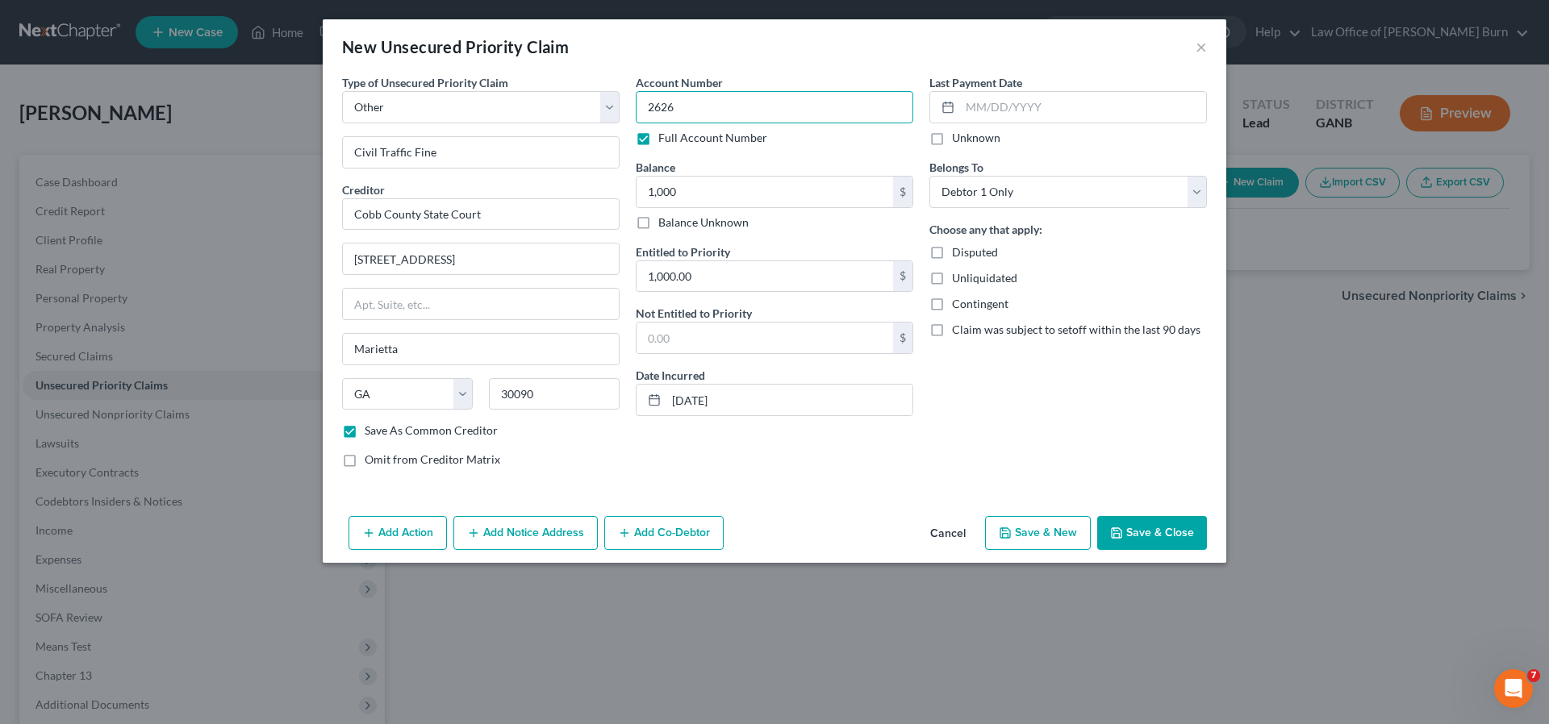
click at [679, 109] on input "2626" at bounding box center [775, 107] width 278 height 32
type input "2"
type input "25-SB-263"
click at [1152, 533] on button "Save & Close" at bounding box center [1152, 533] width 110 height 34
checkbox input "false"
